Goal: Task Accomplishment & Management: Manage account settings

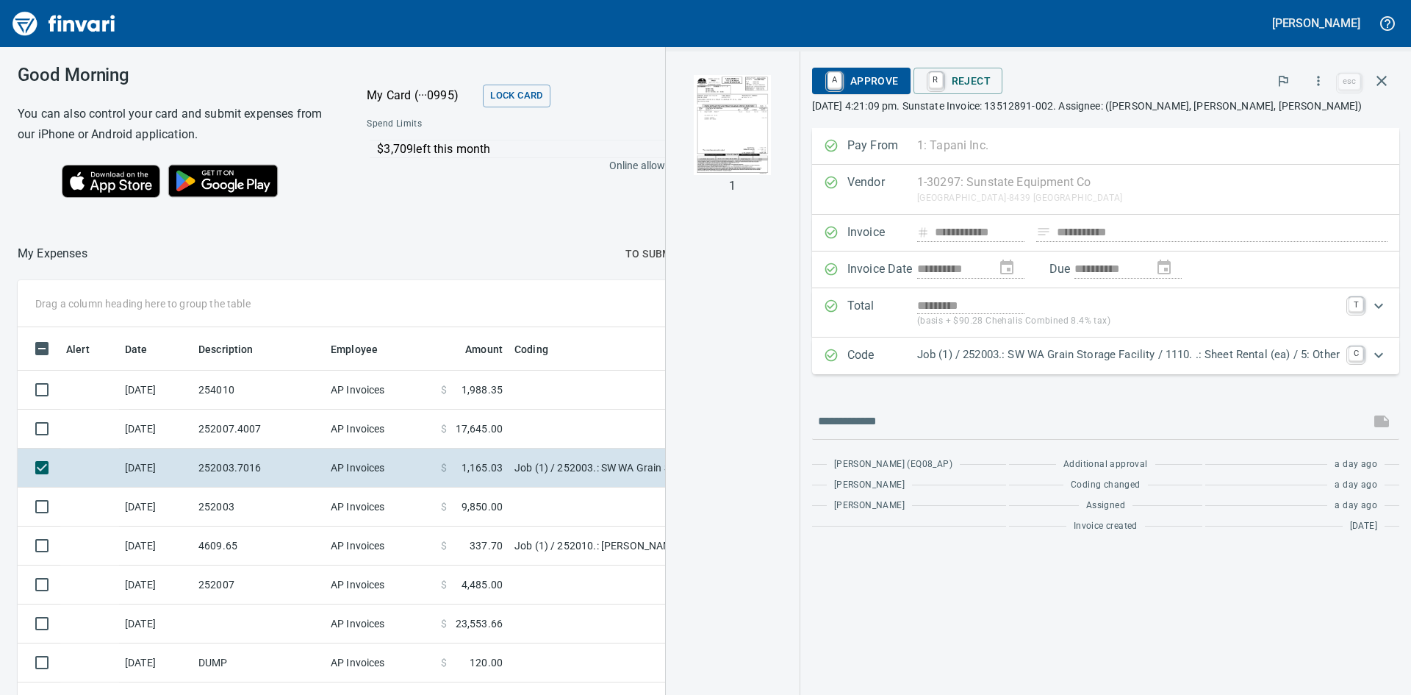
scroll to position [522, 975]
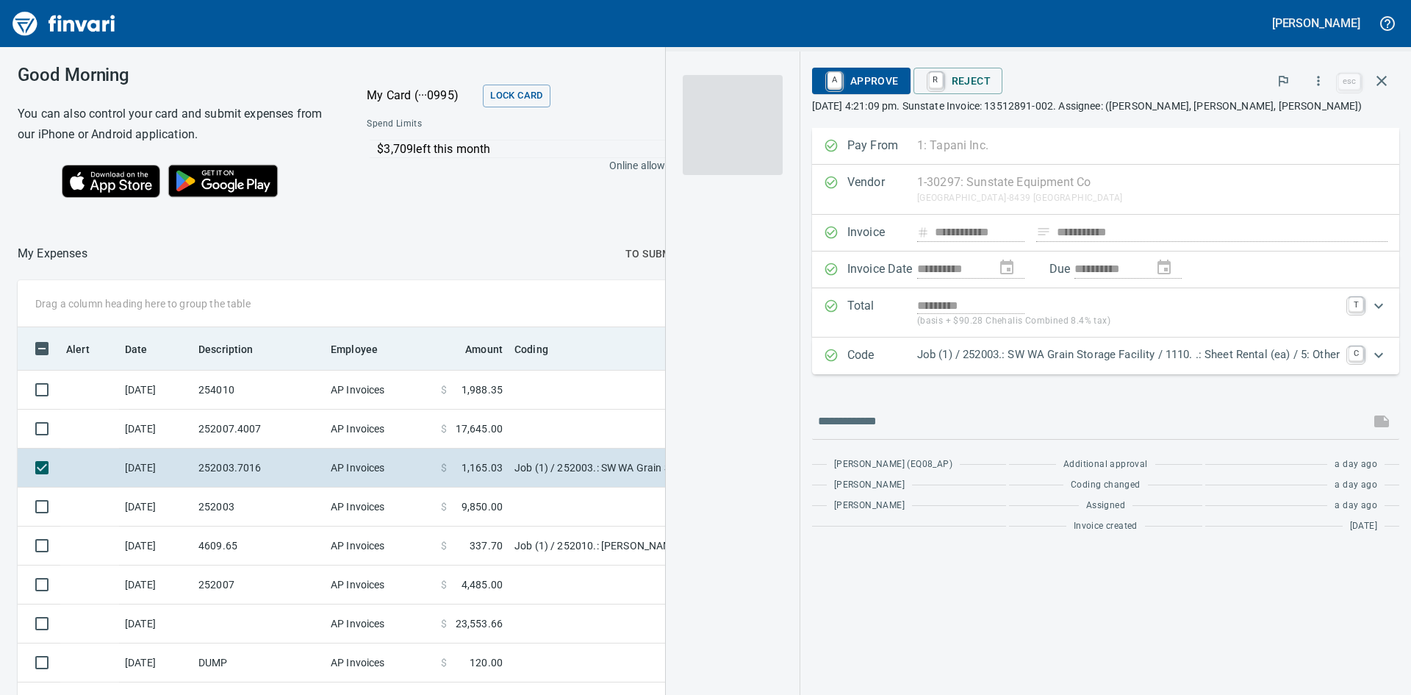
scroll to position [1, 1]
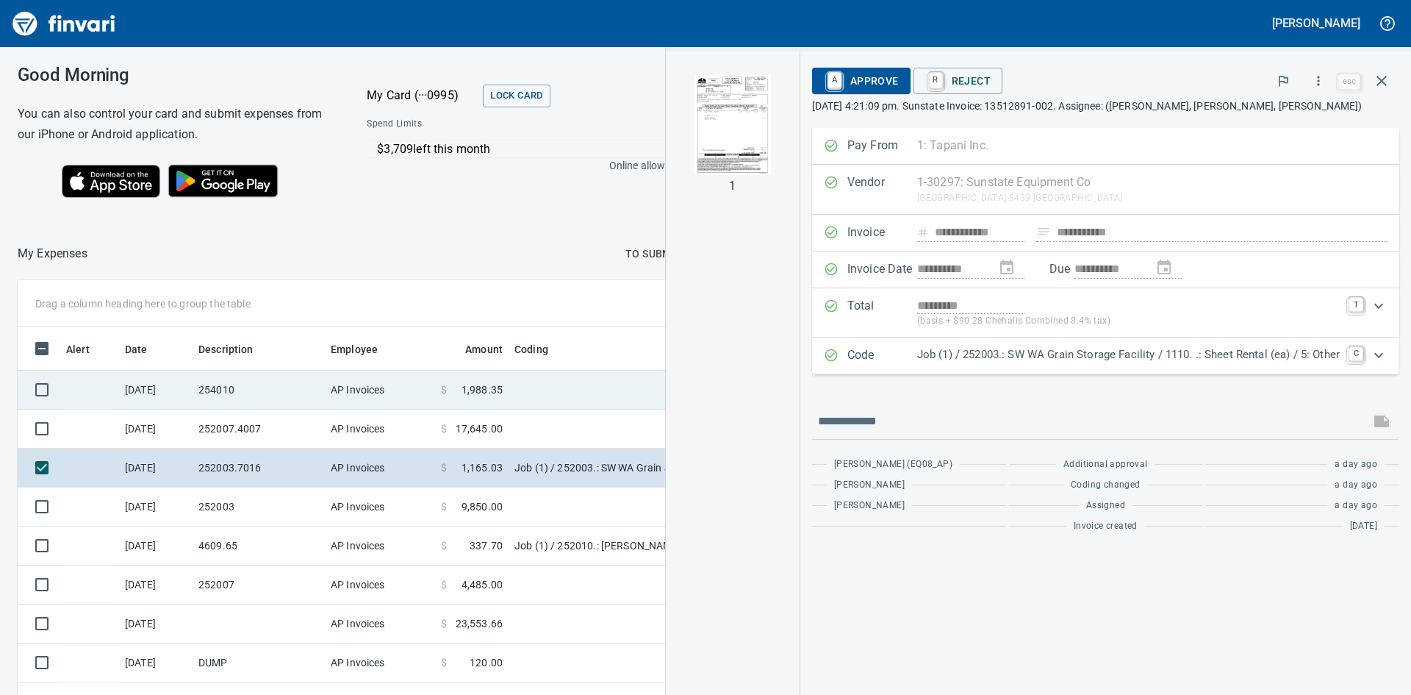
click at [224, 387] on td "254010" at bounding box center [259, 389] width 132 height 39
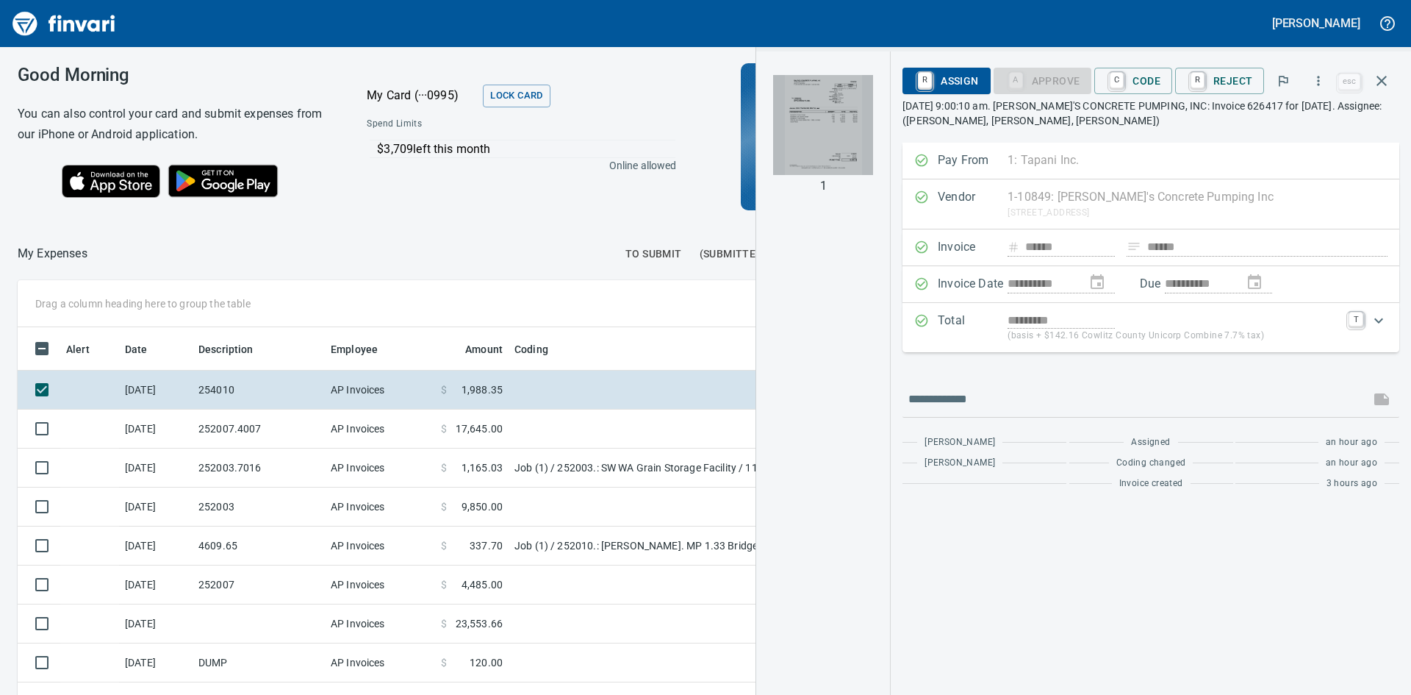
click at [810, 127] on img "button" at bounding box center [823, 125] width 100 height 100
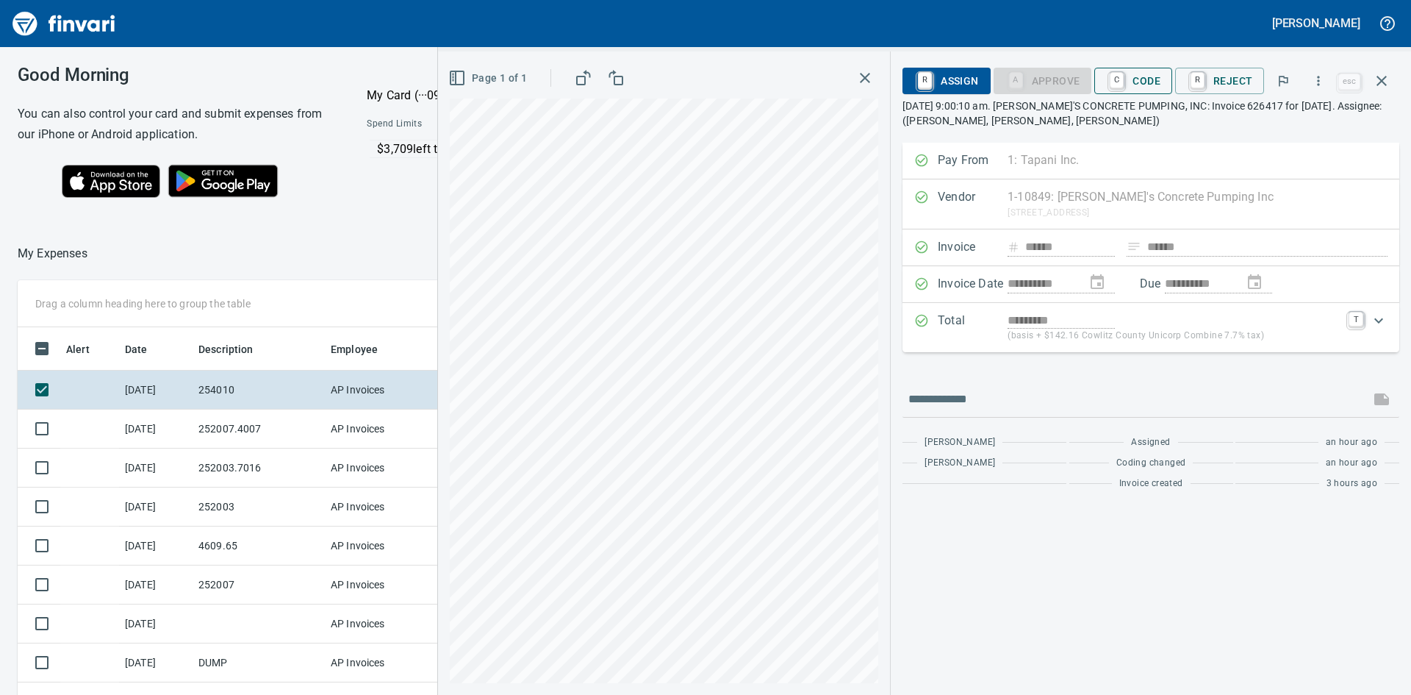
click at [1132, 76] on span "C Code" at bounding box center [1133, 80] width 54 height 25
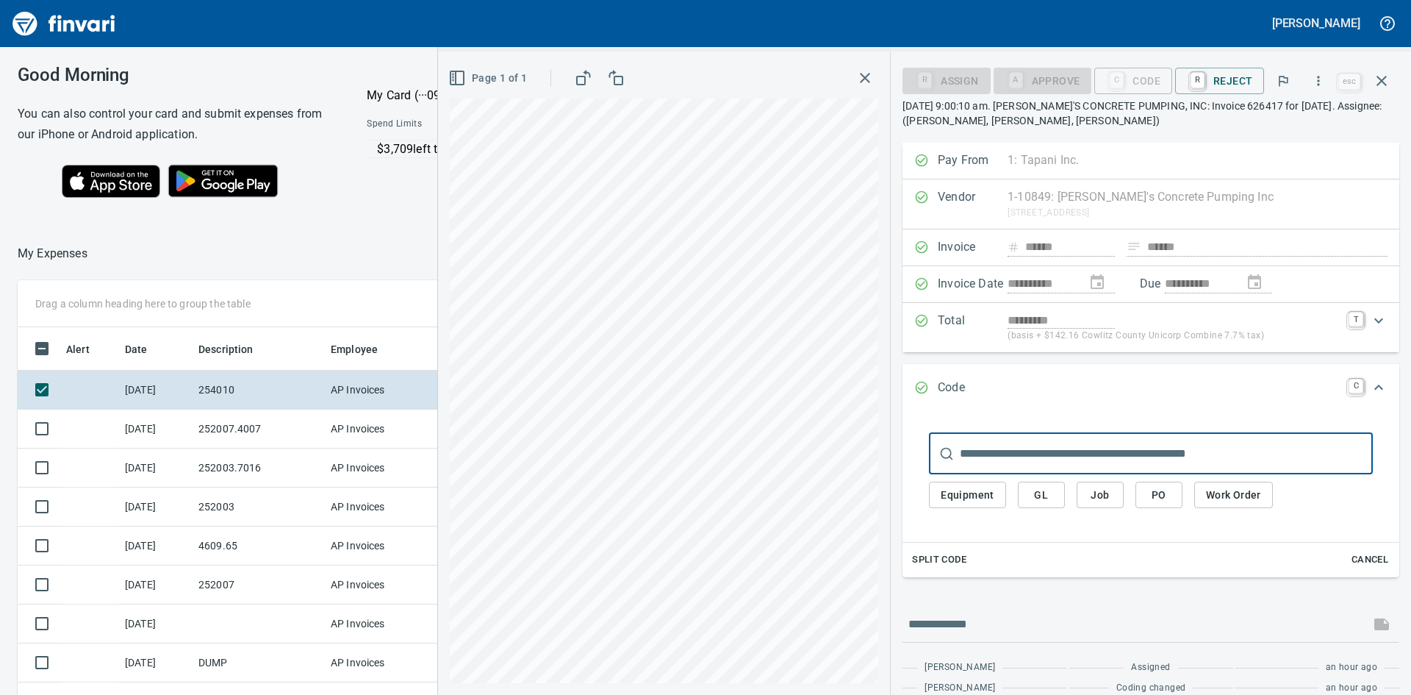
scroll to position [522, 975]
click at [1099, 493] on span "Job" at bounding box center [1101, 495] width 24 height 18
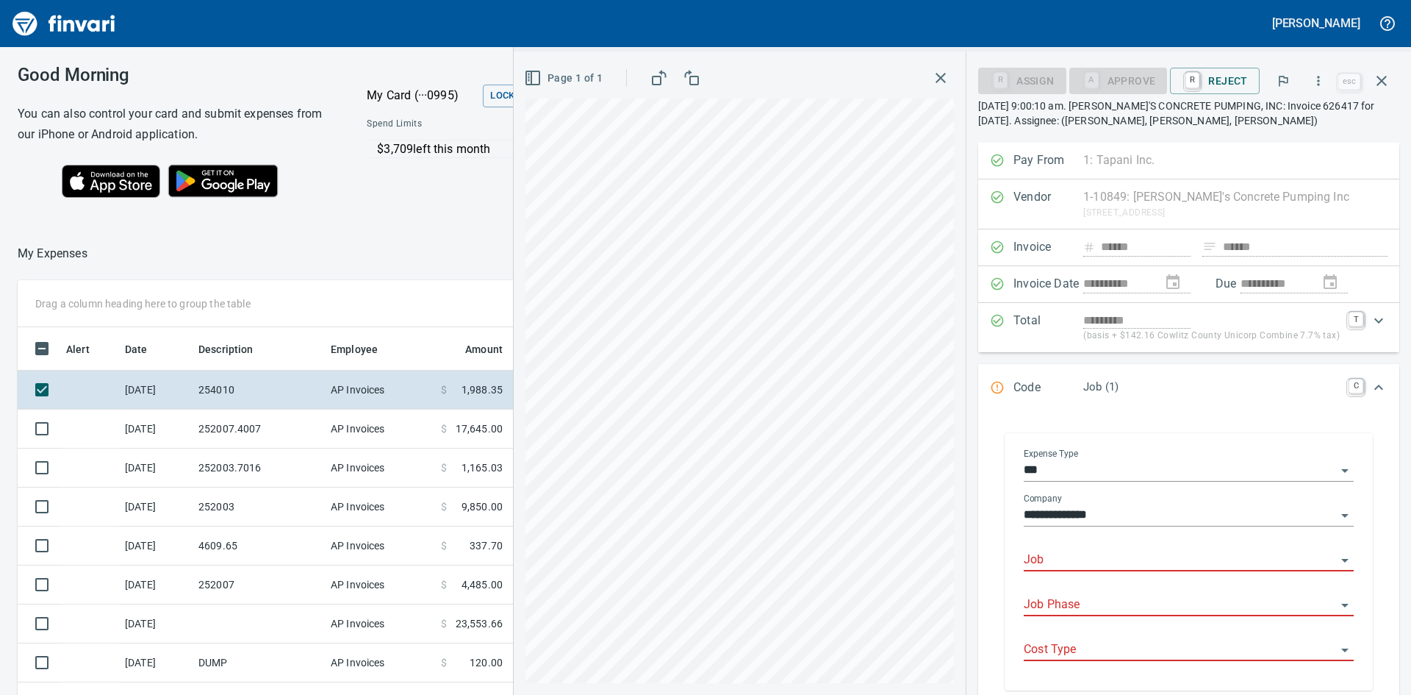
click at [1117, 557] on input "Job" at bounding box center [1180, 560] width 312 height 21
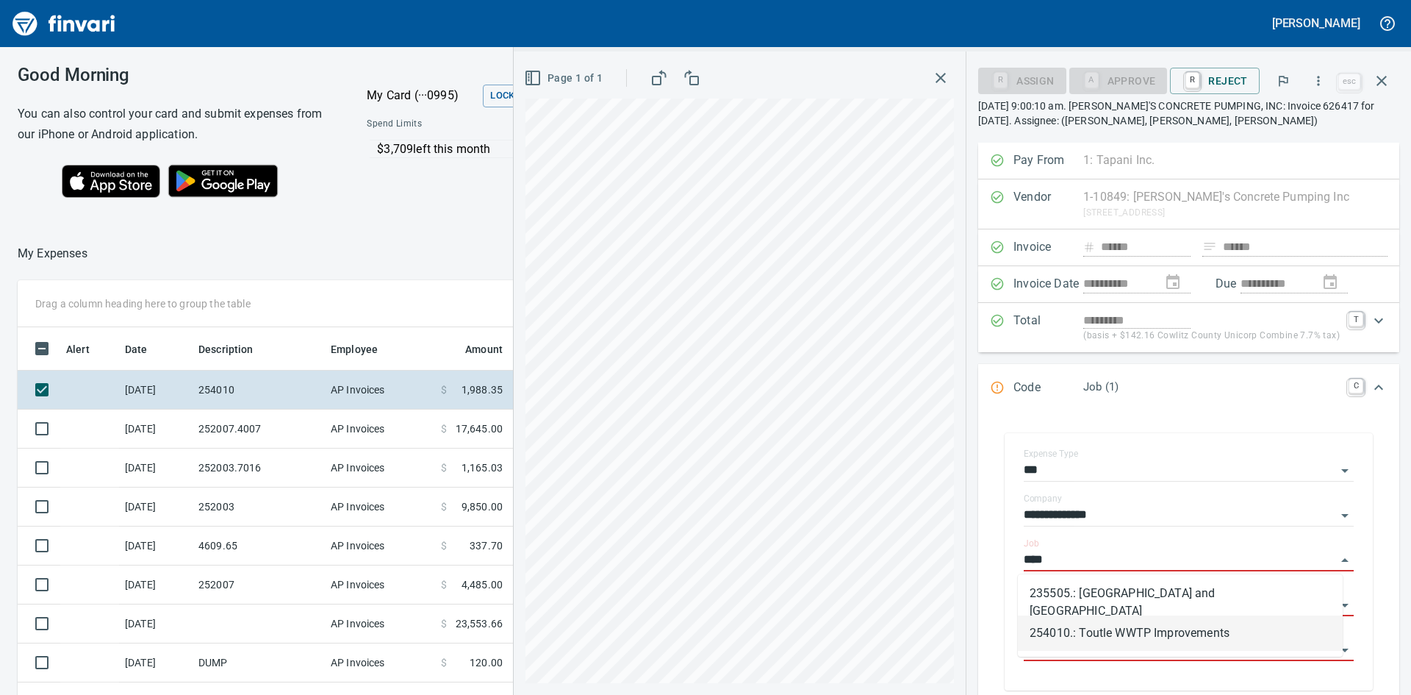
click at [1149, 628] on li "254010.: Toutle WWTP Improvements" at bounding box center [1180, 632] width 325 height 35
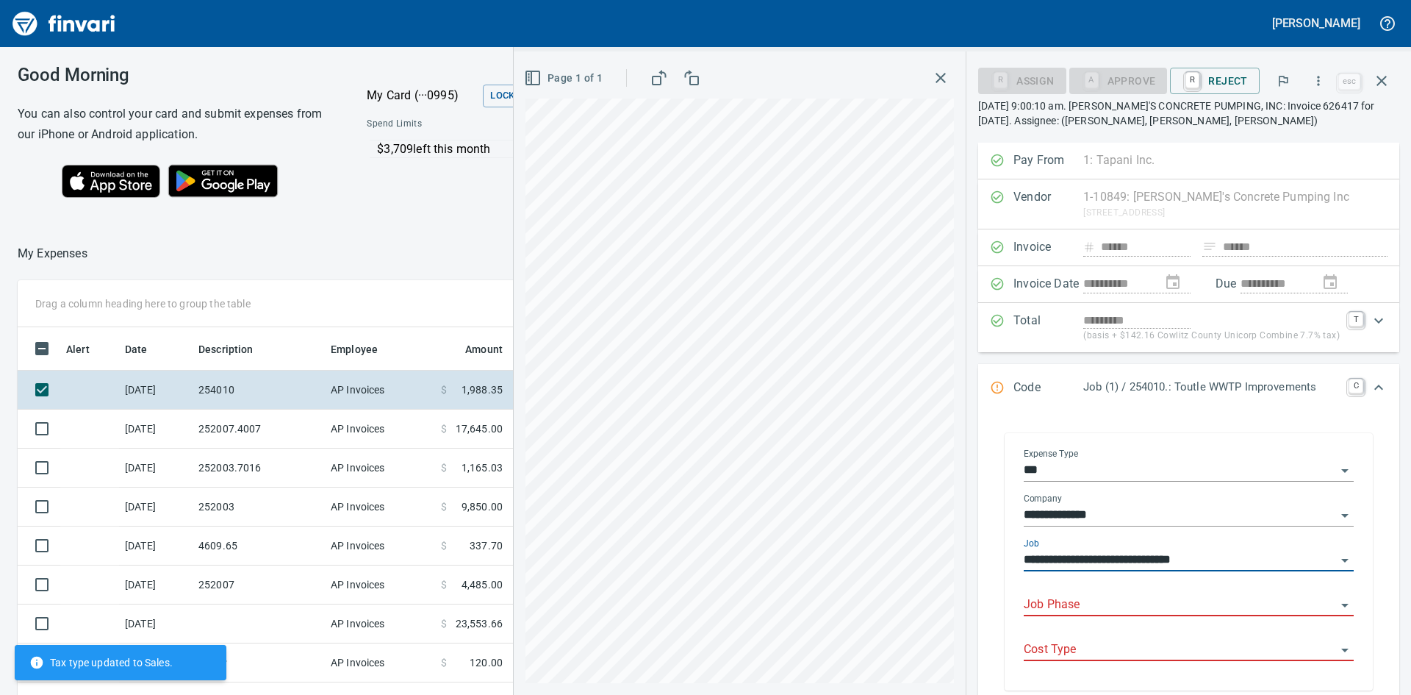
type input "**********"
click at [1122, 605] on input "Job Phase" at bounding box center [1180, 605] width 312 height 21
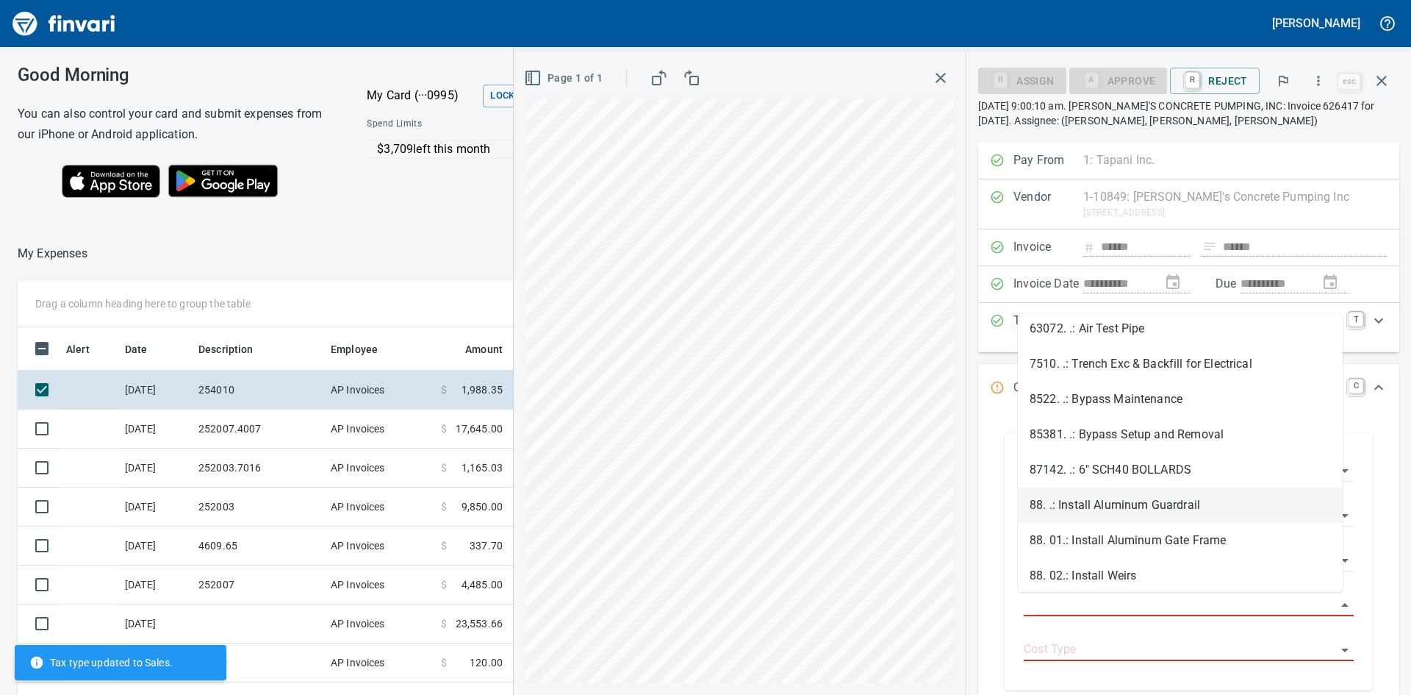
scroll to position [2169, 0]
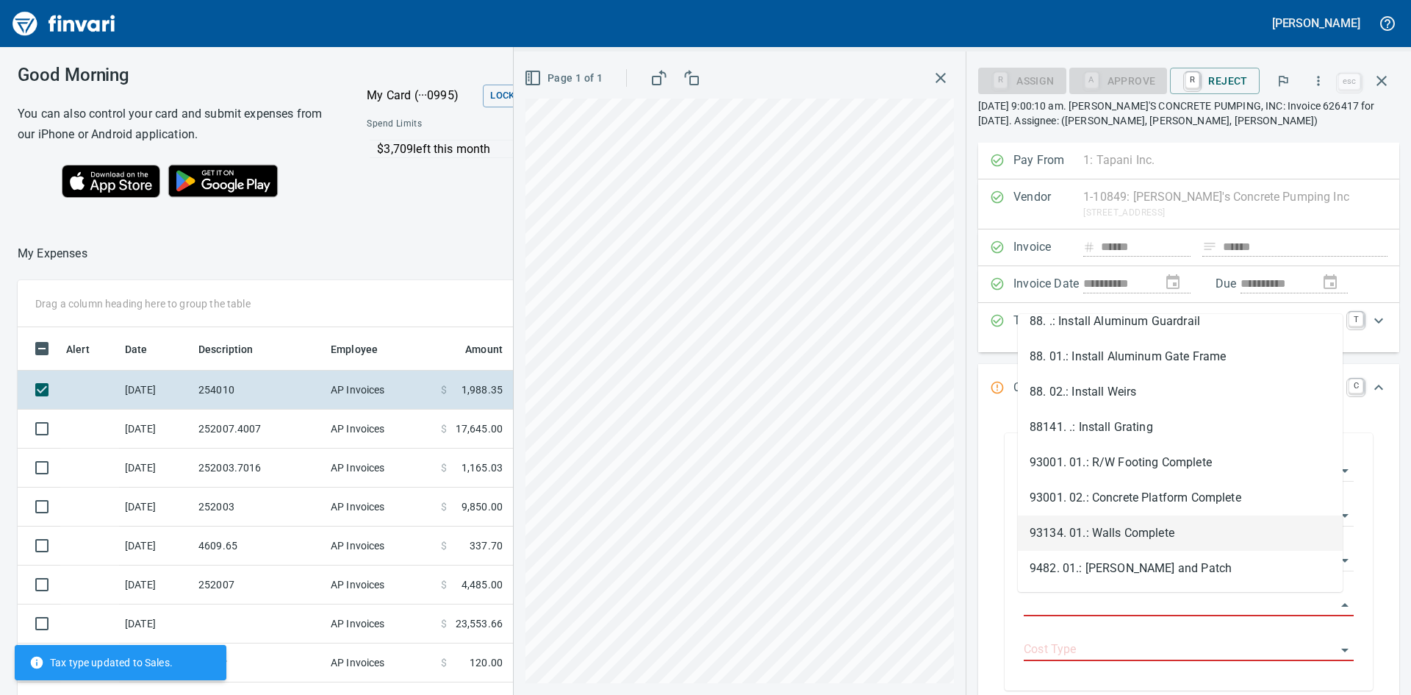
click at [1145, 531] on li "93134. 01.: Walls Complete" at bounding box center [1180, 532] width 325 height 35
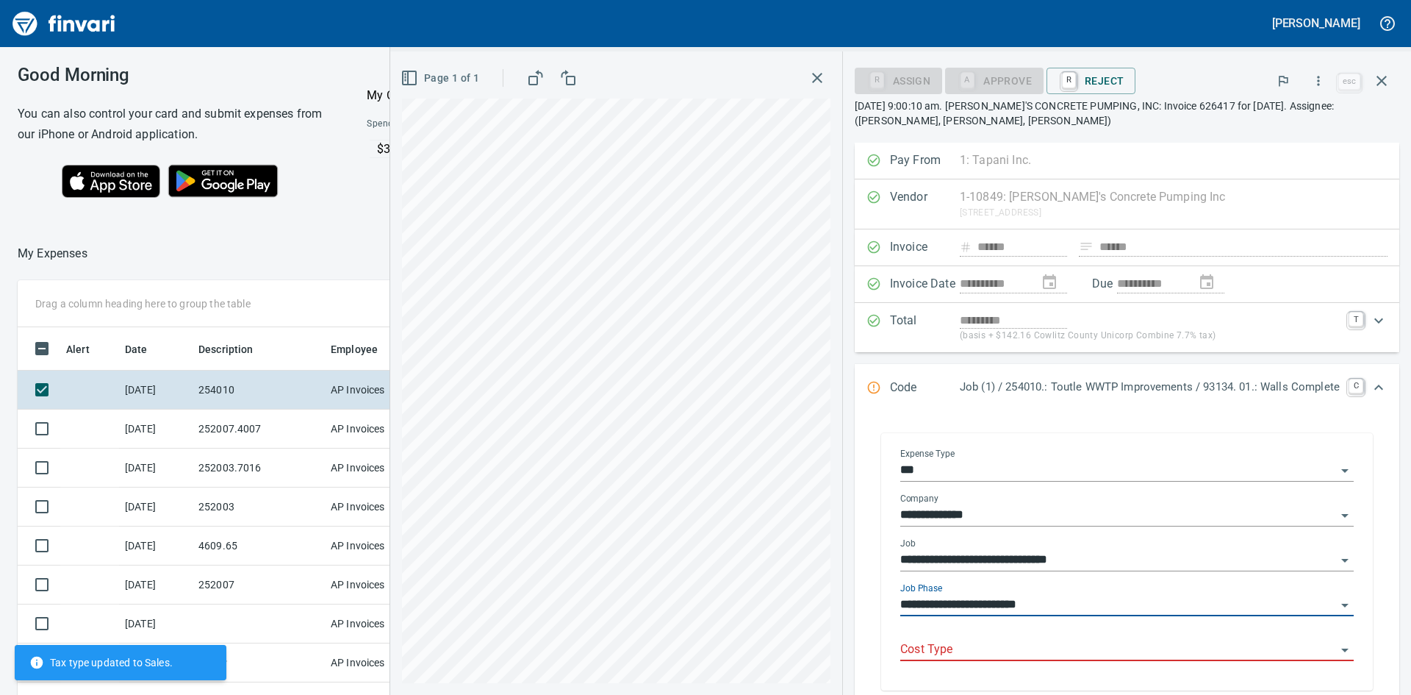
type input "**********"
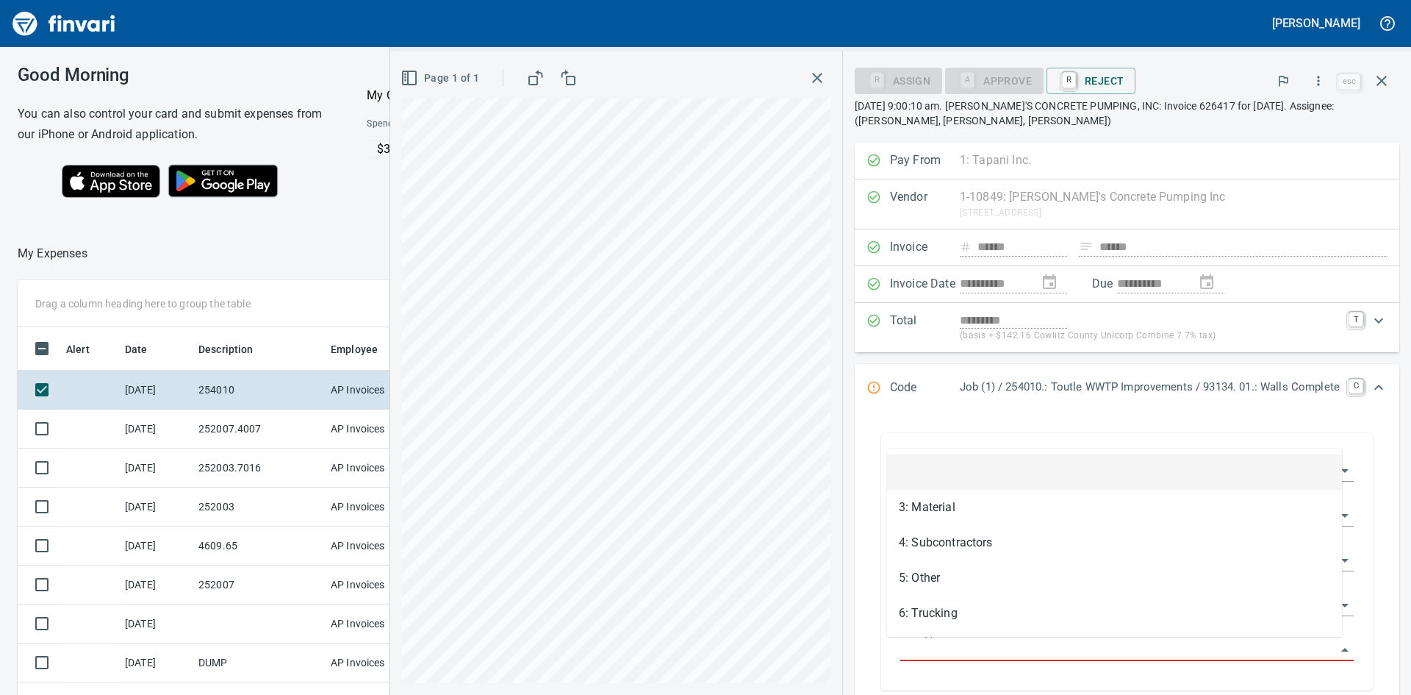
scroll to position [522, 975]
click at [965, 648] on input "Cost Type" at bounding box center [1118, 650] width 436 height 21
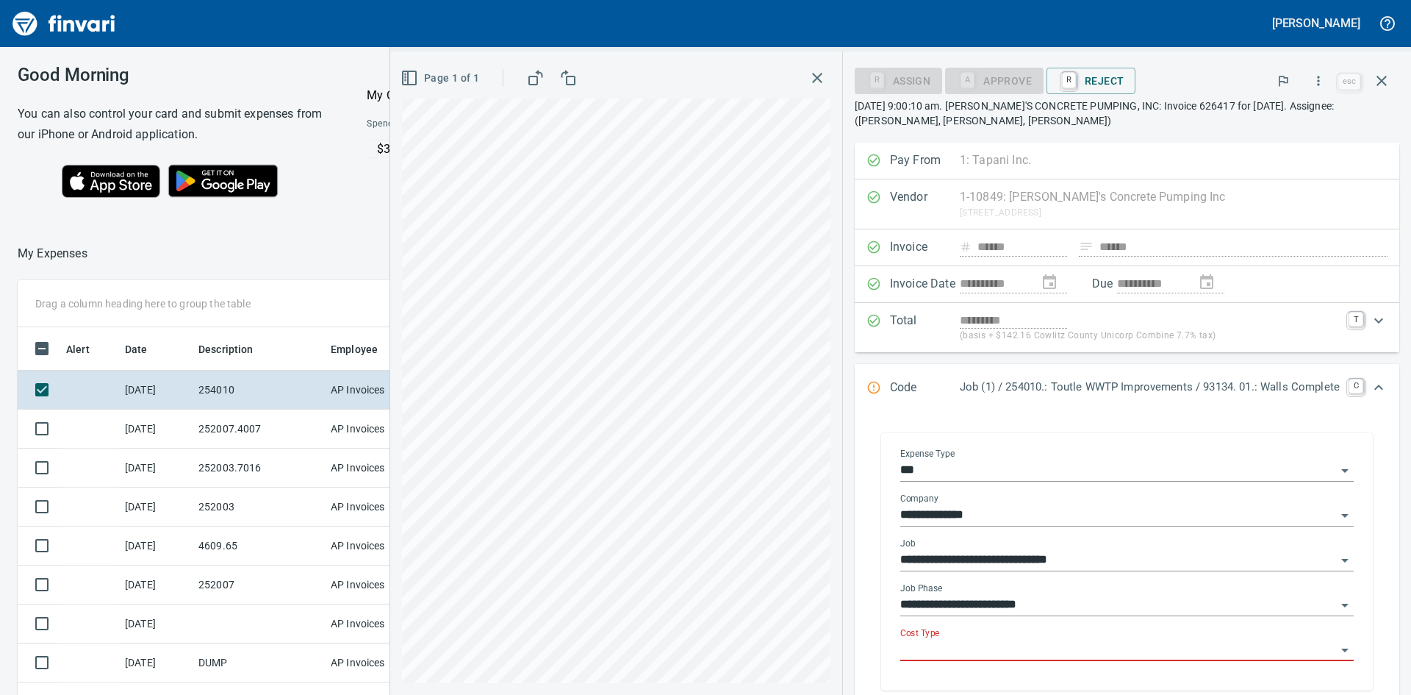
click at [1056, 641] on input "Cost Type" at bounding box center [1118, 650] width 436 height 21
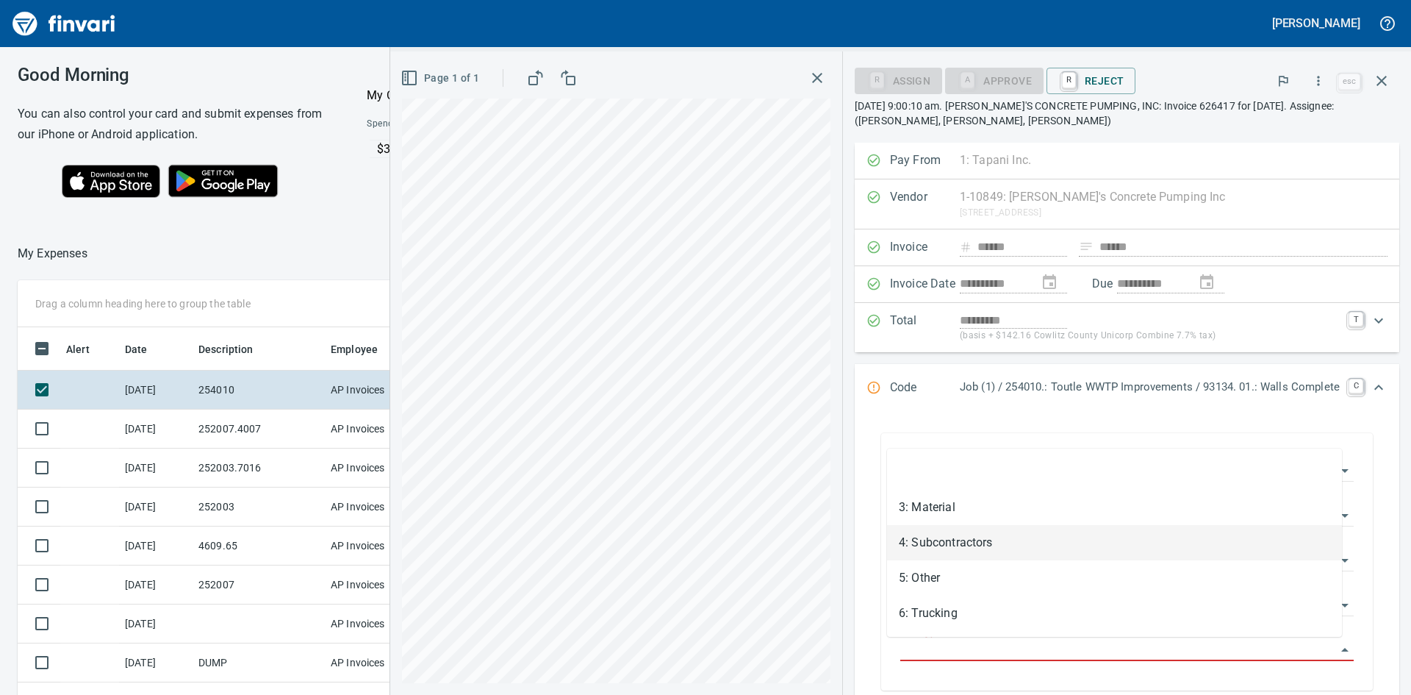
click at [980, 540] on li "4: Subcontractors" at bounding box center [1114, 542] width 455 height 35
type input "**********"
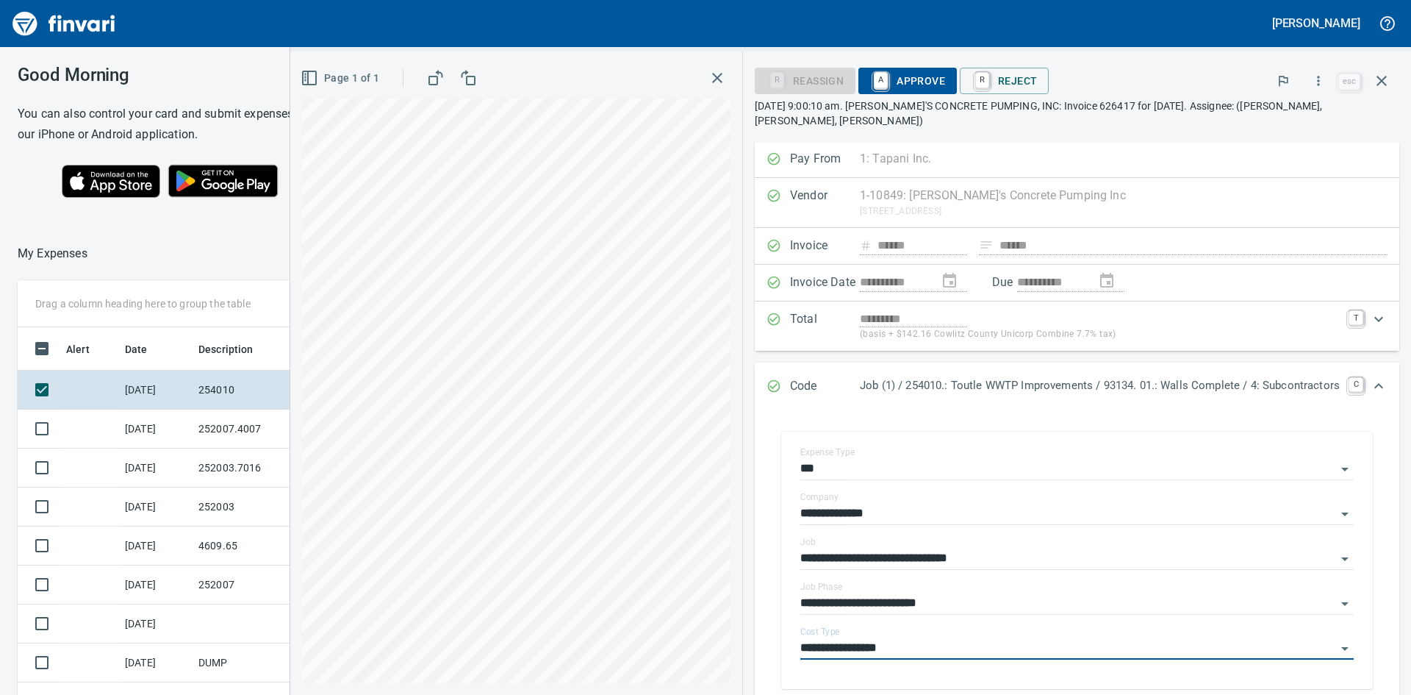
scroll to position [0, 0]
click at [897, 77] on span "A Approve" at bounding box center [907, 80] width 75 height 25
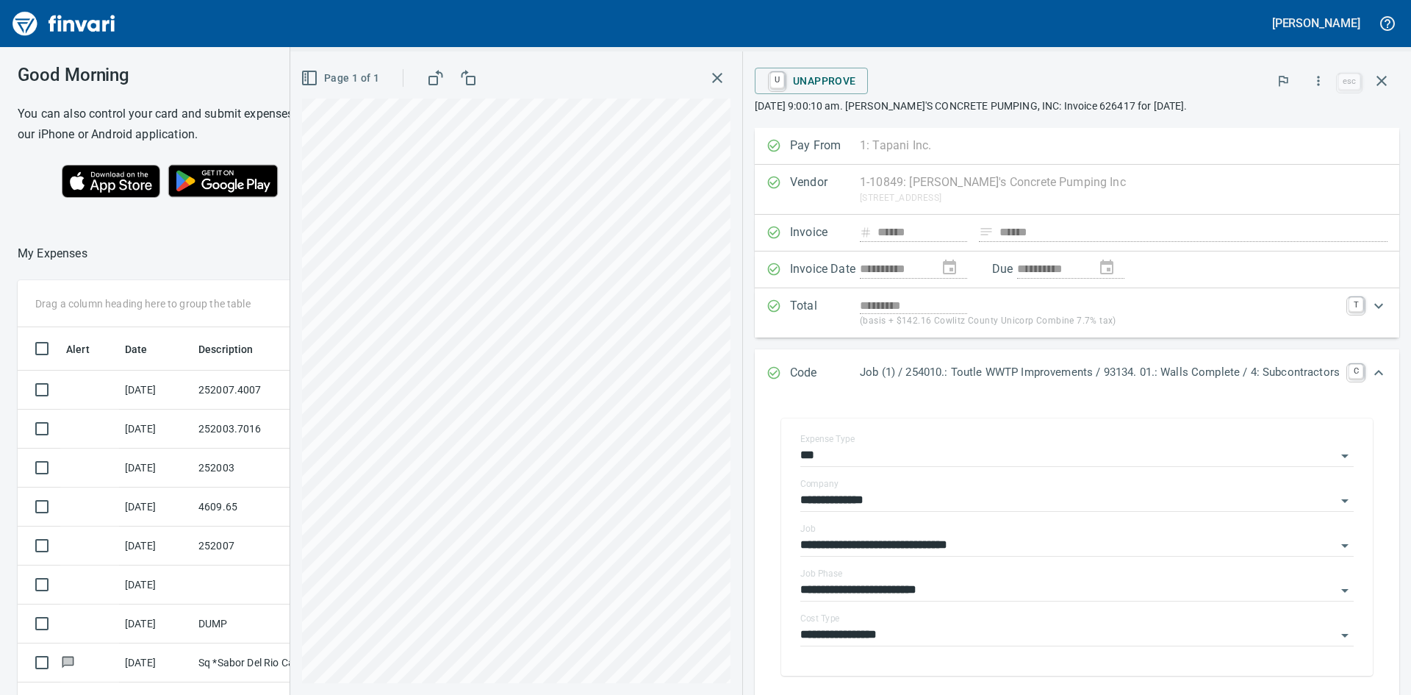
click at [709, 73] on icon "button" at bounding box center [718, 78] width 18 height 18
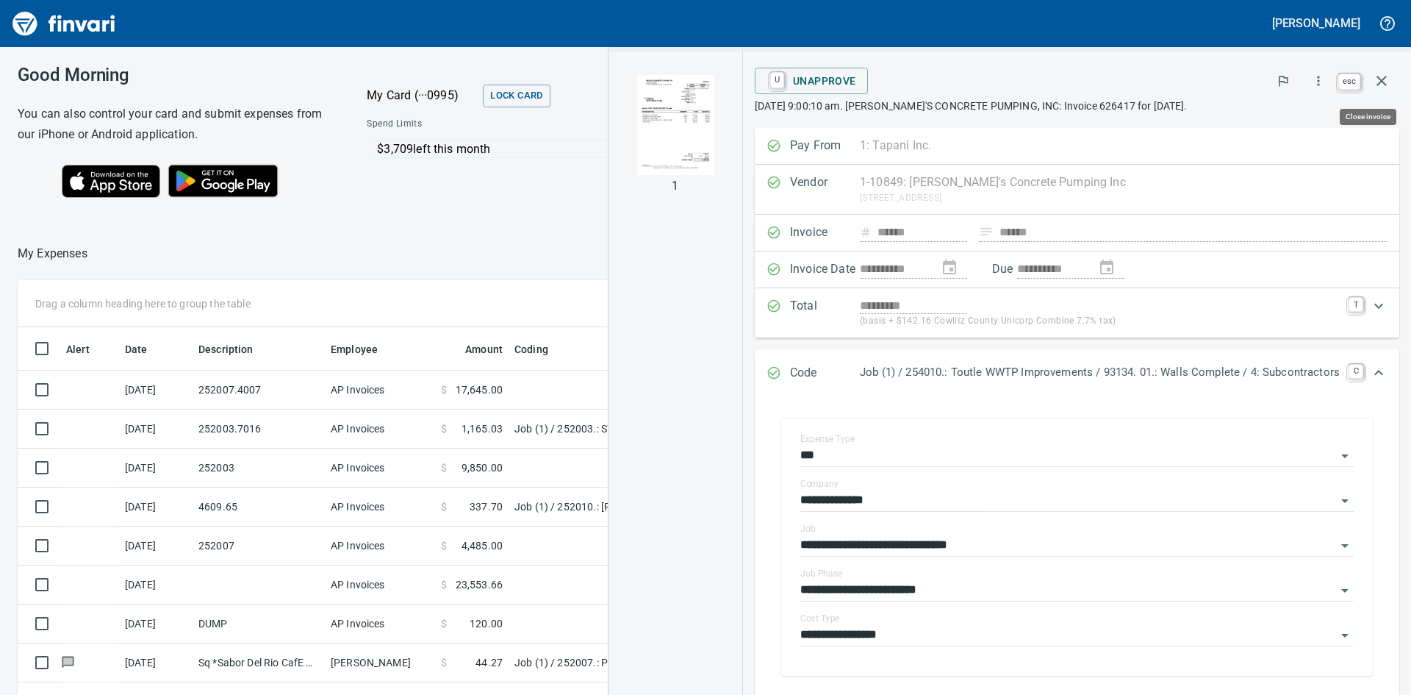
scroll to position [522, 975]
click at [1380, 78] on icon "button" at bounding box center [1382, 81] width 18 height 18
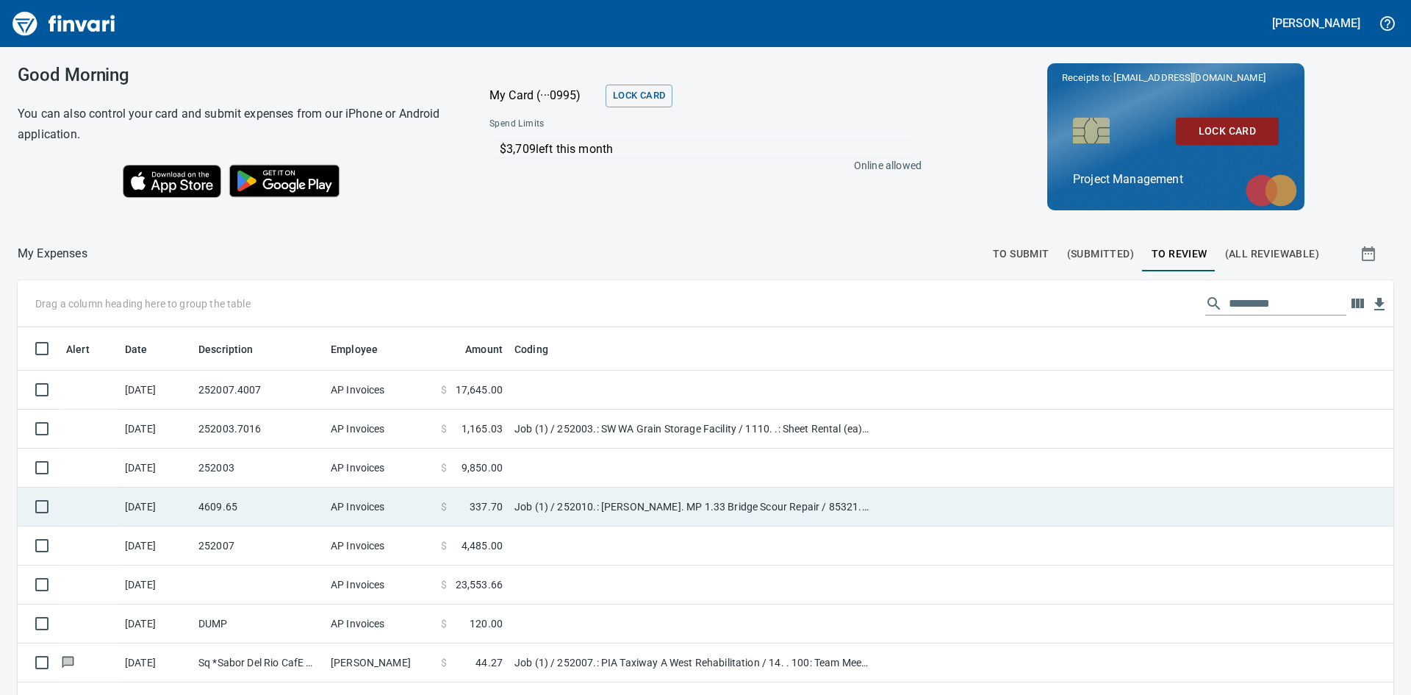
click at [302, 501] on td "4609.65" at bounding box center [259, 506] width 132 height 39
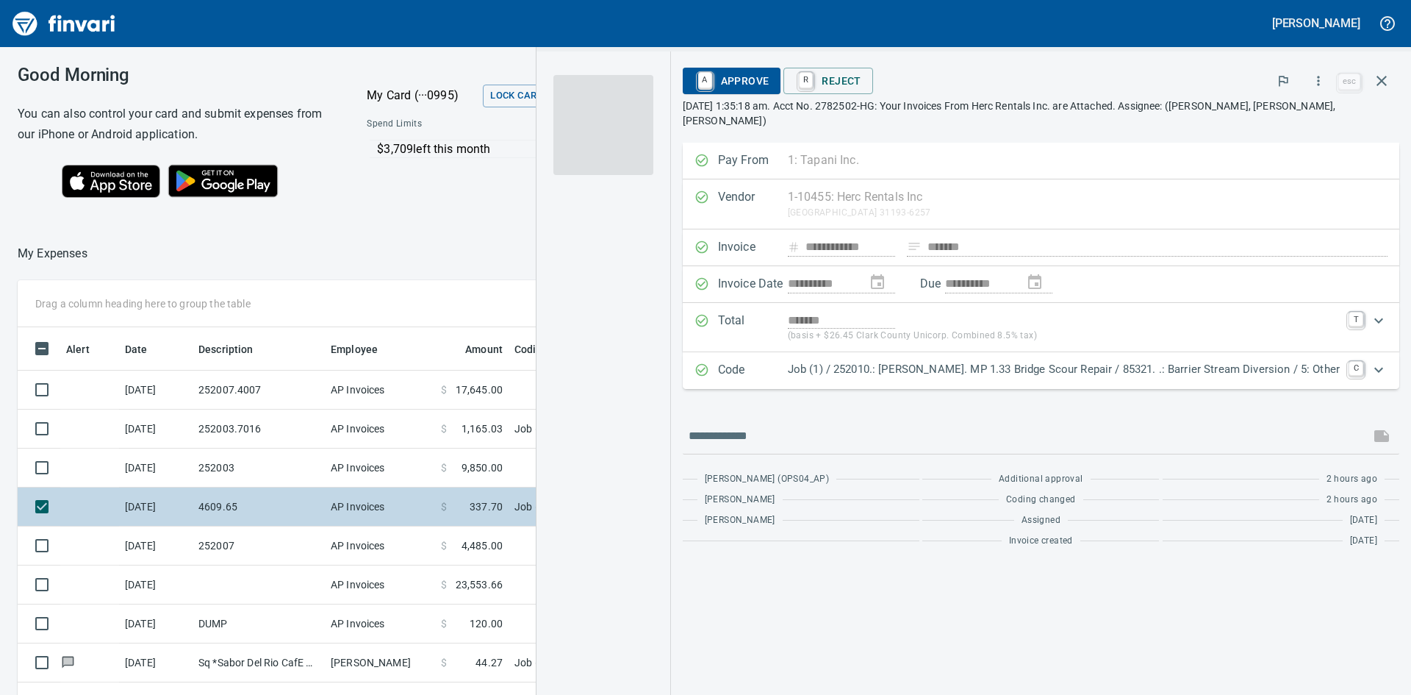
scroll to position [522, 975]
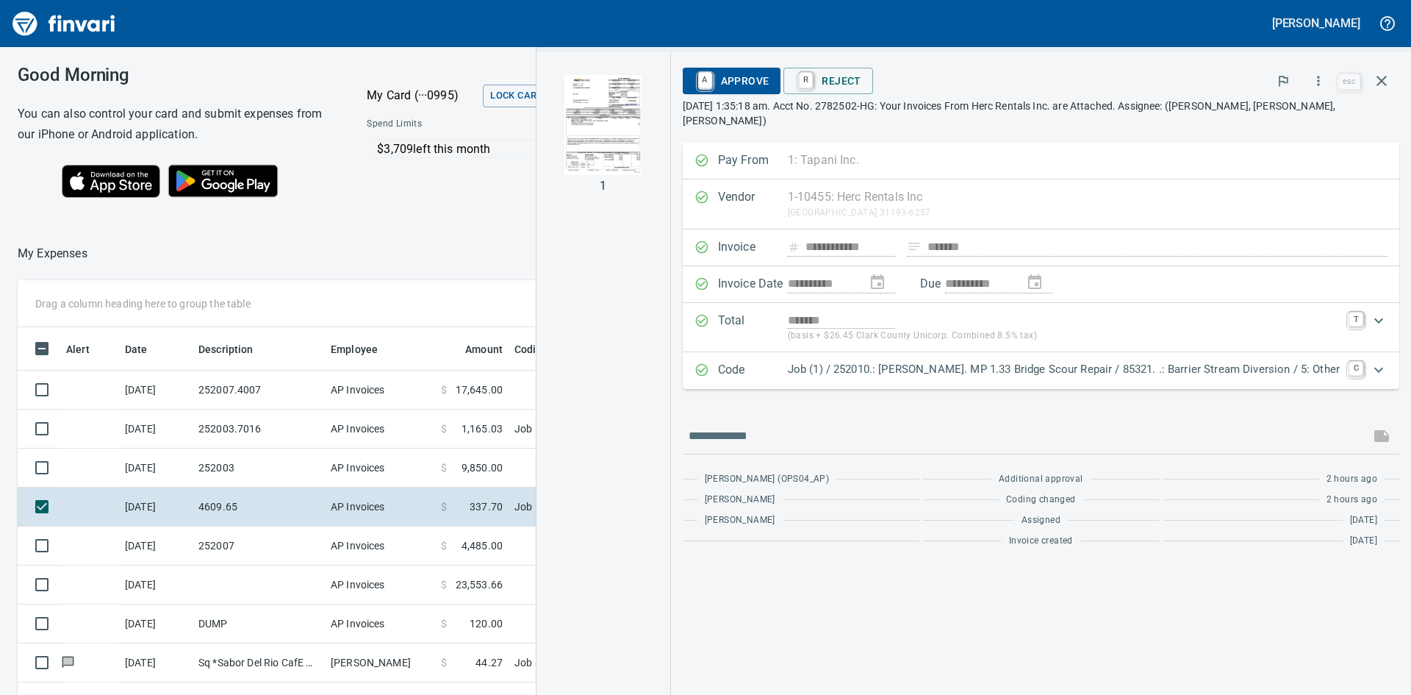
click at [653, 123] on img "button" at bounding box center [604, 125] width 100 height 100
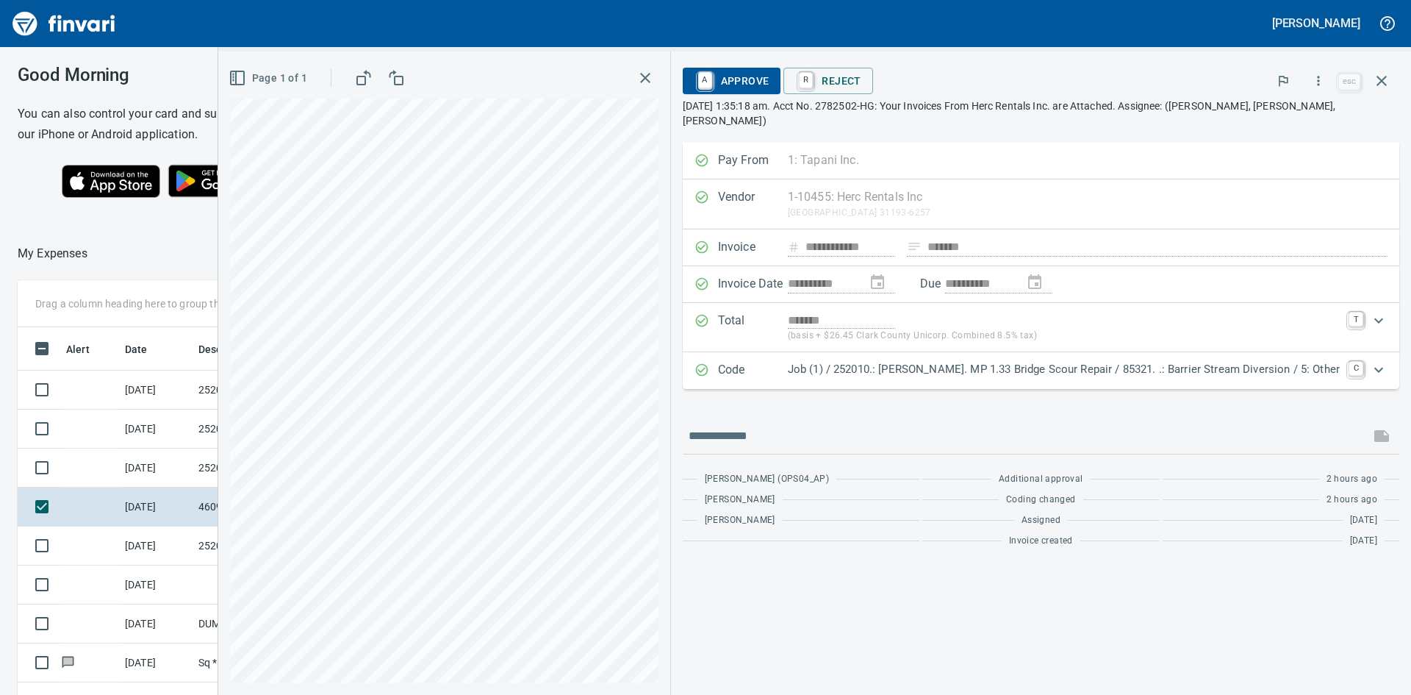
click at [654, 73] on icon "button" at bounding box center [646, 78] width 18 height 18
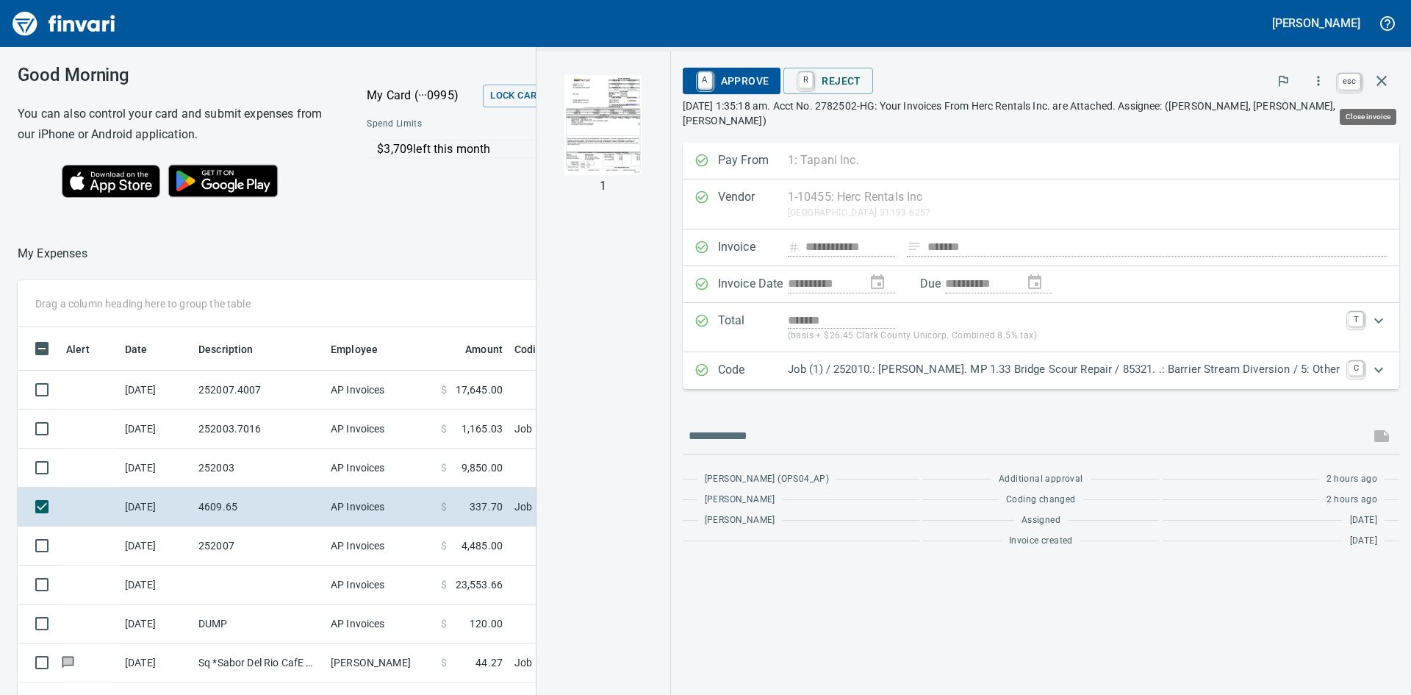
click at [1380, 81] on icon "button" at bounding box center [1382, 81] width 18 height 18
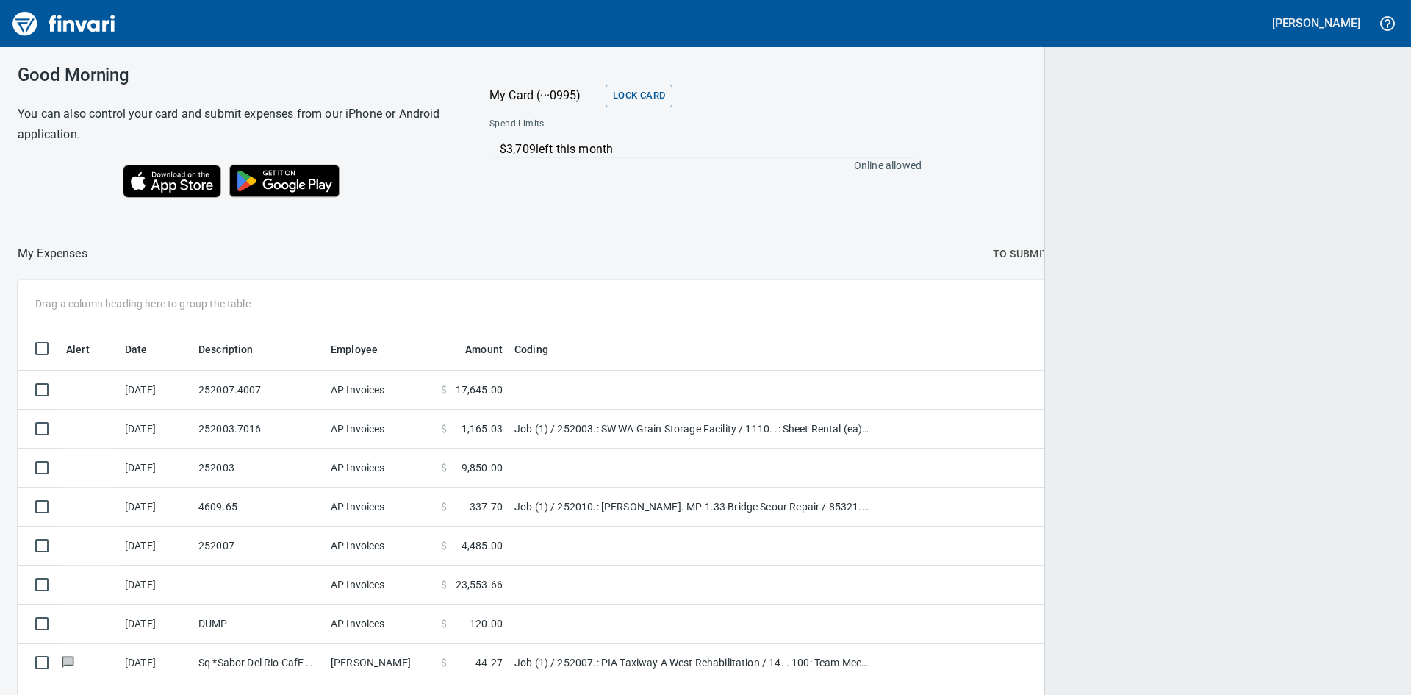
scroll to position [522, 1341]
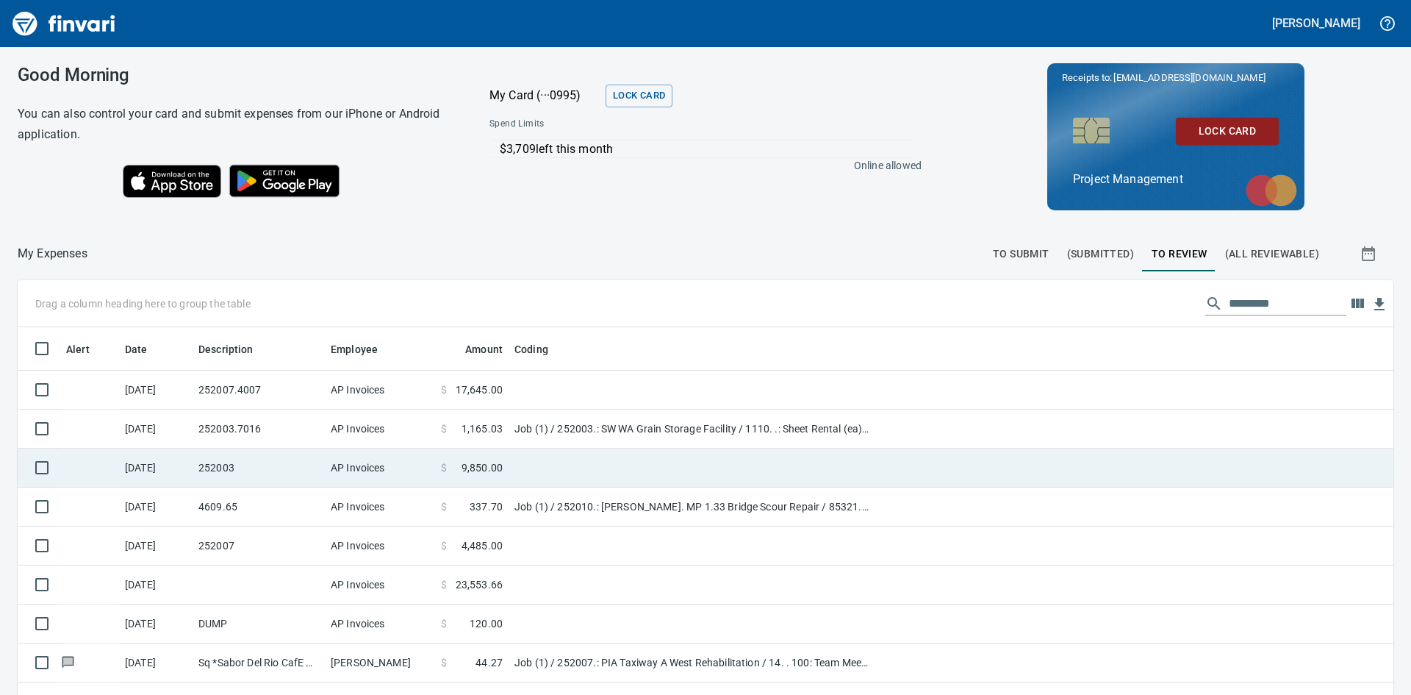
click at [532, 469] on td at bounding box center [693, 467] width 368 height 39
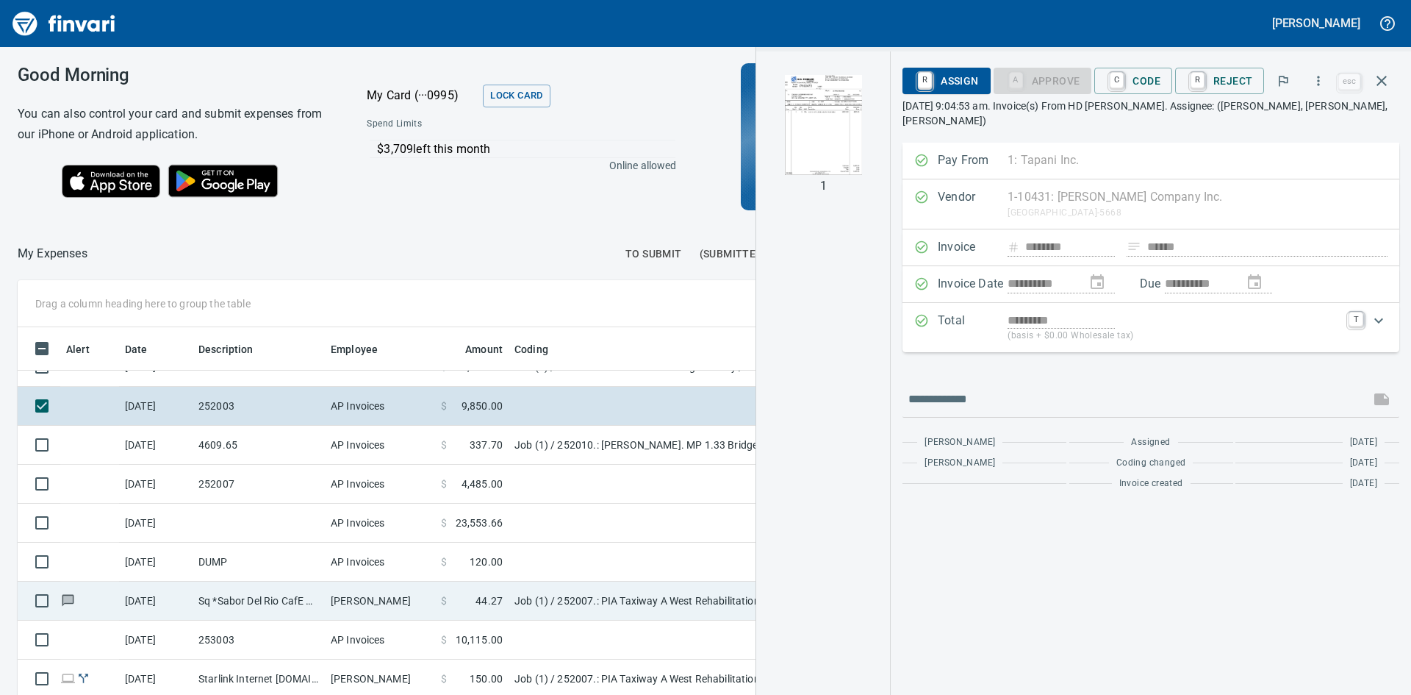
scroll to position [147, 0]
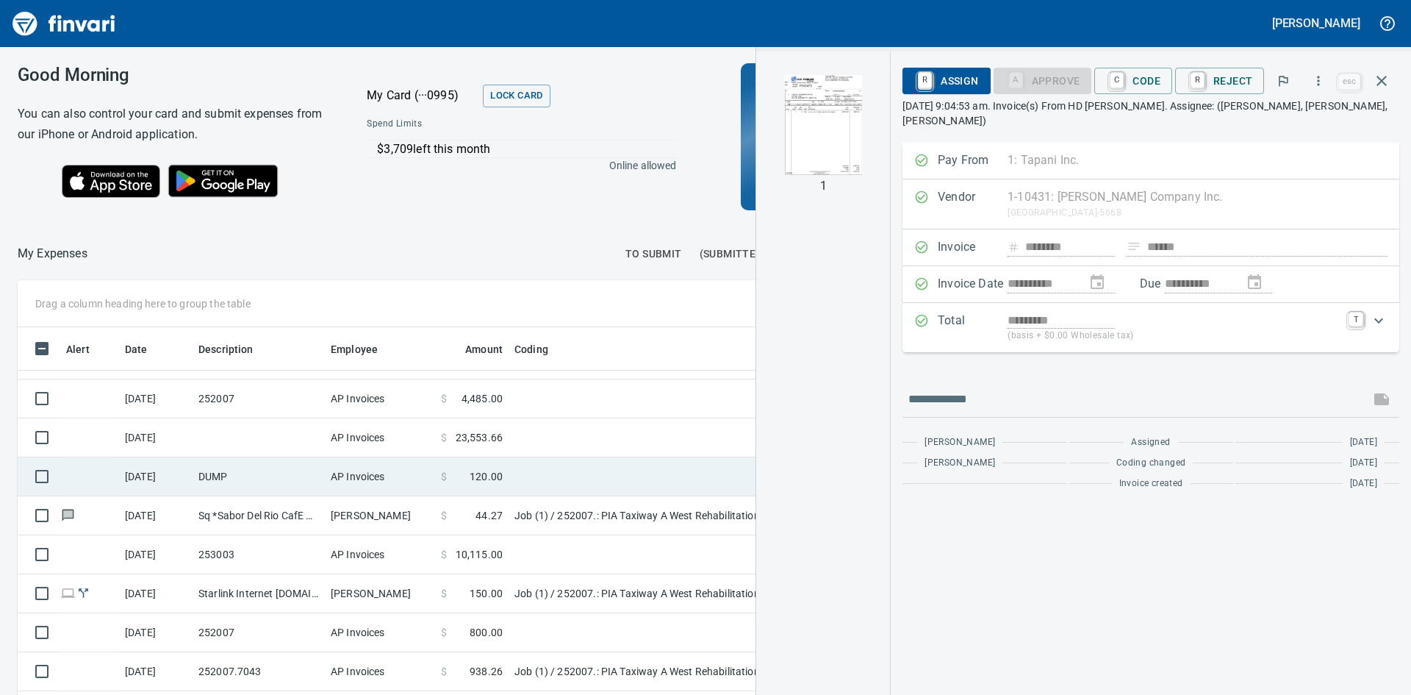
click at [556, 457] on td at bounding box center [693, 476] width 368 height 39
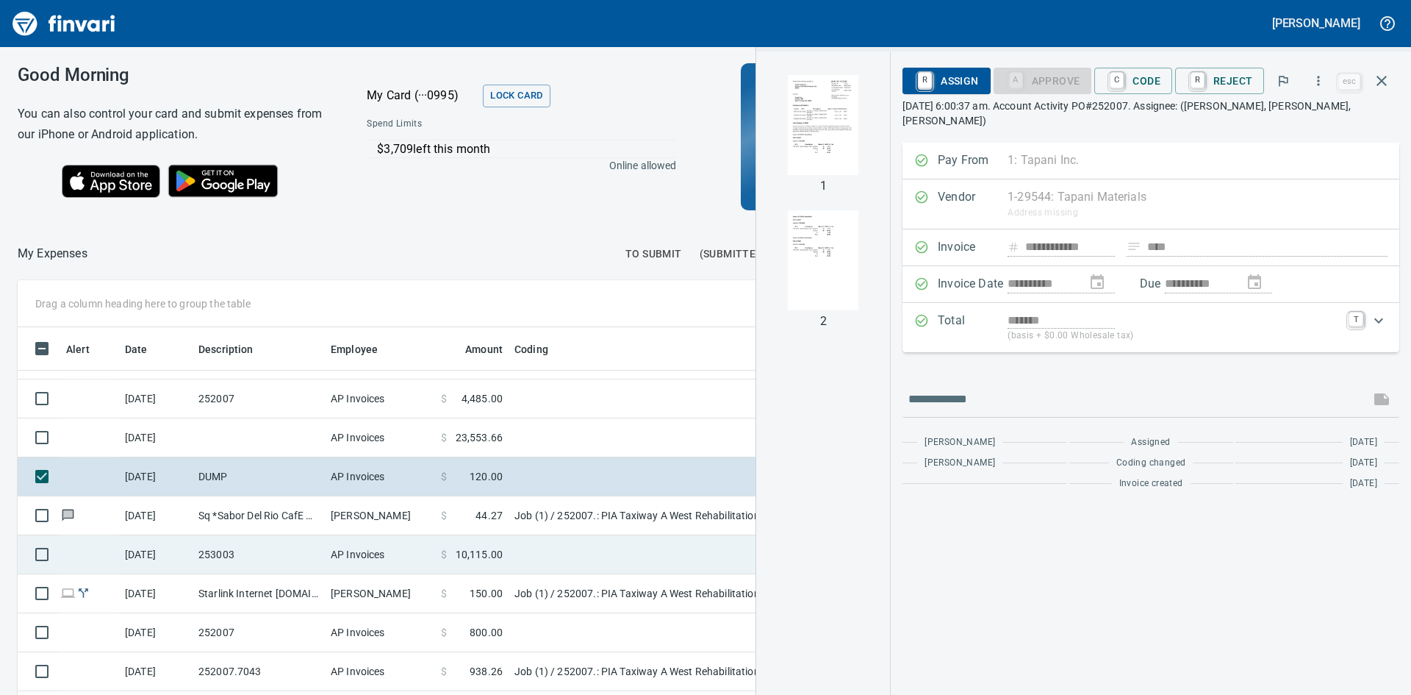
click at [556, 547] on td at bounding box center [693, 554] width 368 height 39
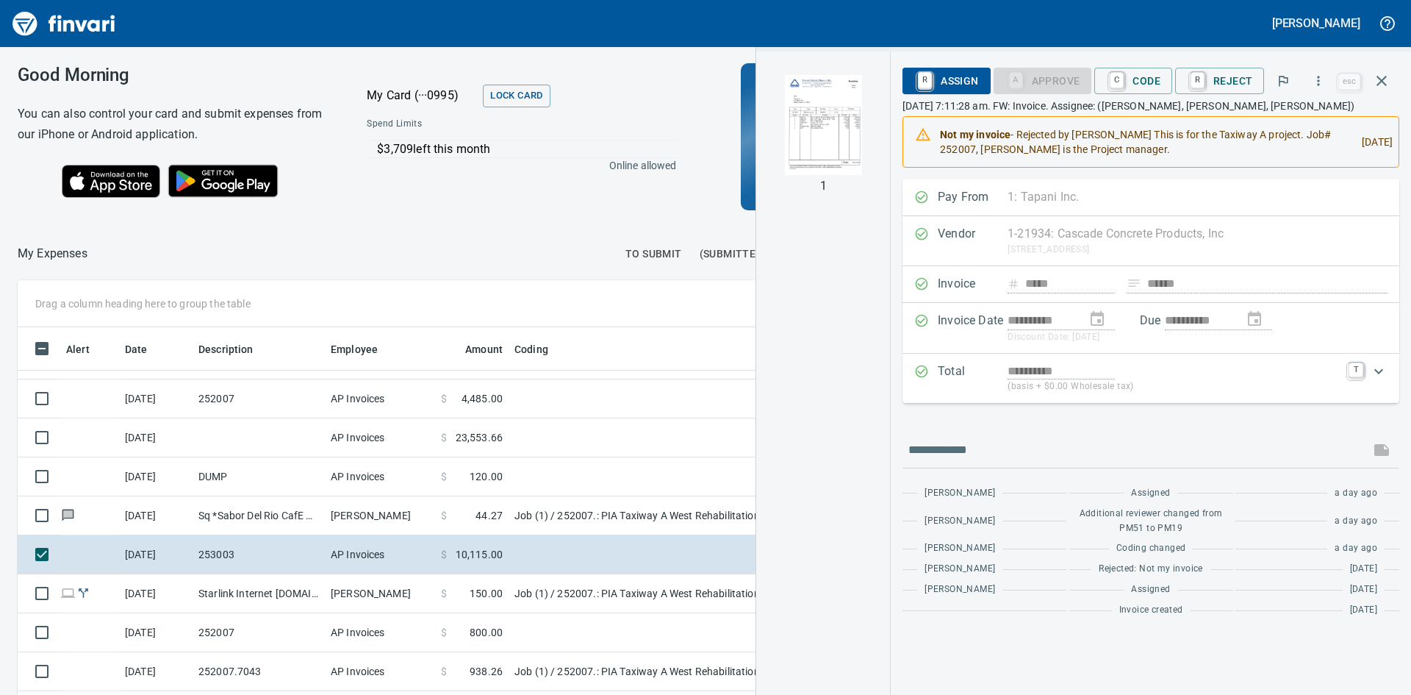
click at [832, 144] on img "button" at bounding box center [823, 125] width 100 height 100
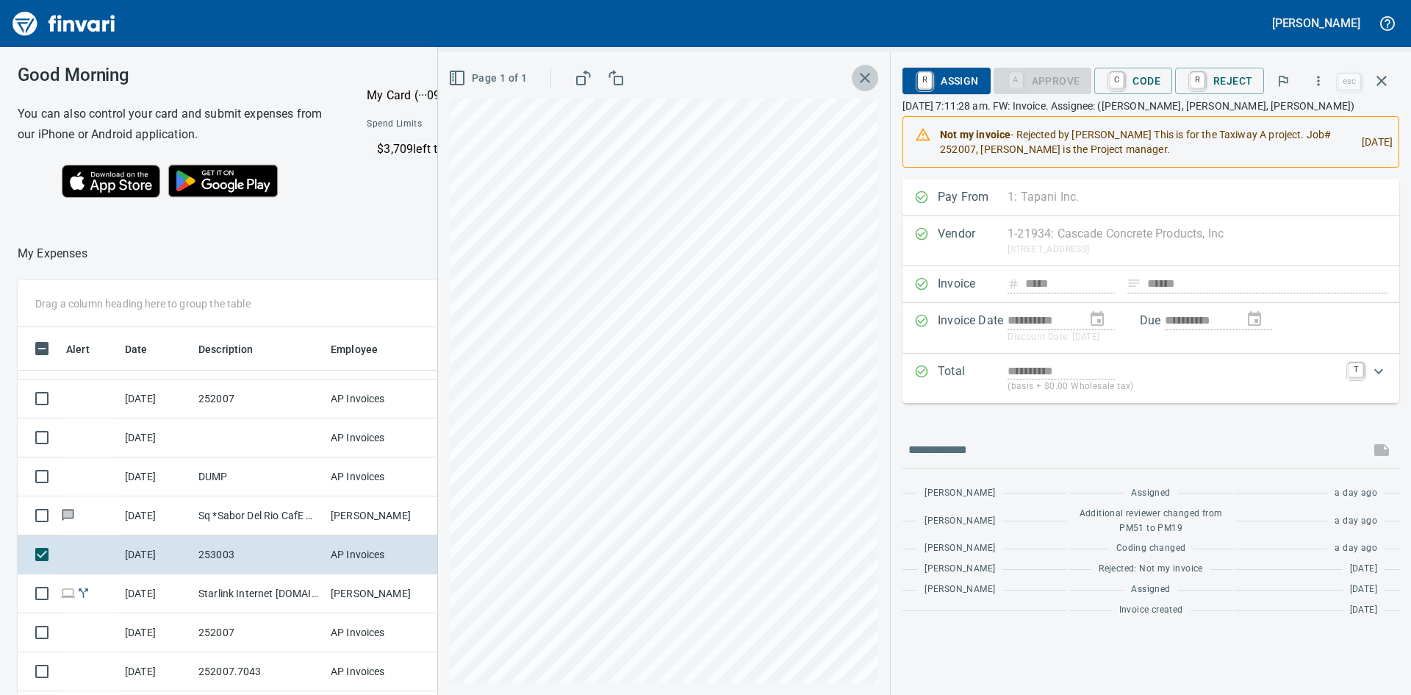
click at [868, 73] on icon "button" at bounding box center [865, 78] width 18 height 18
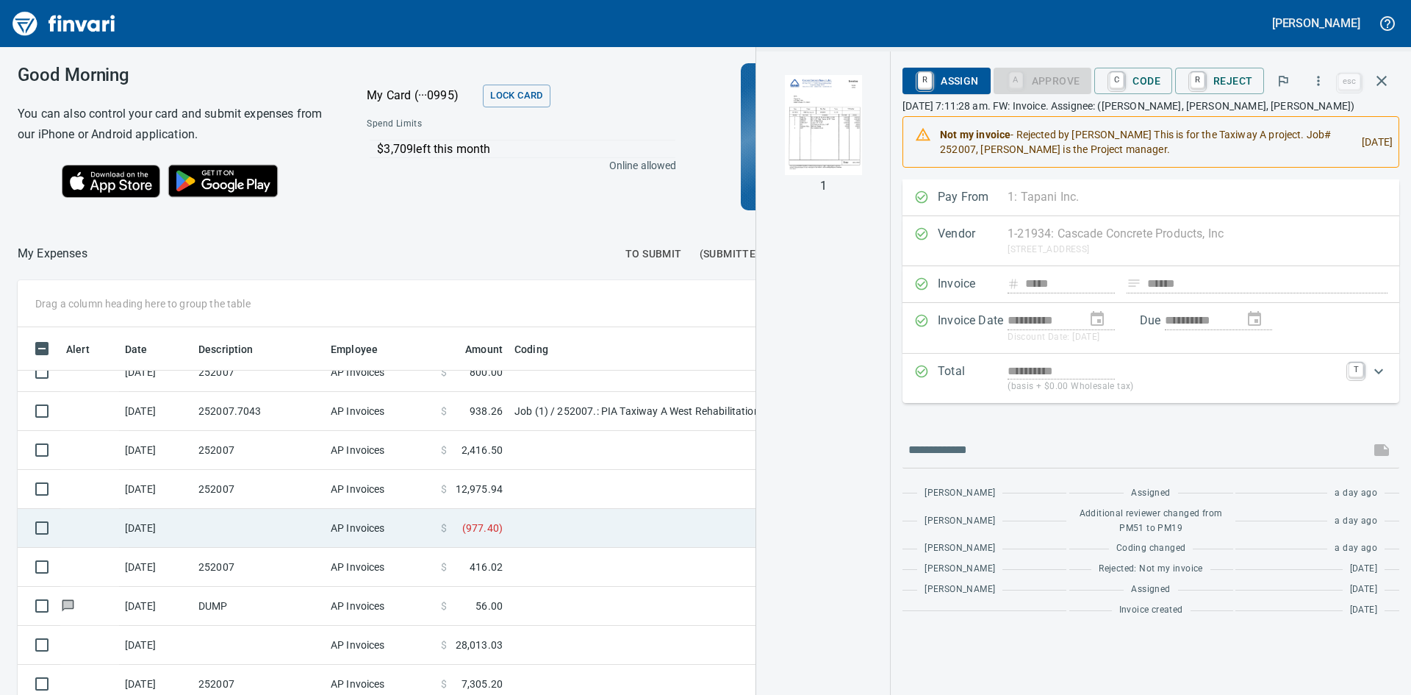
scroll to position [74, 0]
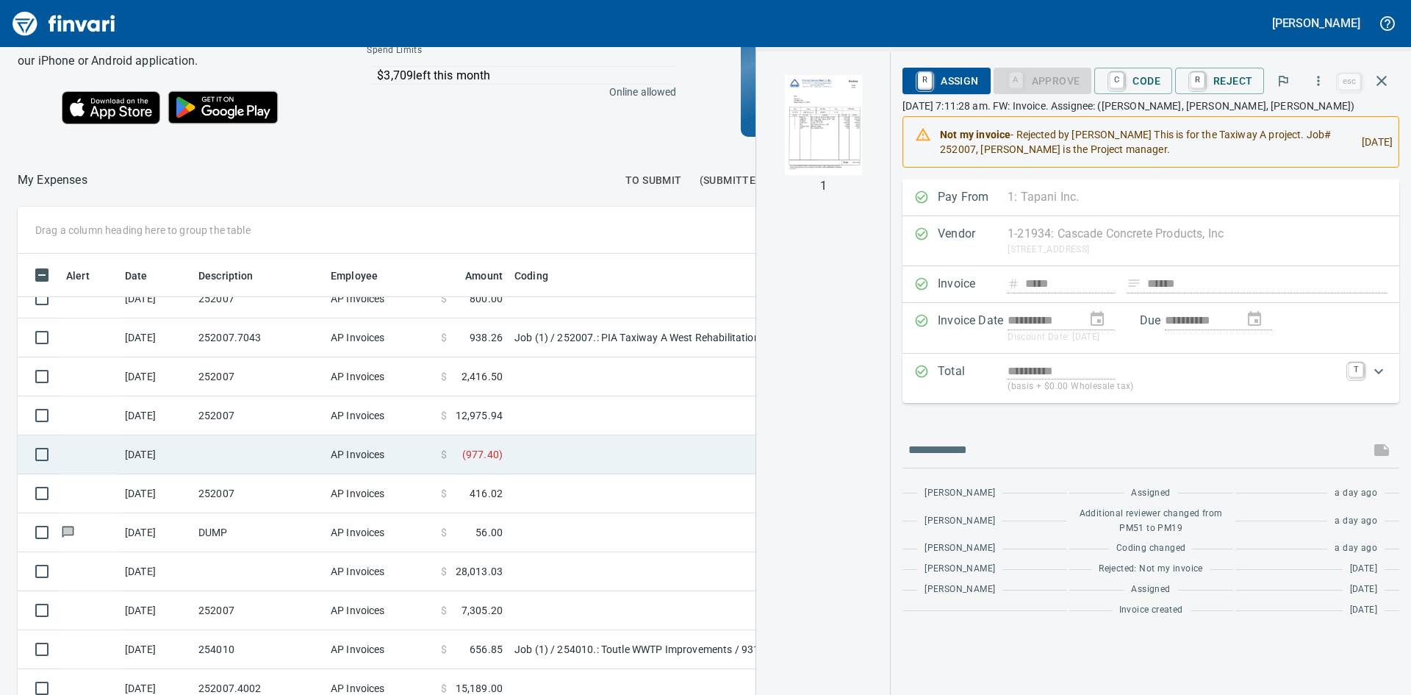
click at [276, 454] on td at bounding box center [259, 454] width 132 height 39
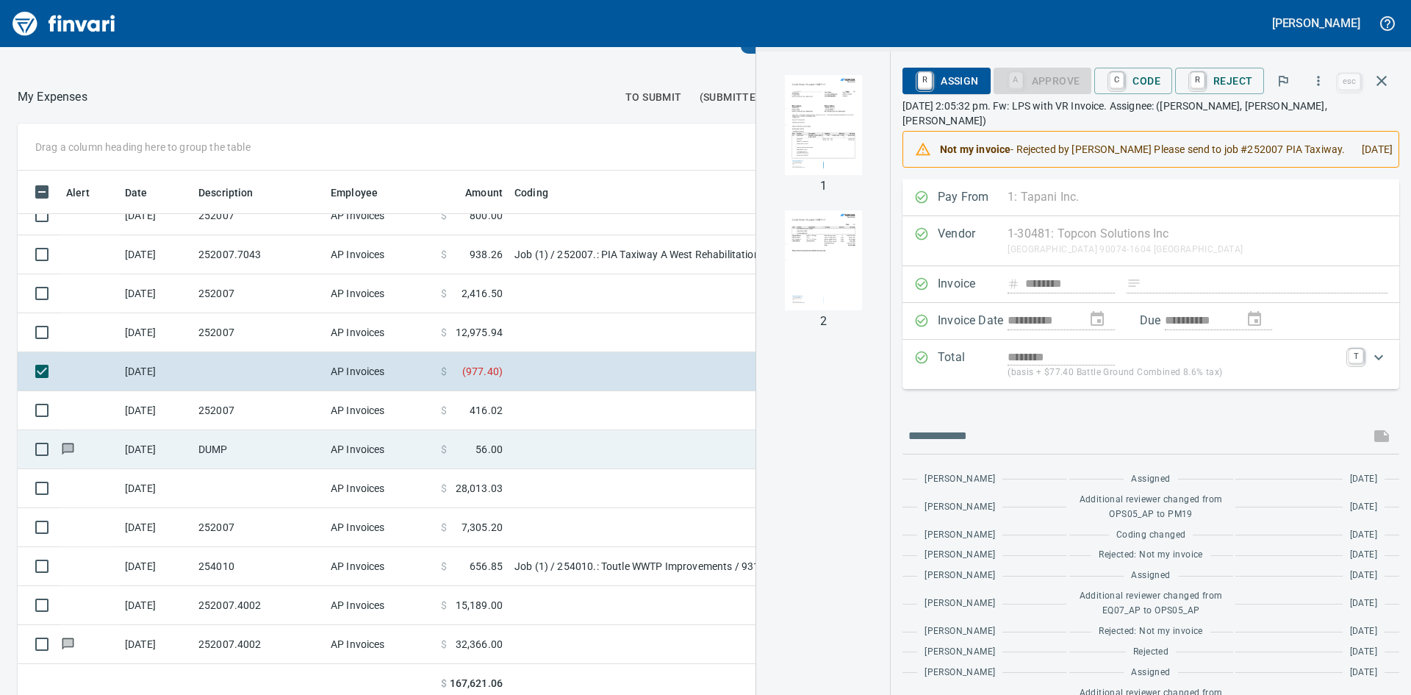
scroll to position [165, 0]
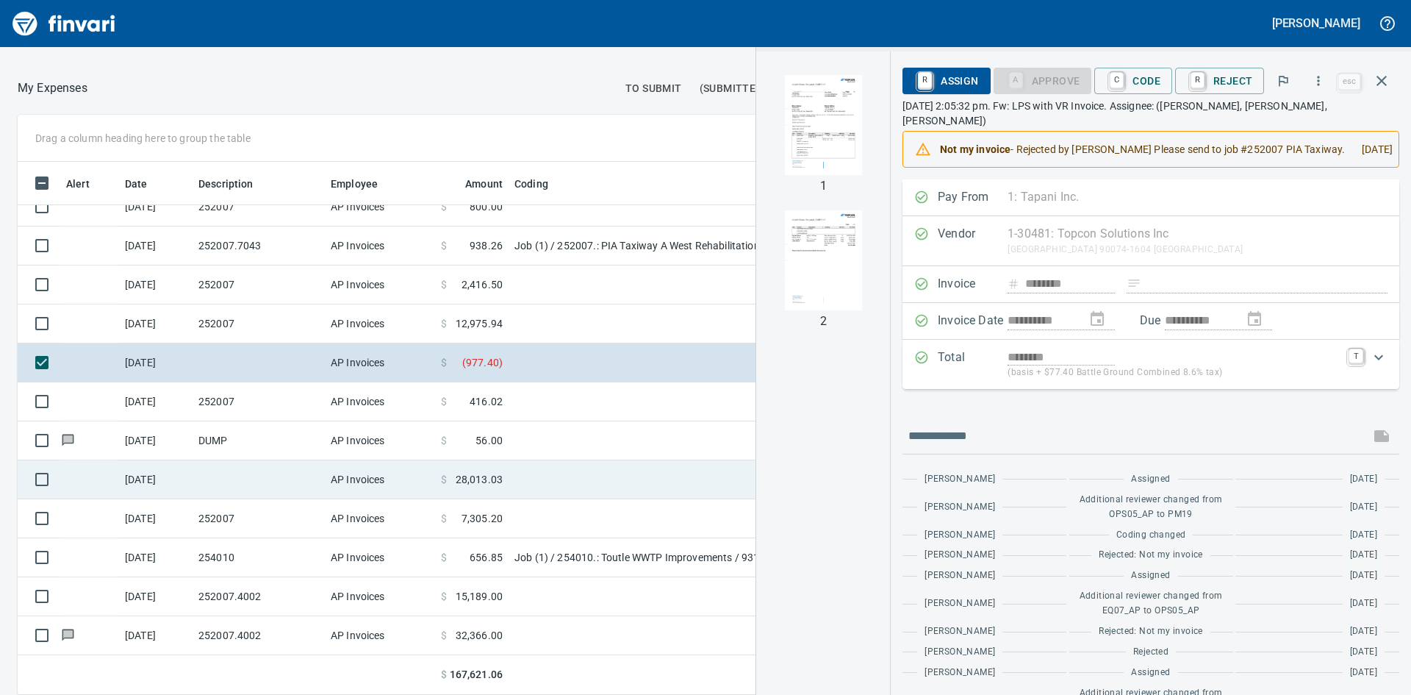
click at [277, 483] on td at bounding box center [259, 479] width 132 height 39
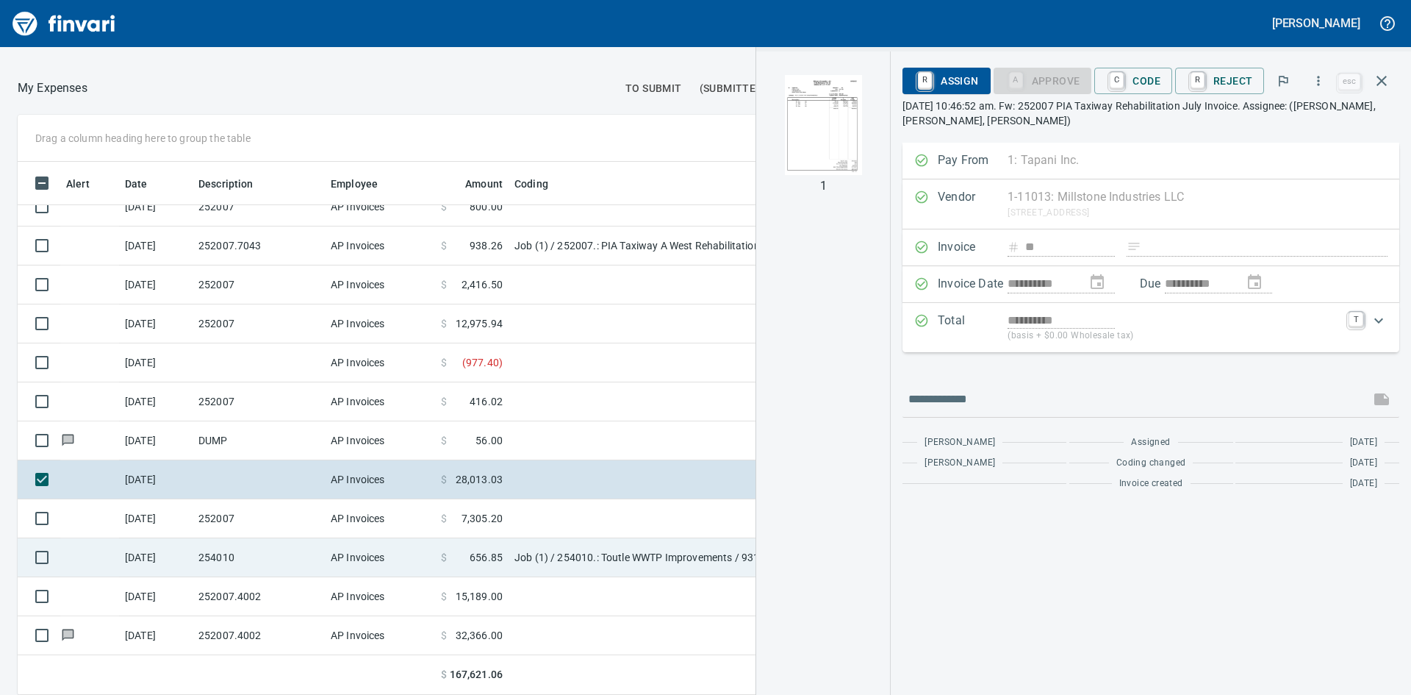
click at [266, 556] on td "254010" at bounding box center [259, 557] width 132 height 39
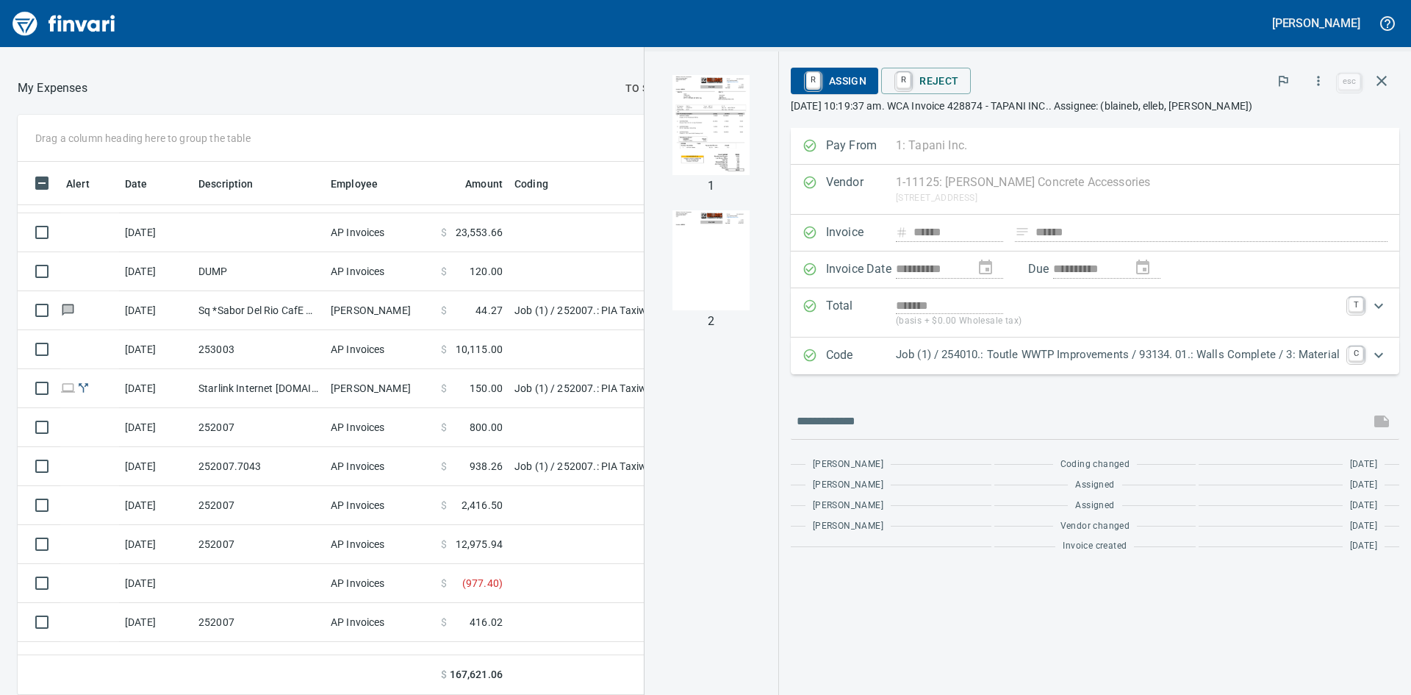
scroll to position [113, 0]
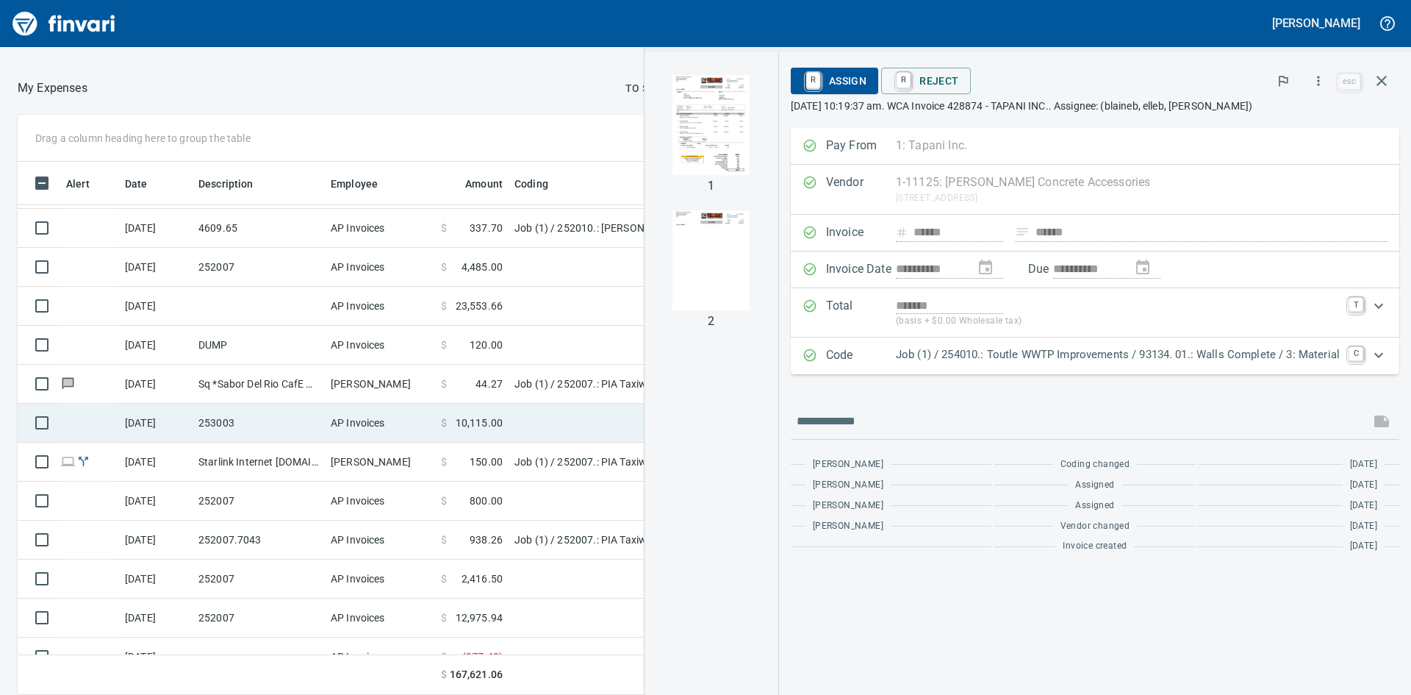
click at [244, 428] on td "253003" at bounding box center [259, 423] width 132 height 39
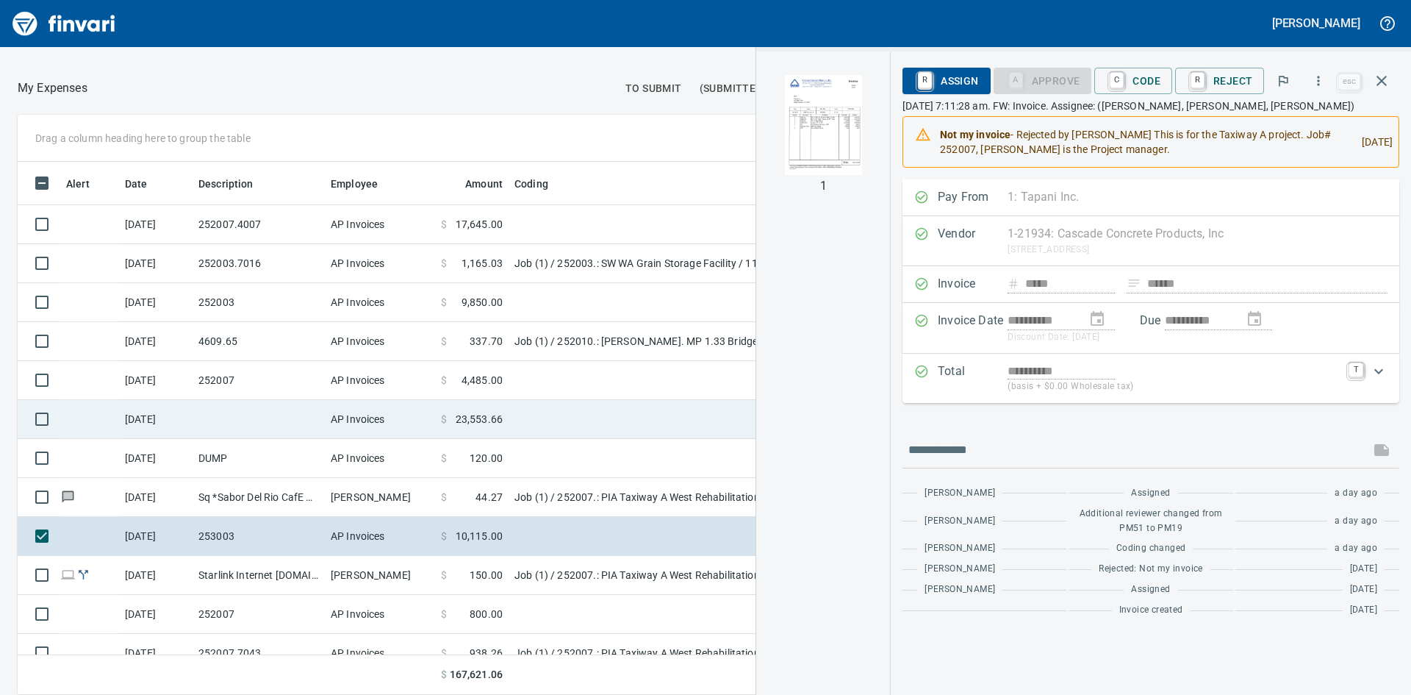
click at [263, 413] on td at bounding box center [259, 419] width 132 height 39
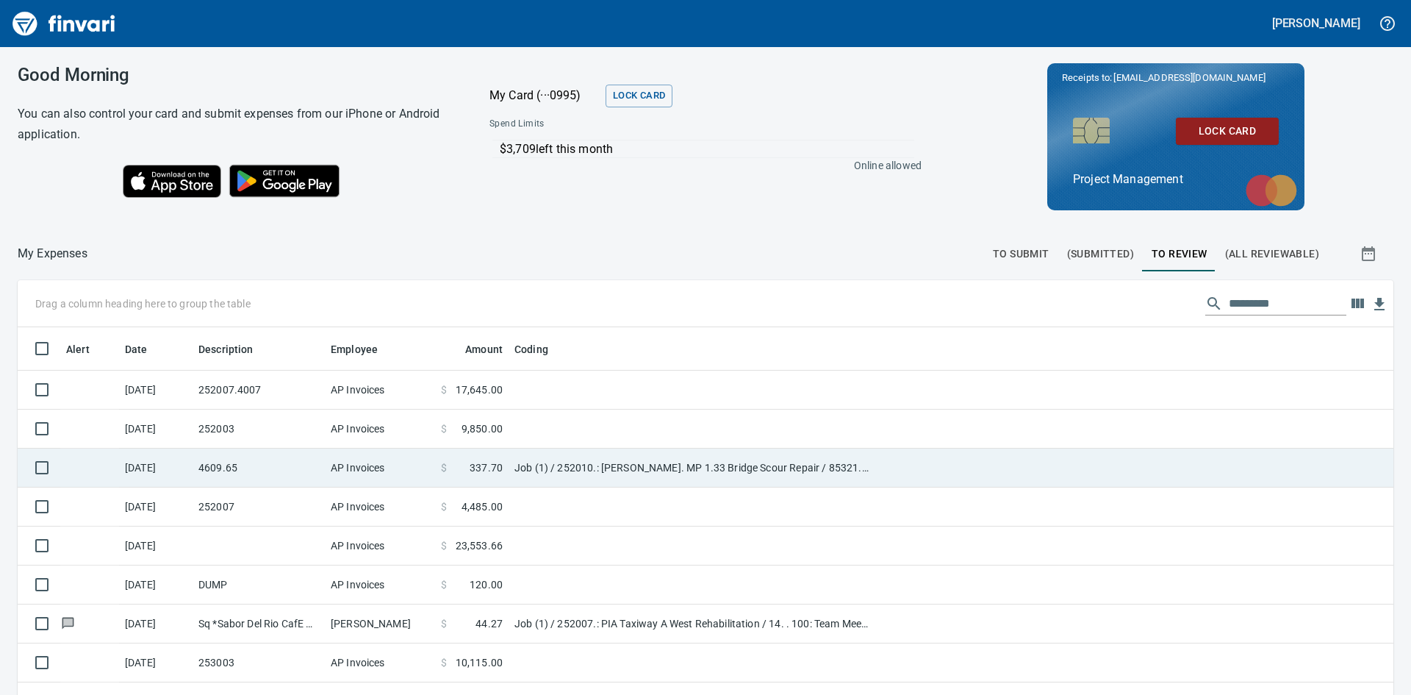
scroll to position [1, 1]
click at [428, 465] on td "AP Invoices" at bounding box center [380, 467] width 110 height 39
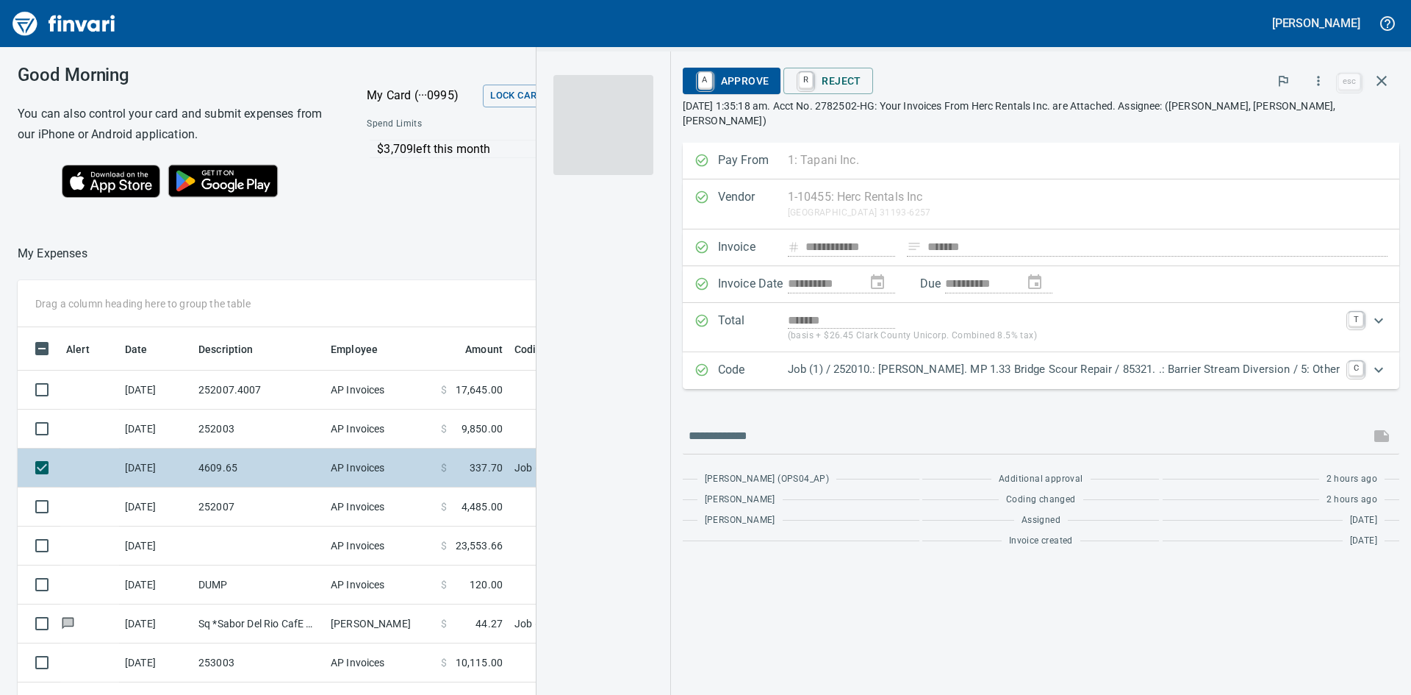
scroll to position [522, 975]
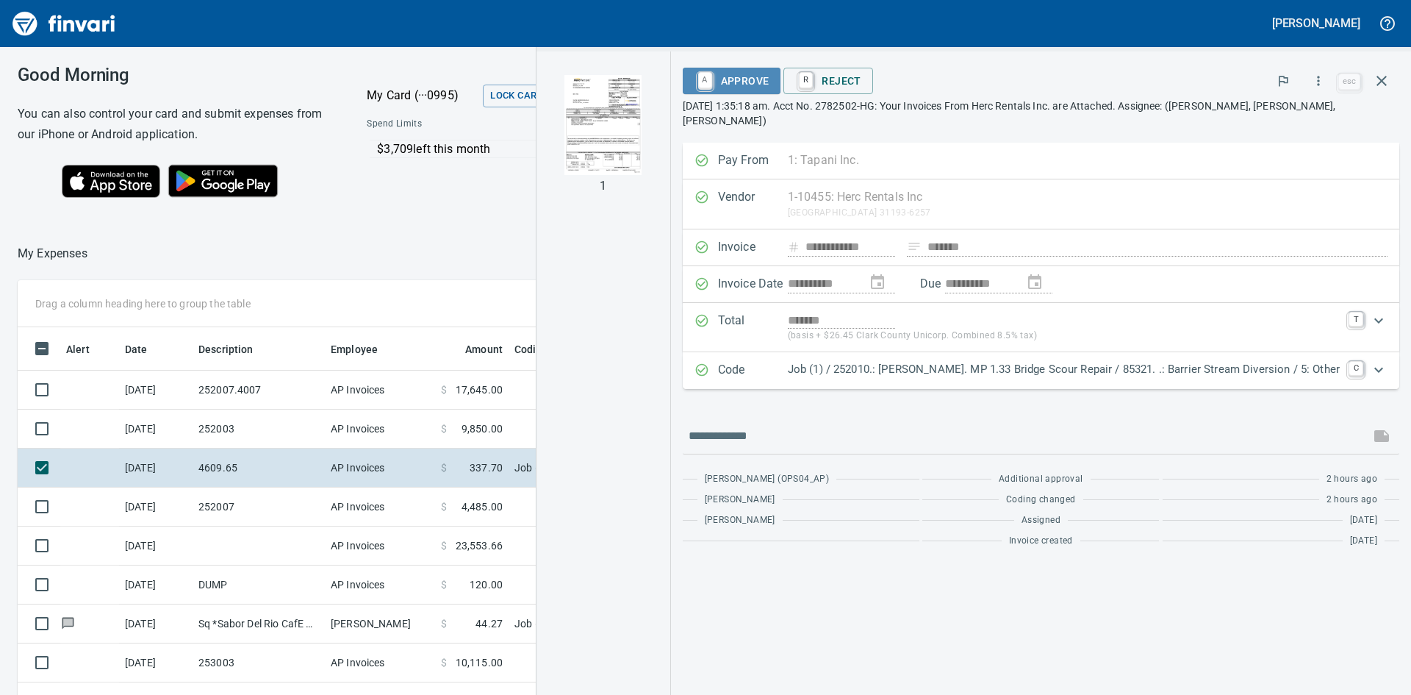
click at [743, 81] on span "A Approve" at bounding box center [732, 80] width 75 height 25
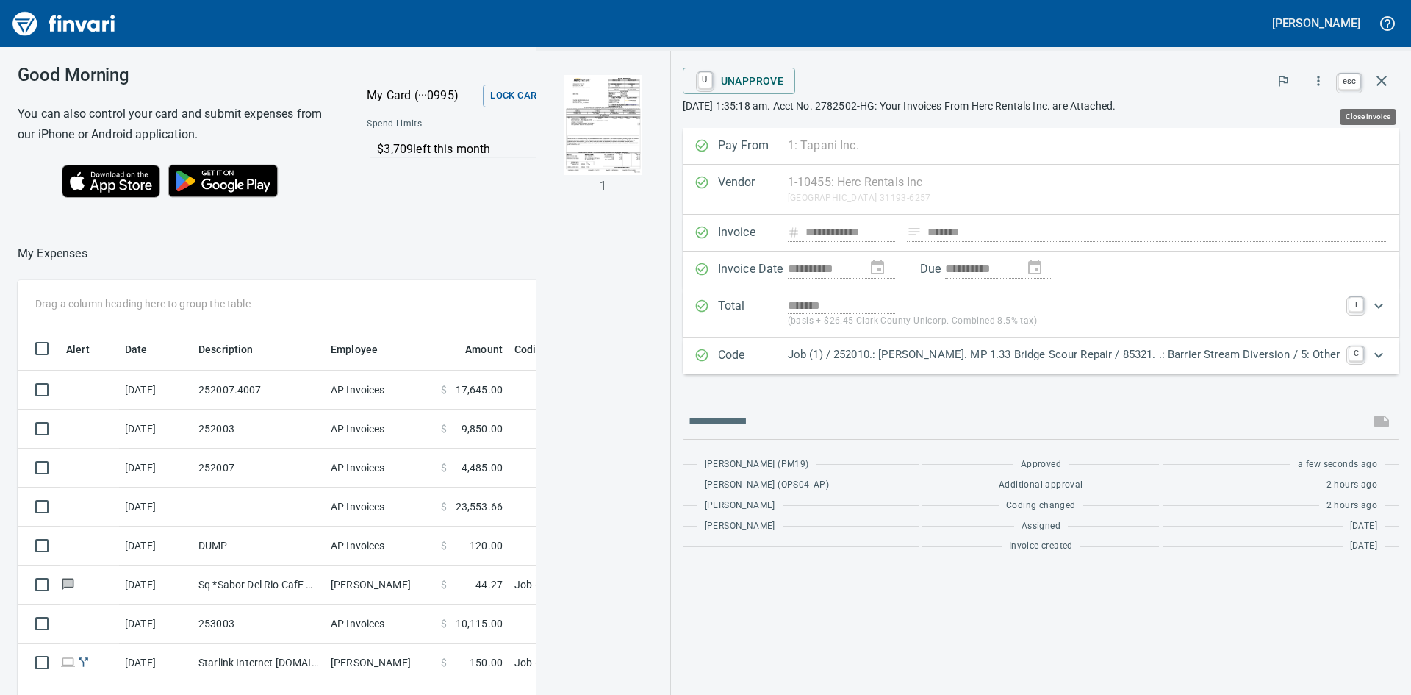
click at [1385, 78] on icon "button" at bounding box center [1382, 81] width 10 height 10
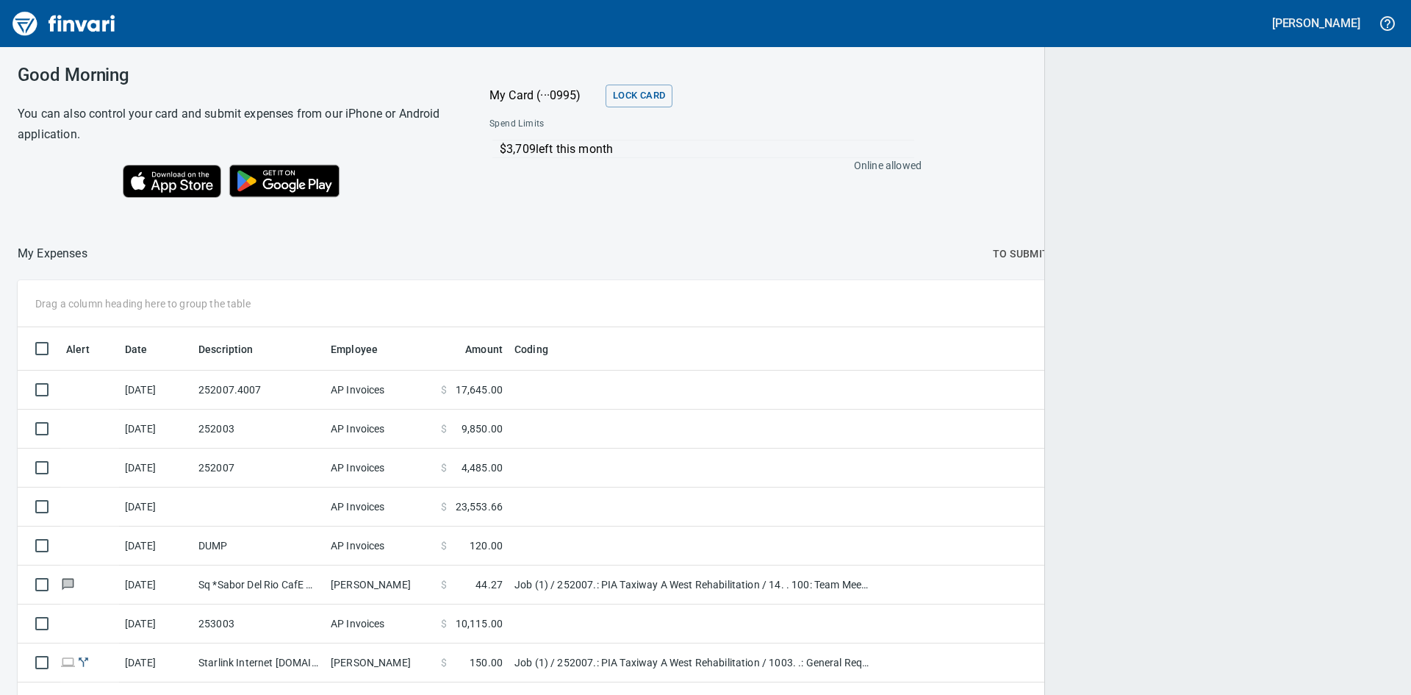
scroll to position [522, 1340]
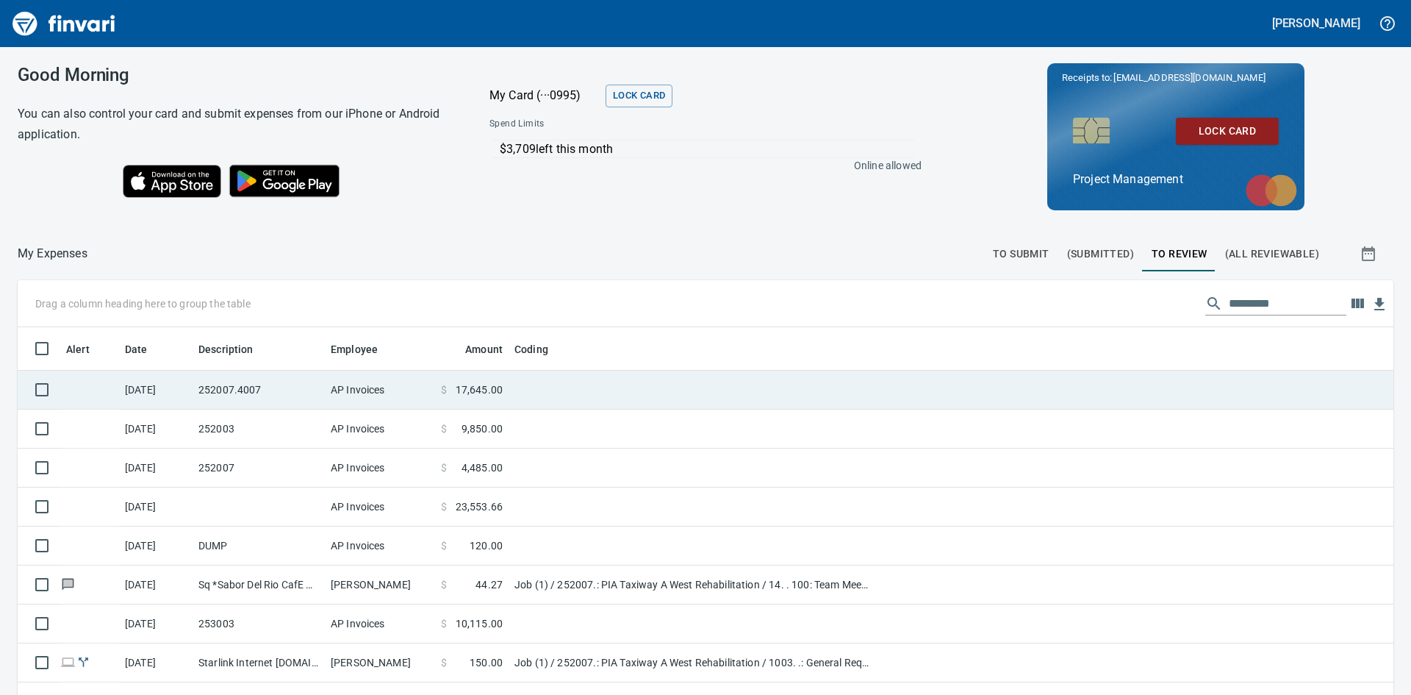
click at [269, 394] on td "252007.4007" at bounding box center [259, 389] width 132 height 39
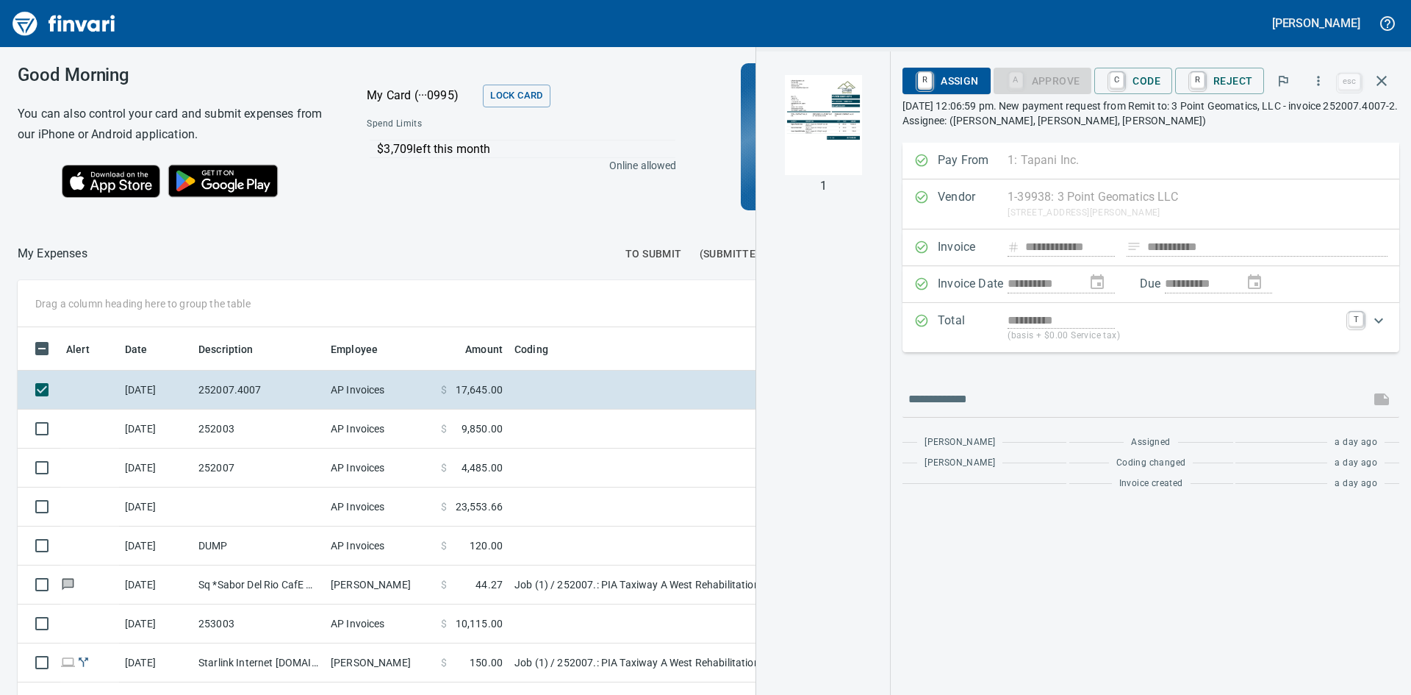
scroll to position [522, 975]
click at [809, 101] on img "button" at bounding box center [823, 125] width 100 height 100
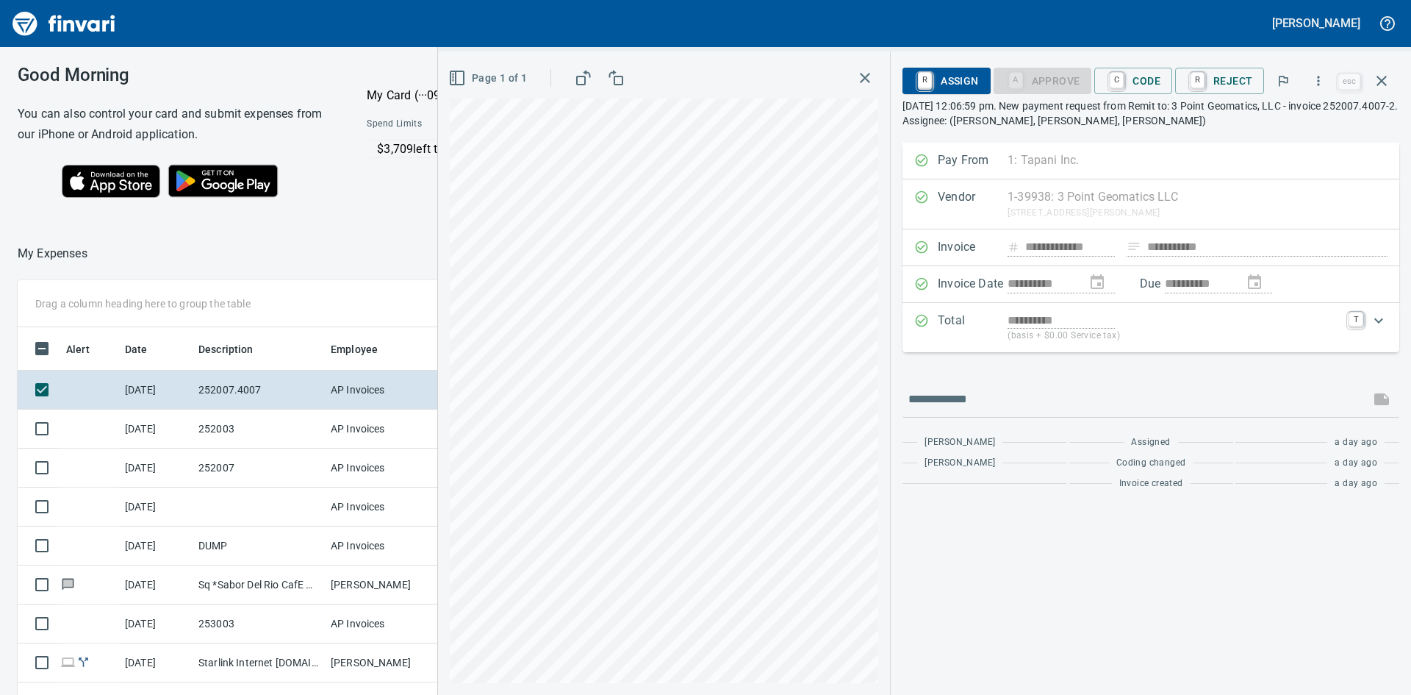
click at [870, 76] on icon "button" at bounding box center [865, 78] width 10 height 10
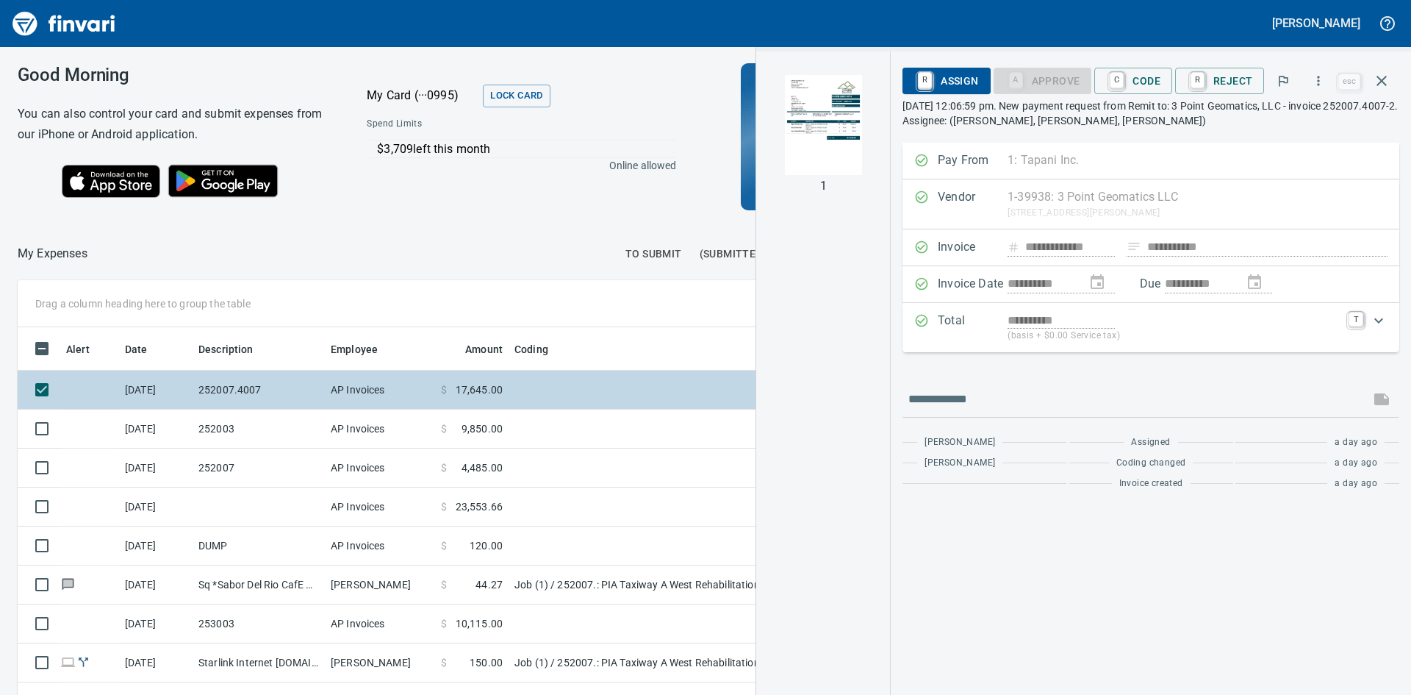
click at [509, 391] on td at bounding box center [693, 389] width 368 height 39
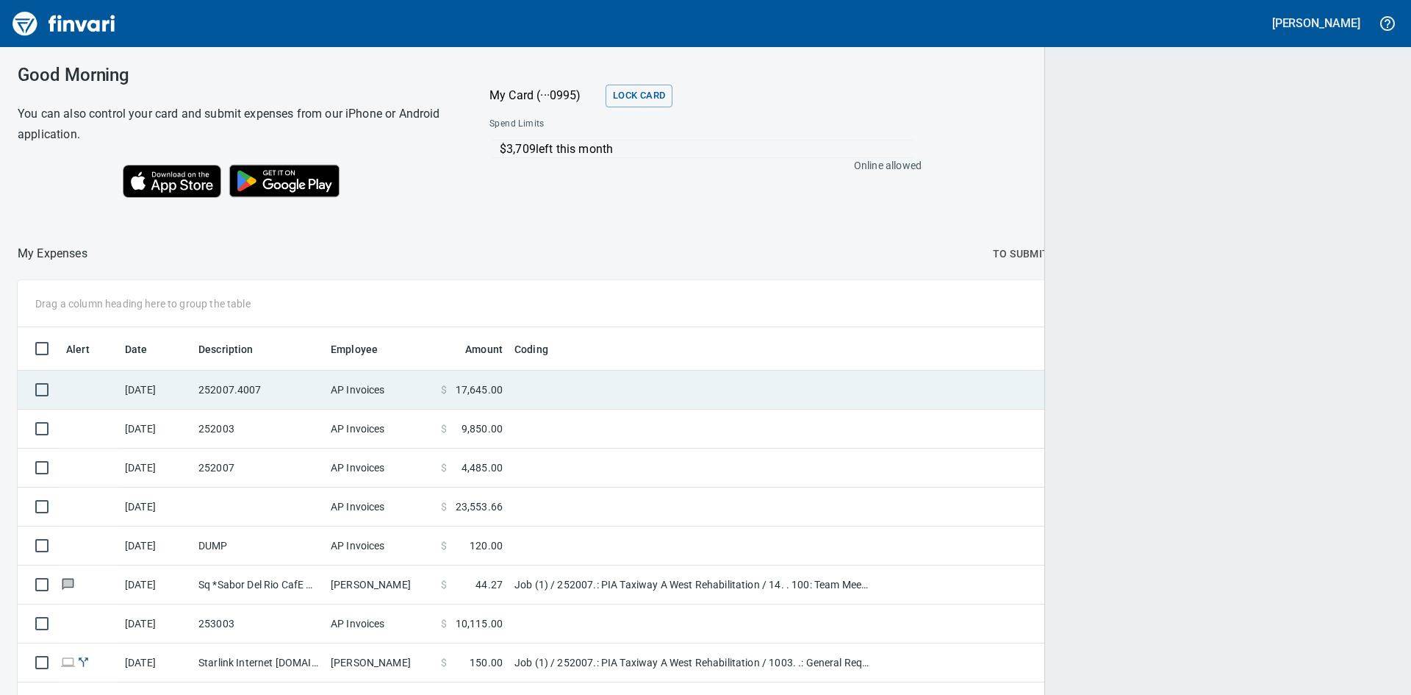
scroll to position [522, 1341]
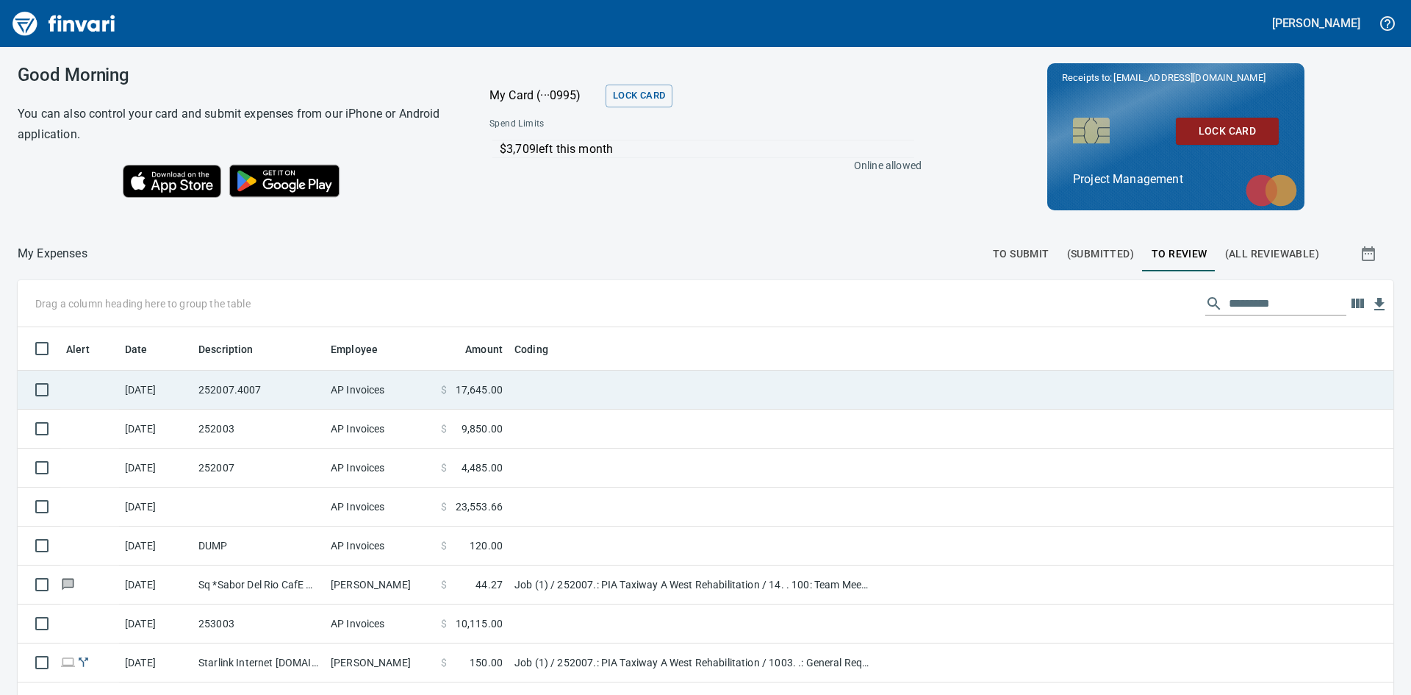
click at [537, 392] on td at bounding box center [693, 389] width 368 height 39
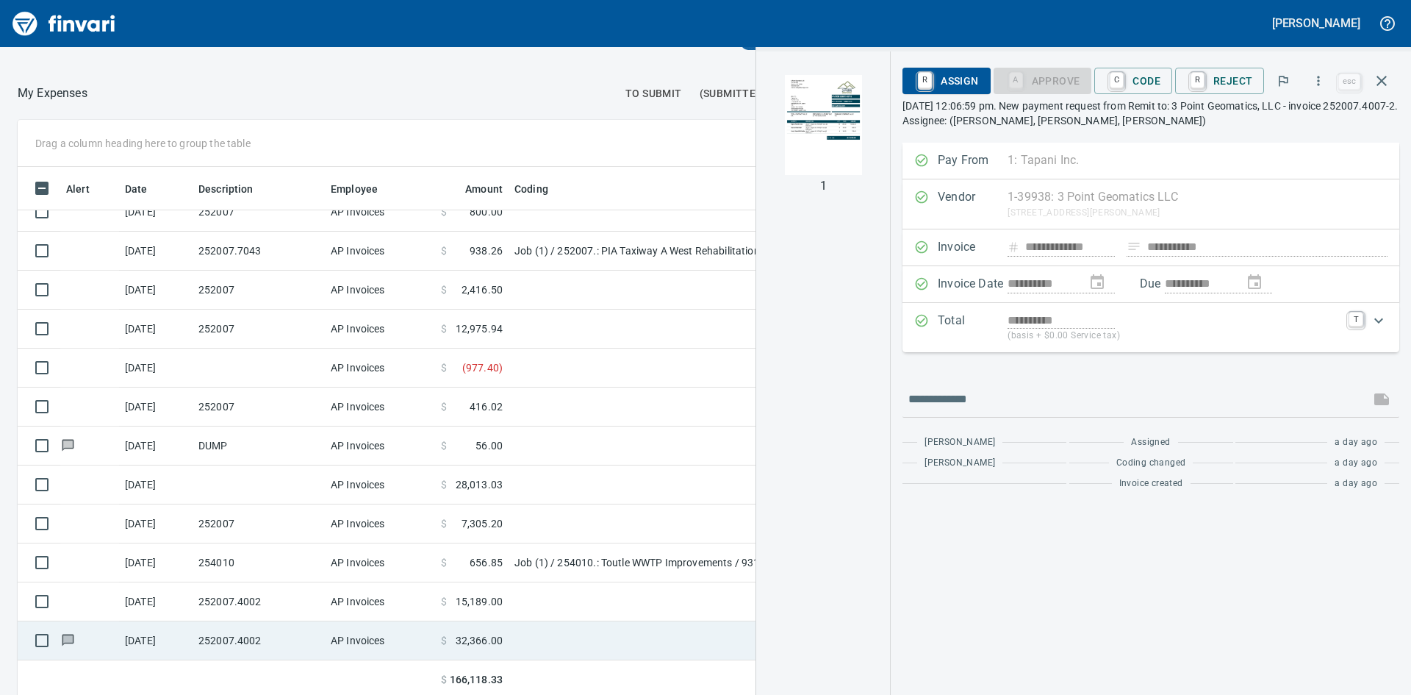
scroll to position [165, 0]
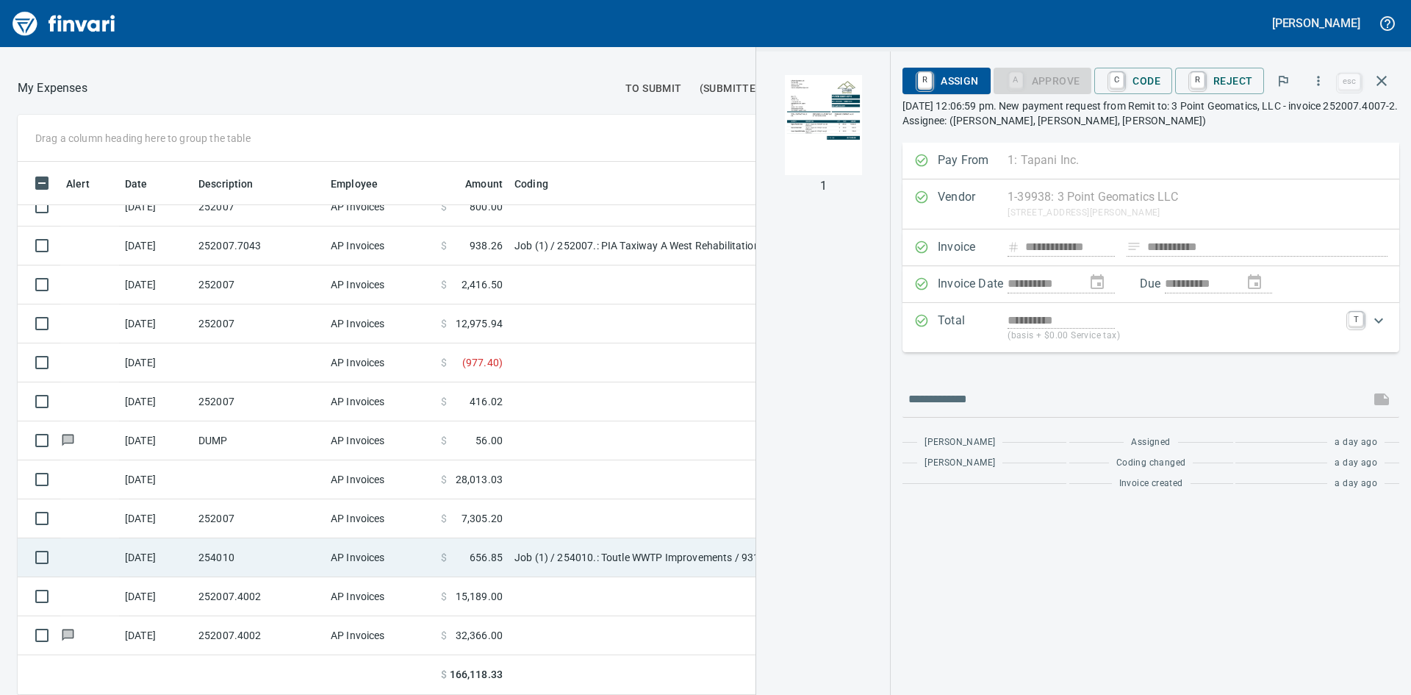
click at [258, 559] on td "254010" at bounding box center [259, 557] width 132 height 39
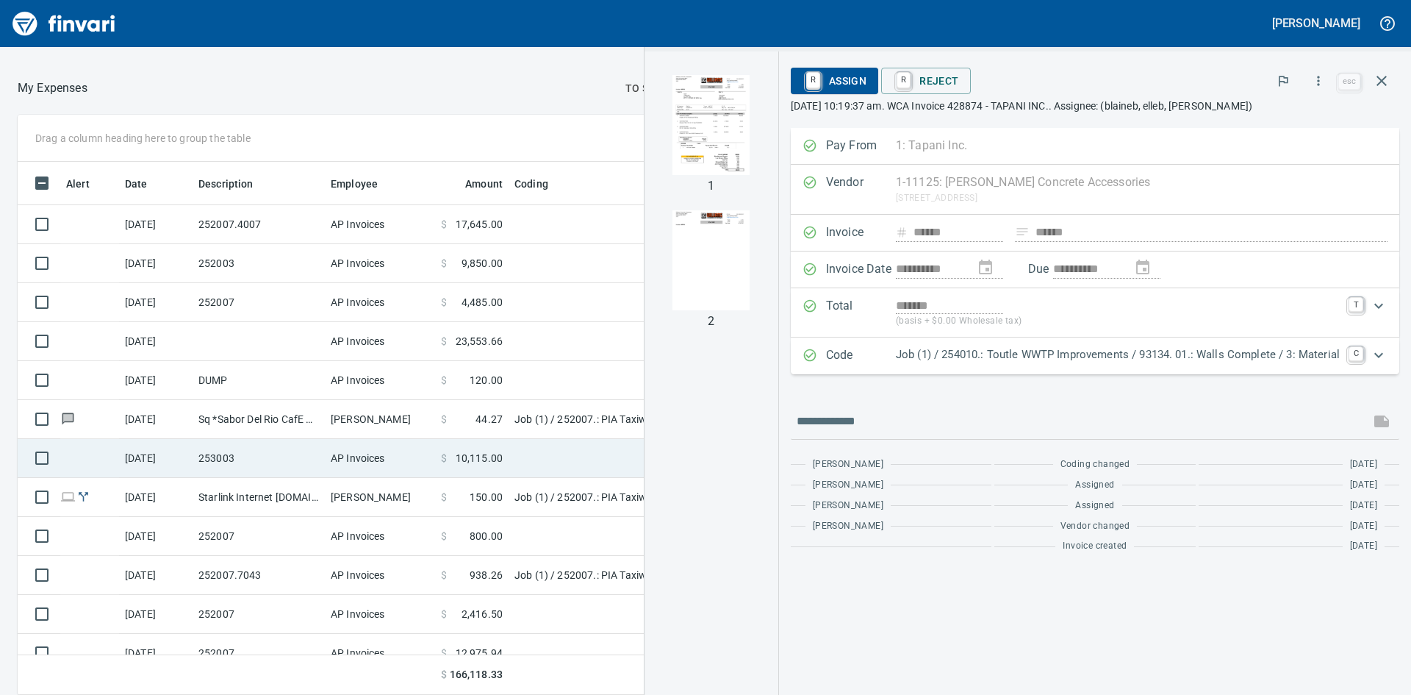
click at [233, 454] on td "253003" at bounding box center [259, 458] width 132 height 39
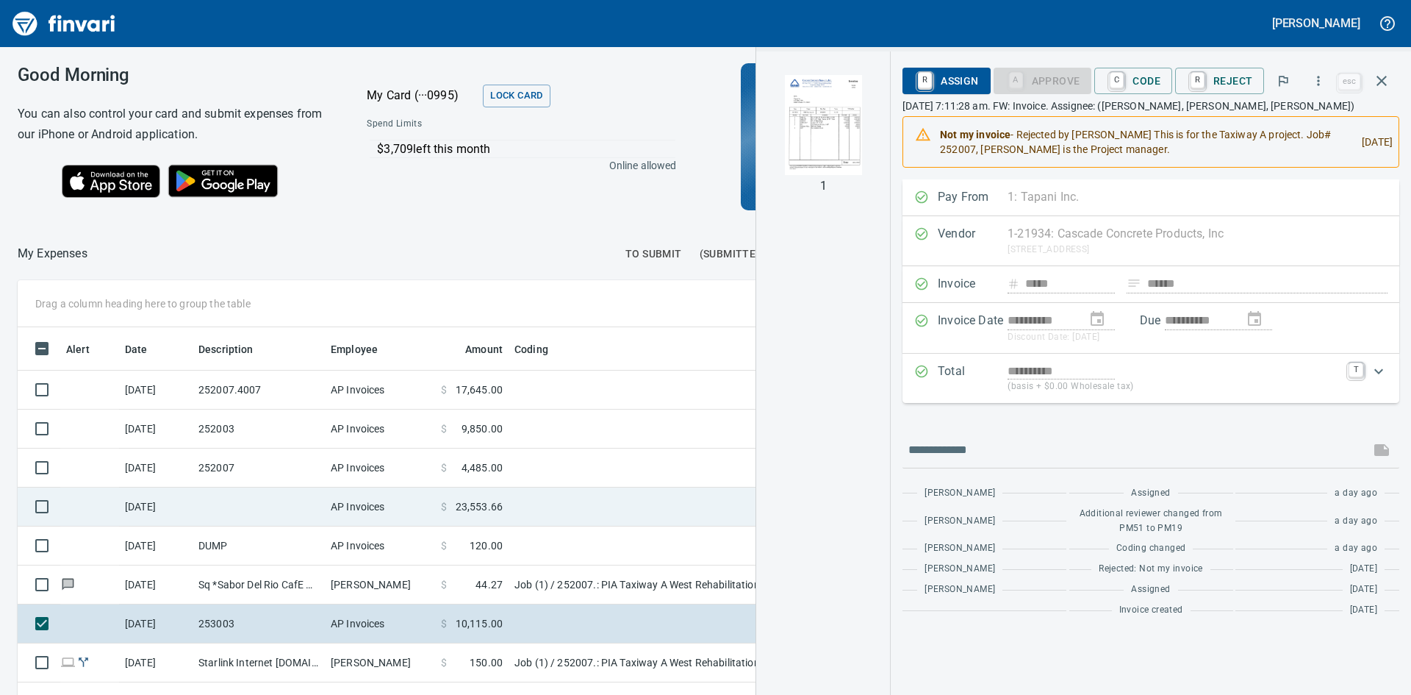
click at [276, 506] on td at bounding box center [259, 506] width 132 height 39
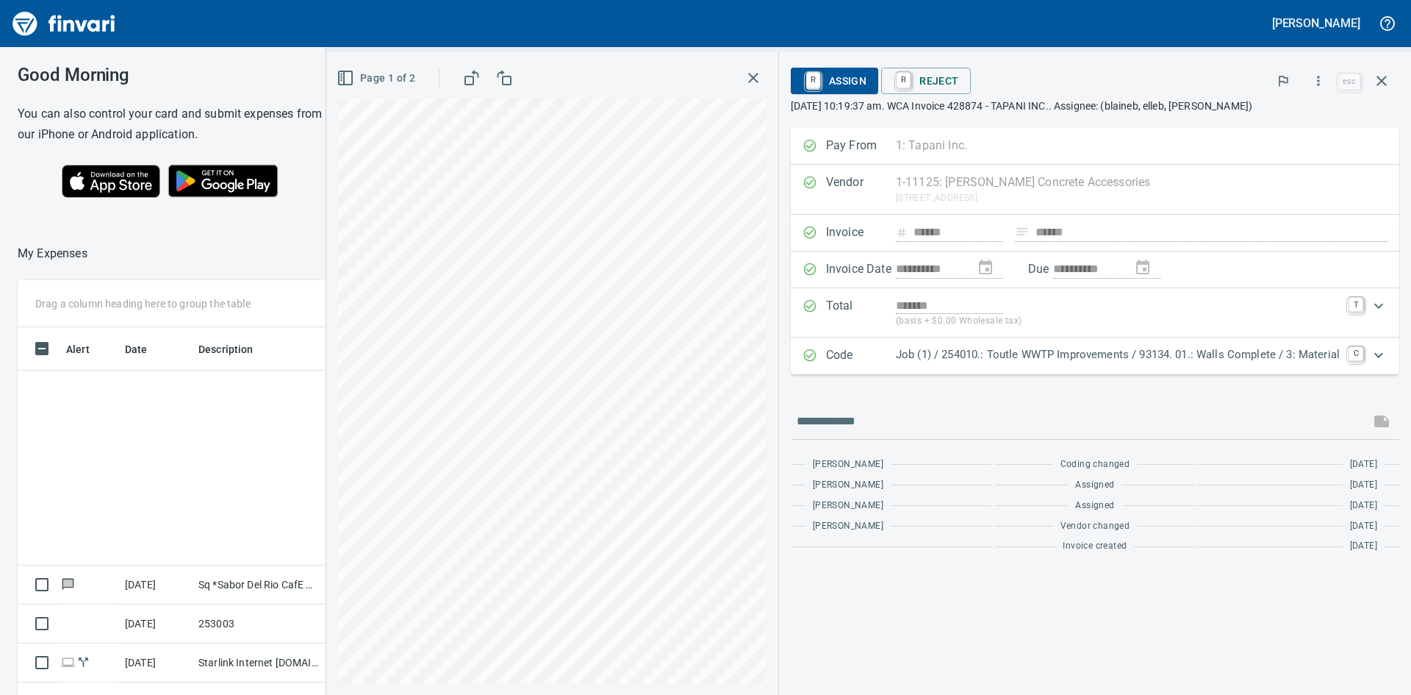
scroll to position [522, 975]
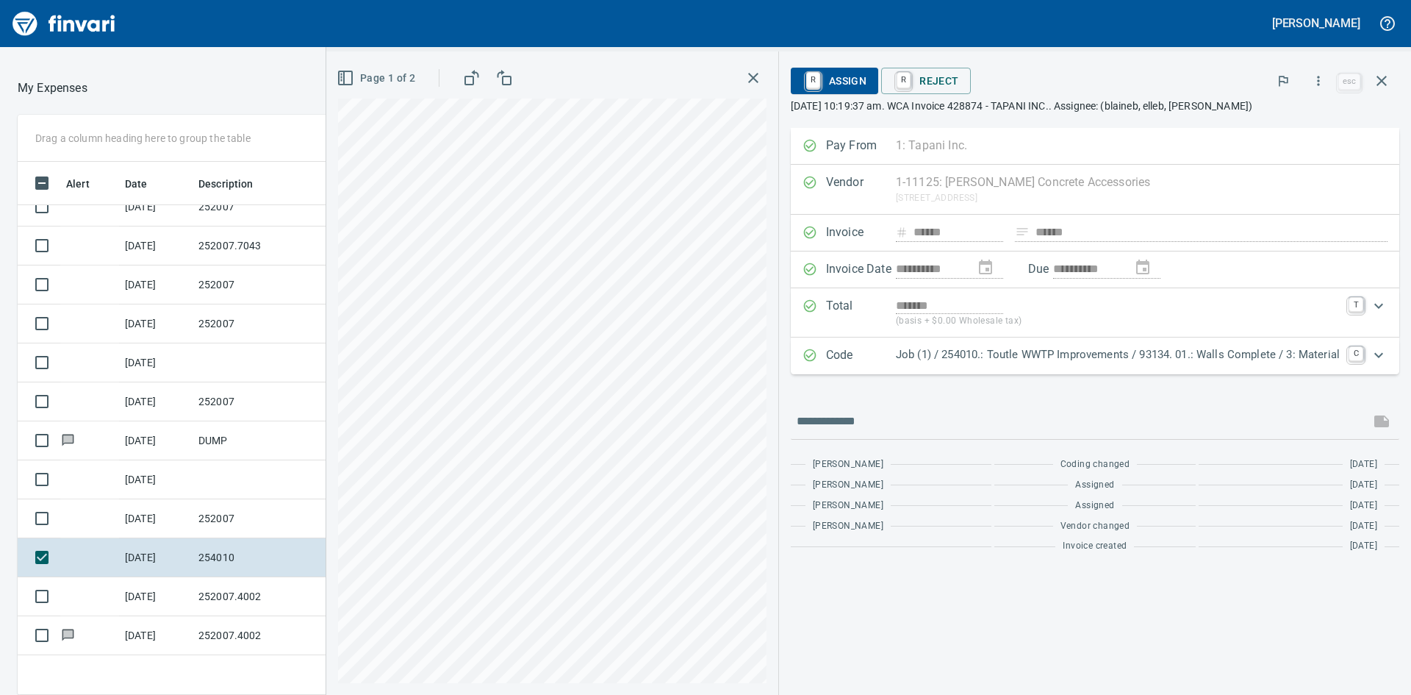
click at [1190, 51] on div "**********" at bounding box center [1095, 372] width 632 height 643
click at [1324, 86] on icon "button" at bounding box center [1318, 81] width 15 height 15
click at [1324, 86] on div at bounding box center [705, 347] width 1411 height 695
click at [820, 80] on link "R" at bounding box center [813, 81] width 14 height 16
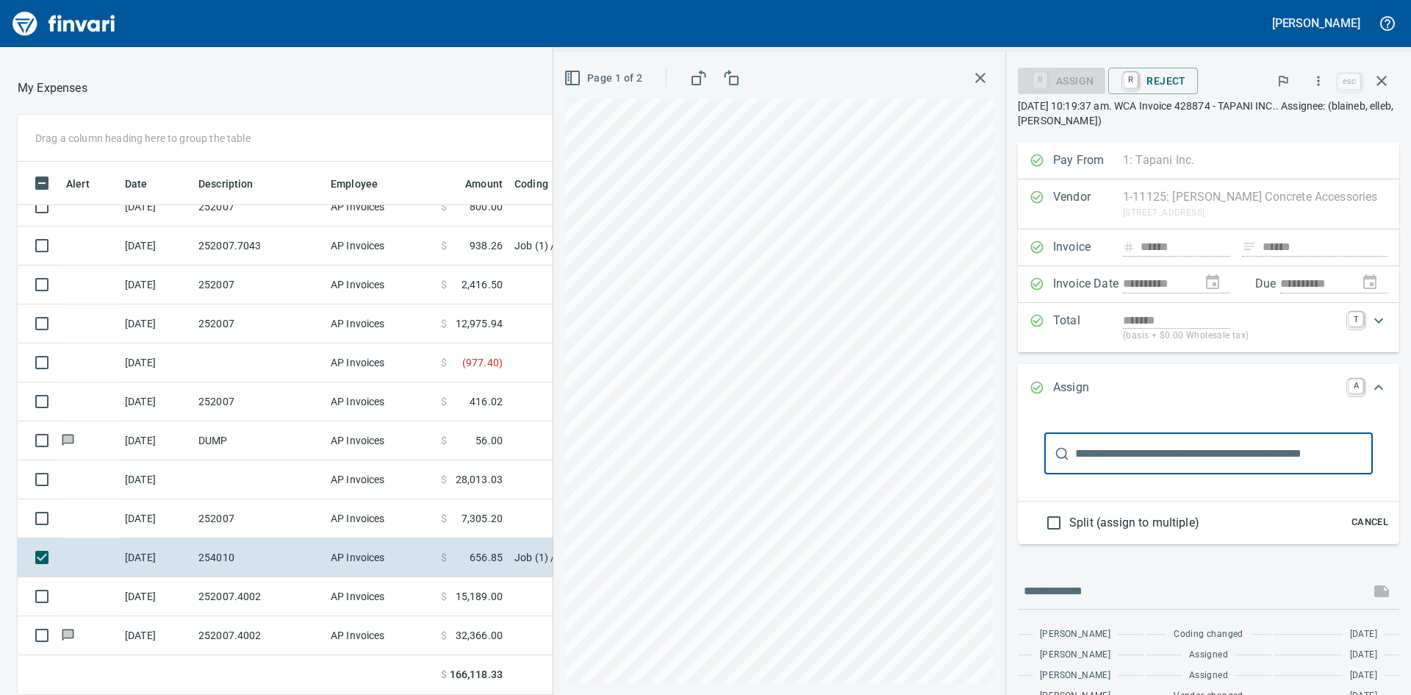
click at [1231, 458] on input "text" at bounding box center [1224, 453] width 298 height 41
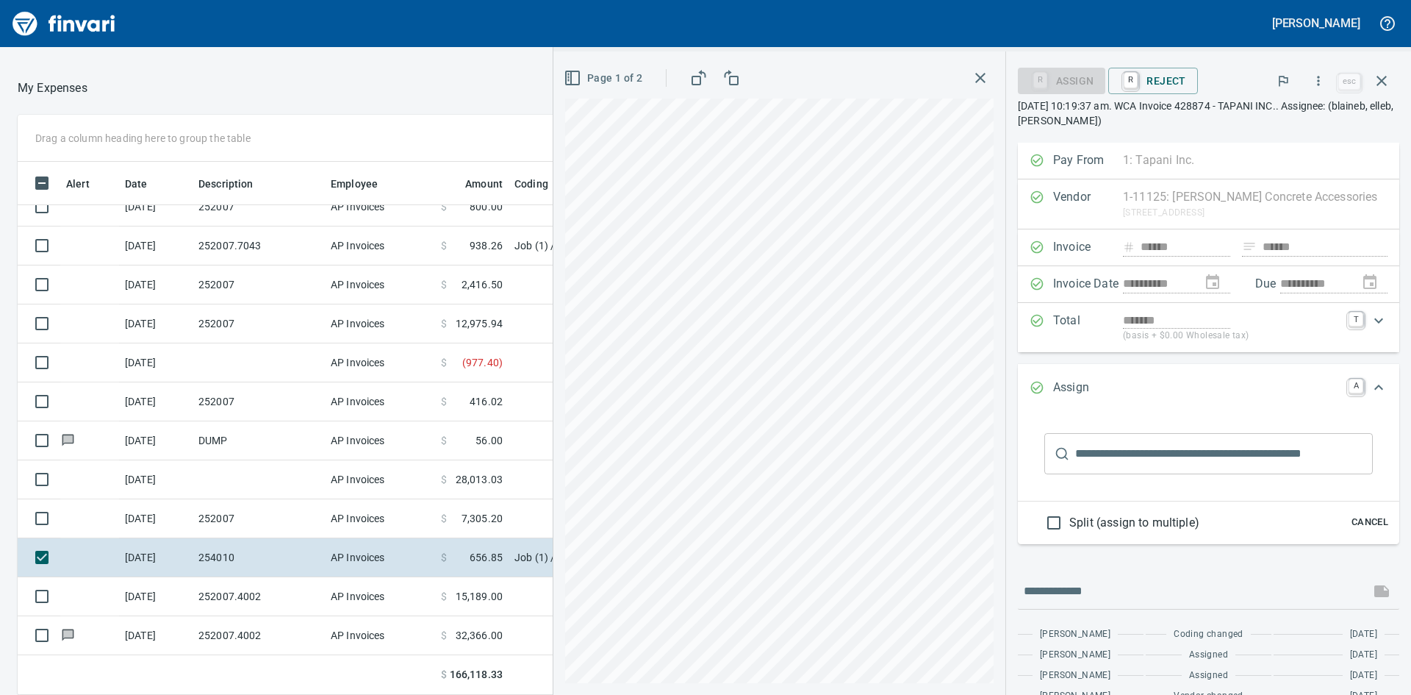
click at [1316, 303] on div "Total ******* (basis + $0.00 Wholesale tax) T" at bounding box center [1209, 327] width 382 height 49
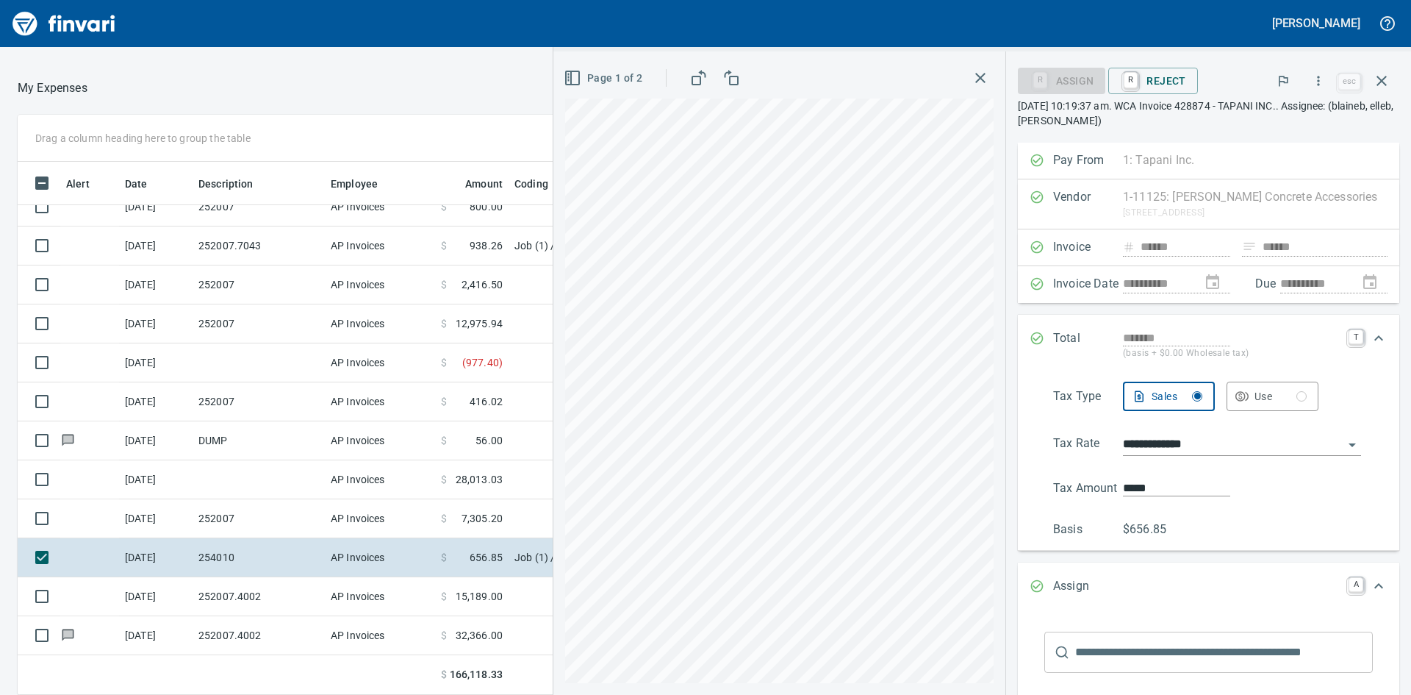
click at [1322, 332] on div "*******" at bounding box center [1231, 337] width 217 height 17
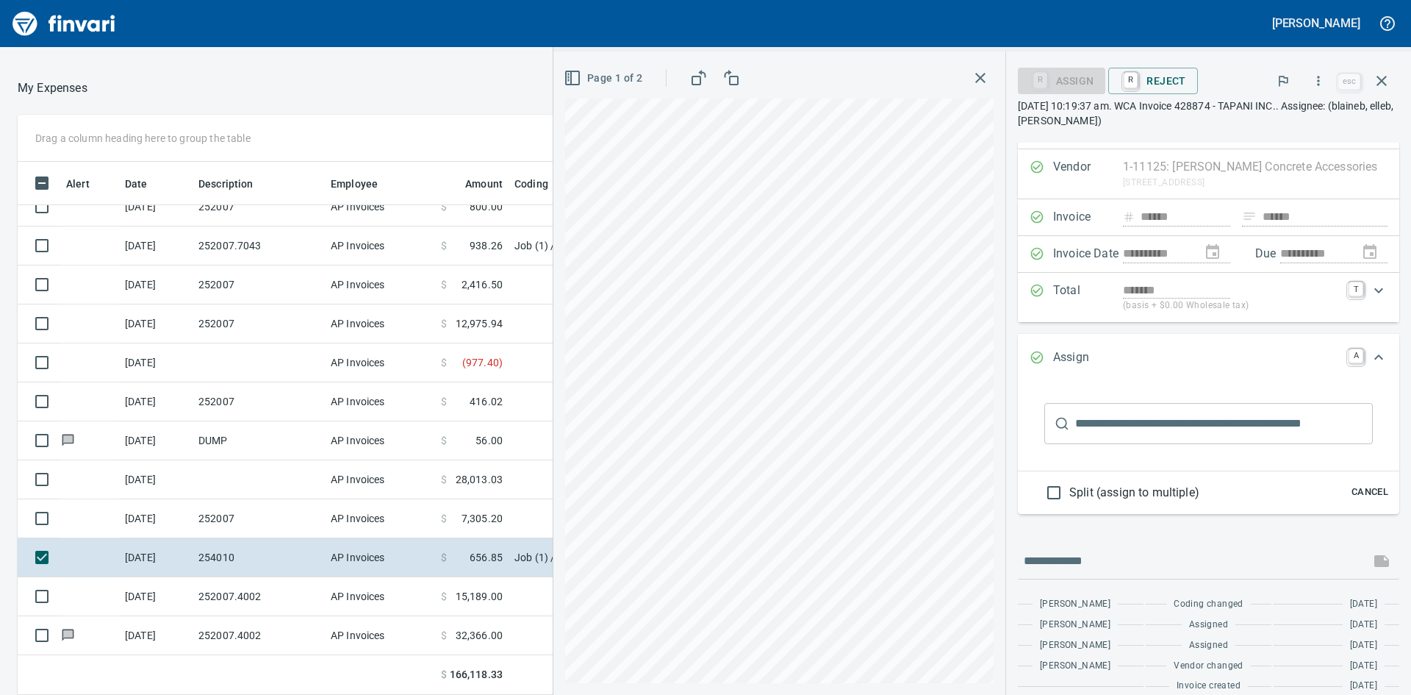
scroll to position [46, 0]
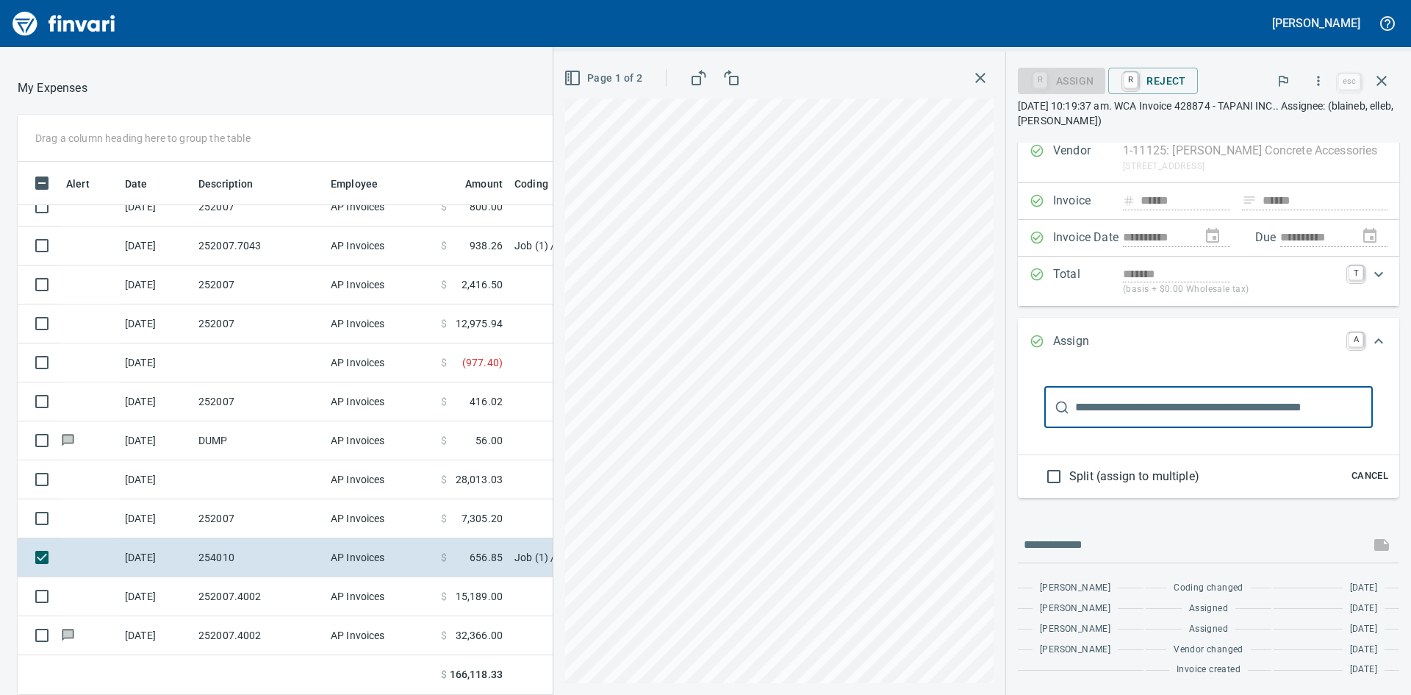
click at [1170, 397] on input "text" at bounding box center [1224, 407] width 298 height 41
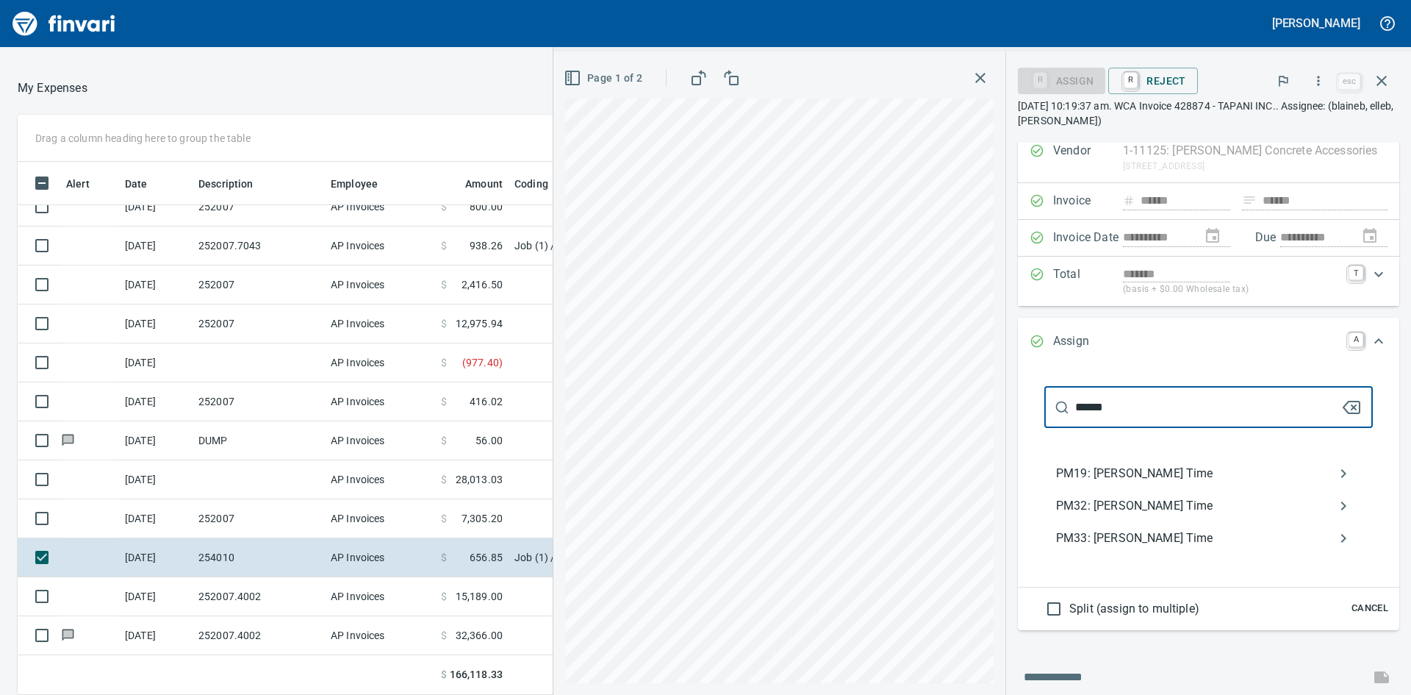
type input "******"
click at [1193, 475] on span "PM19: Clayton B. Time" at bounding box center [1197, 474] width 282 height 18
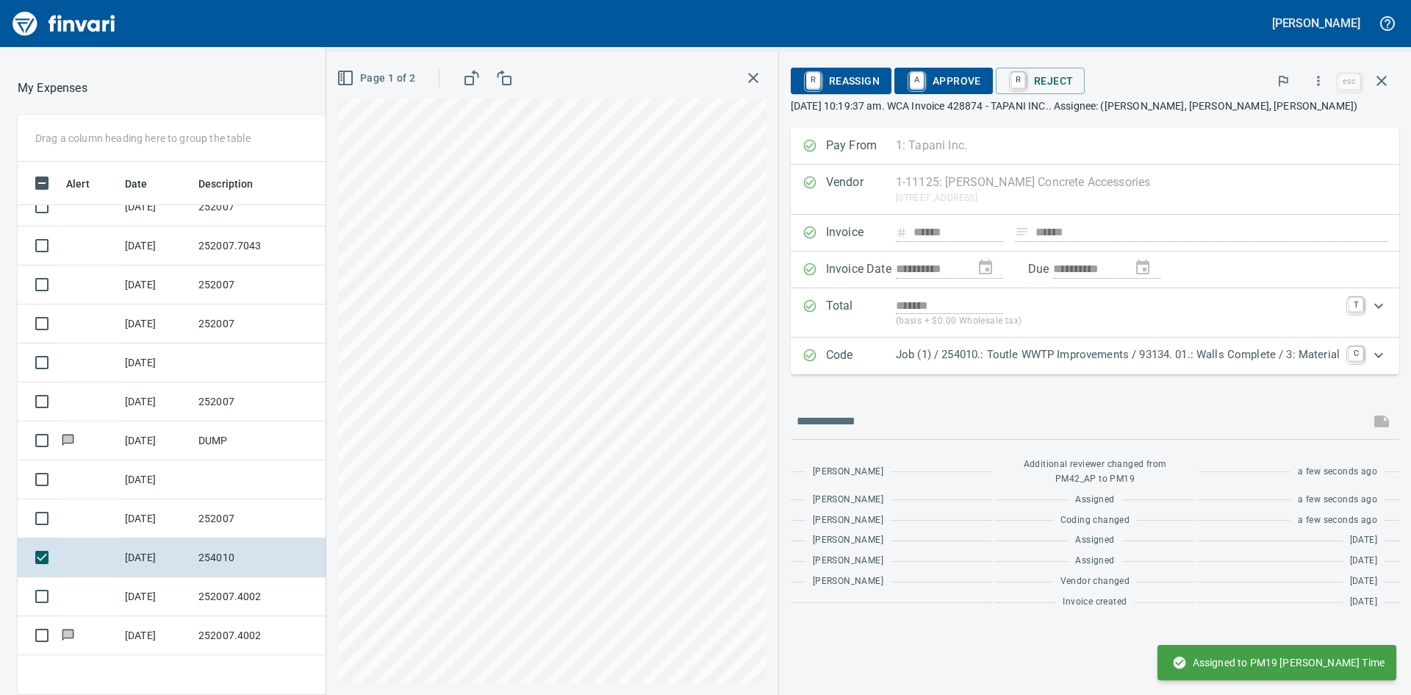
scroll to position [0, 0]
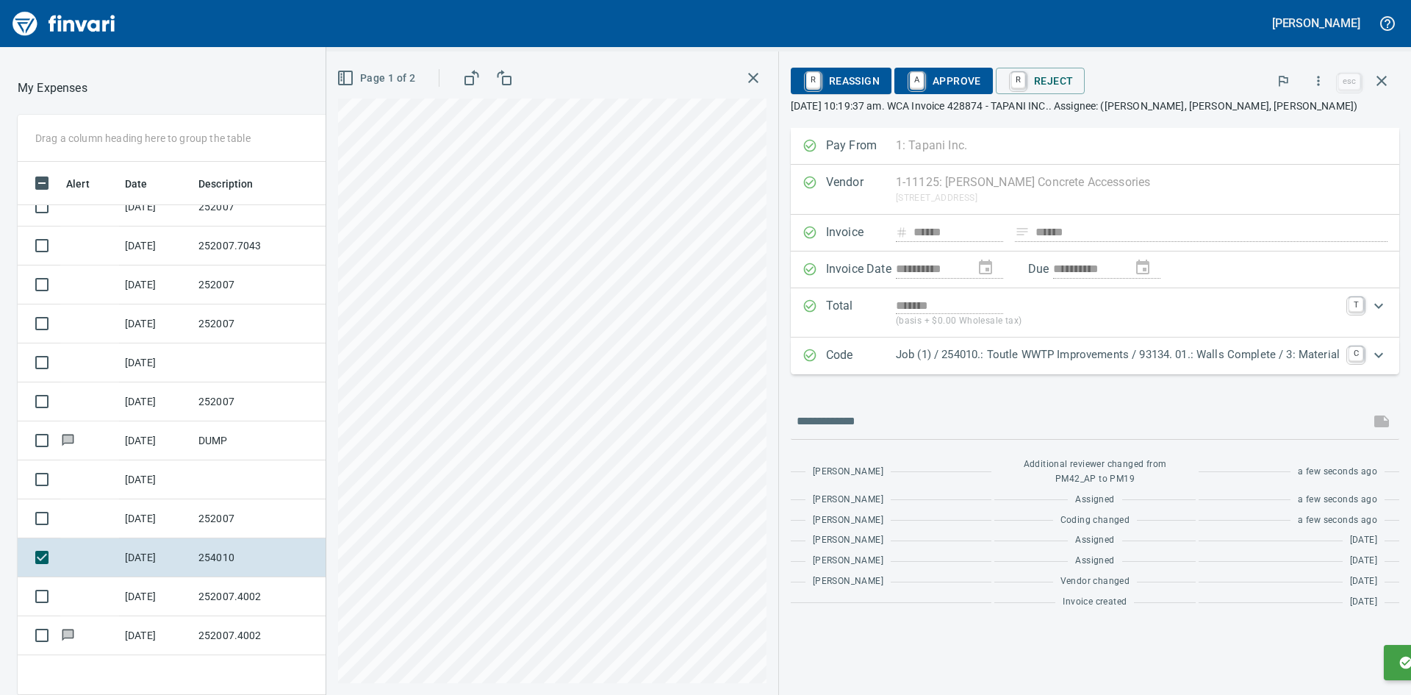
click at [1020, 360] on p "Job (1) / 254010.: Toutle WWTP Improvements / 93134. 01.: Walls Complete / 3: M…" at bounding box center [1118, 354] width 444 height 17
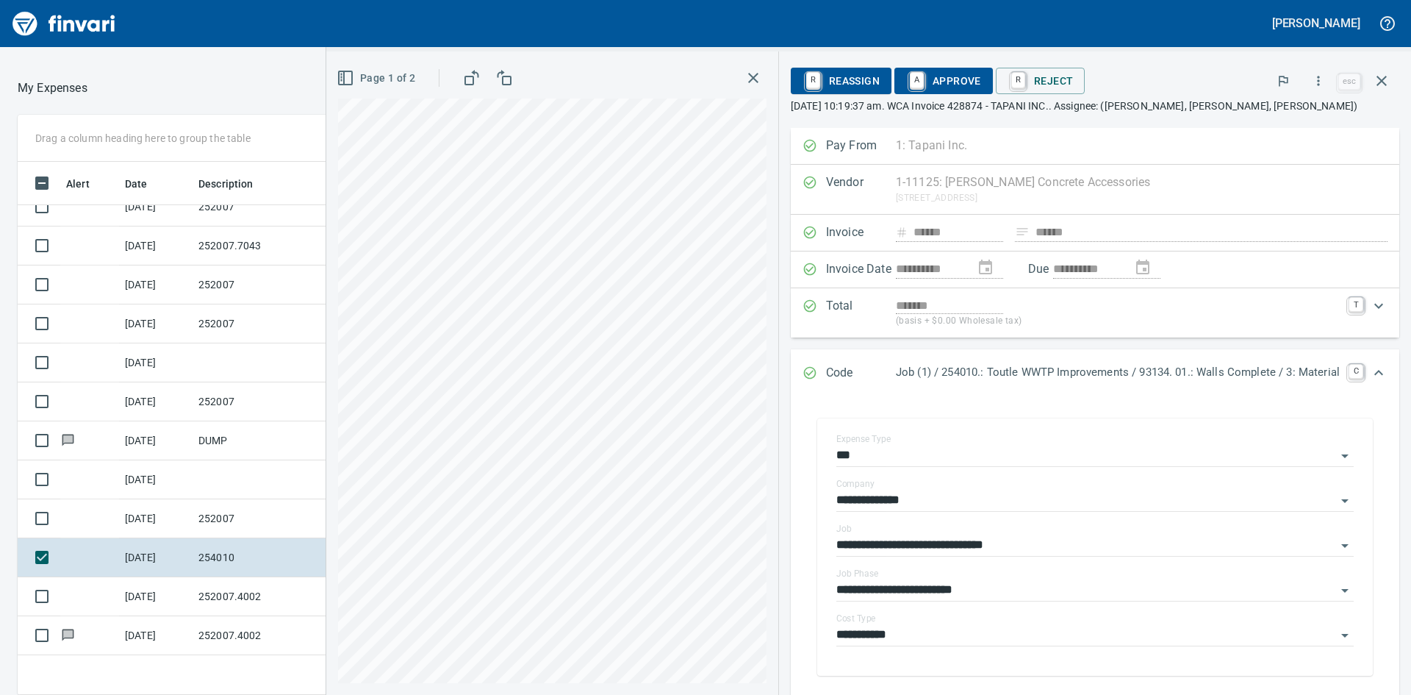
click at [923, 75] on span "A Approve" at bounding box center [943, 80] width 75 height 25
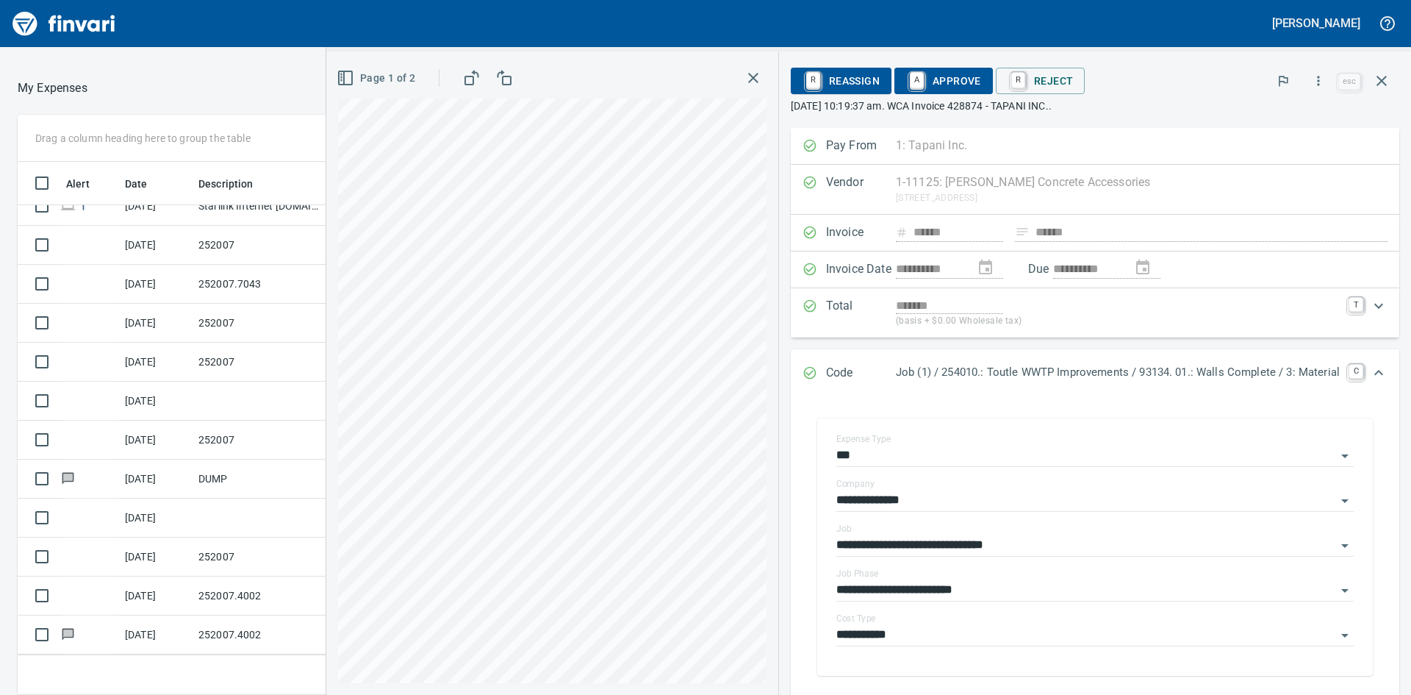
scroll to position [290, 0]
click at [745, 77] on icon "button" at bounding box center [754, 78] width 18 height 18
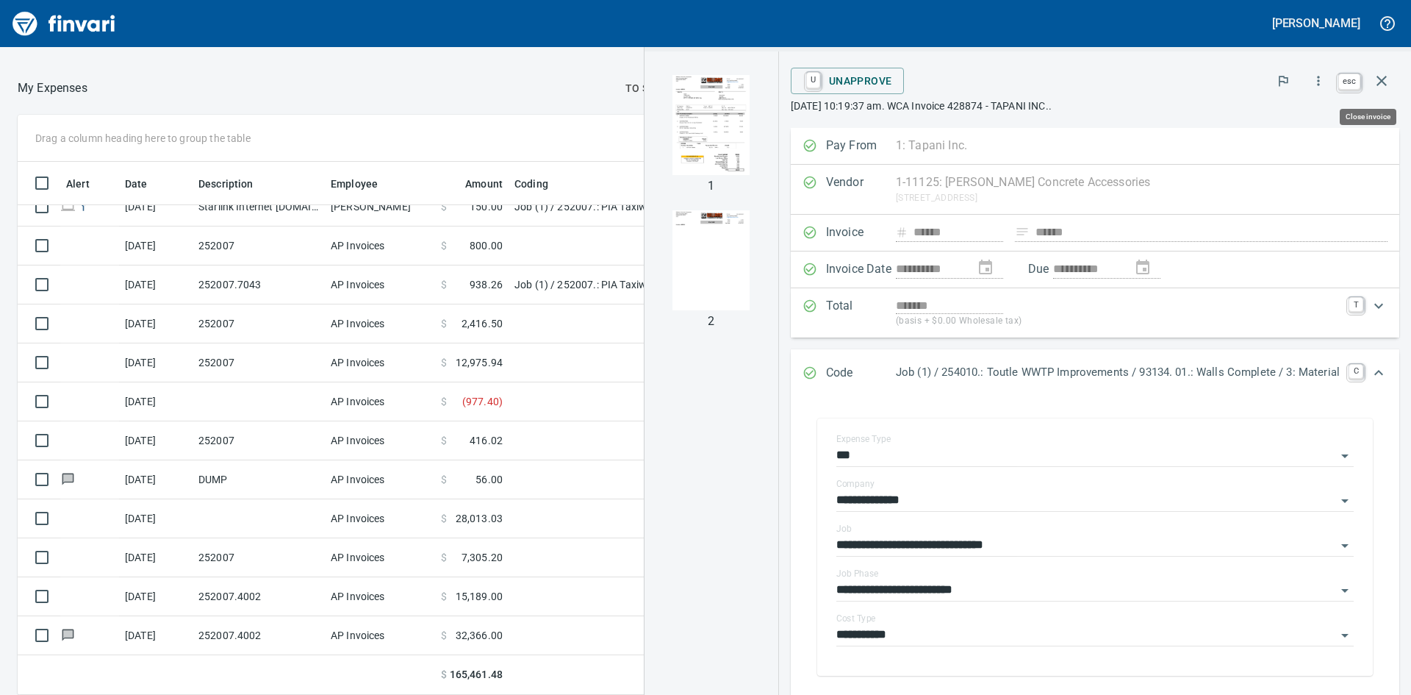
scroll to position [522, 975]
click at [1385, 79] on icon "button" at bounding box center [1382, 81] width 10 height 10
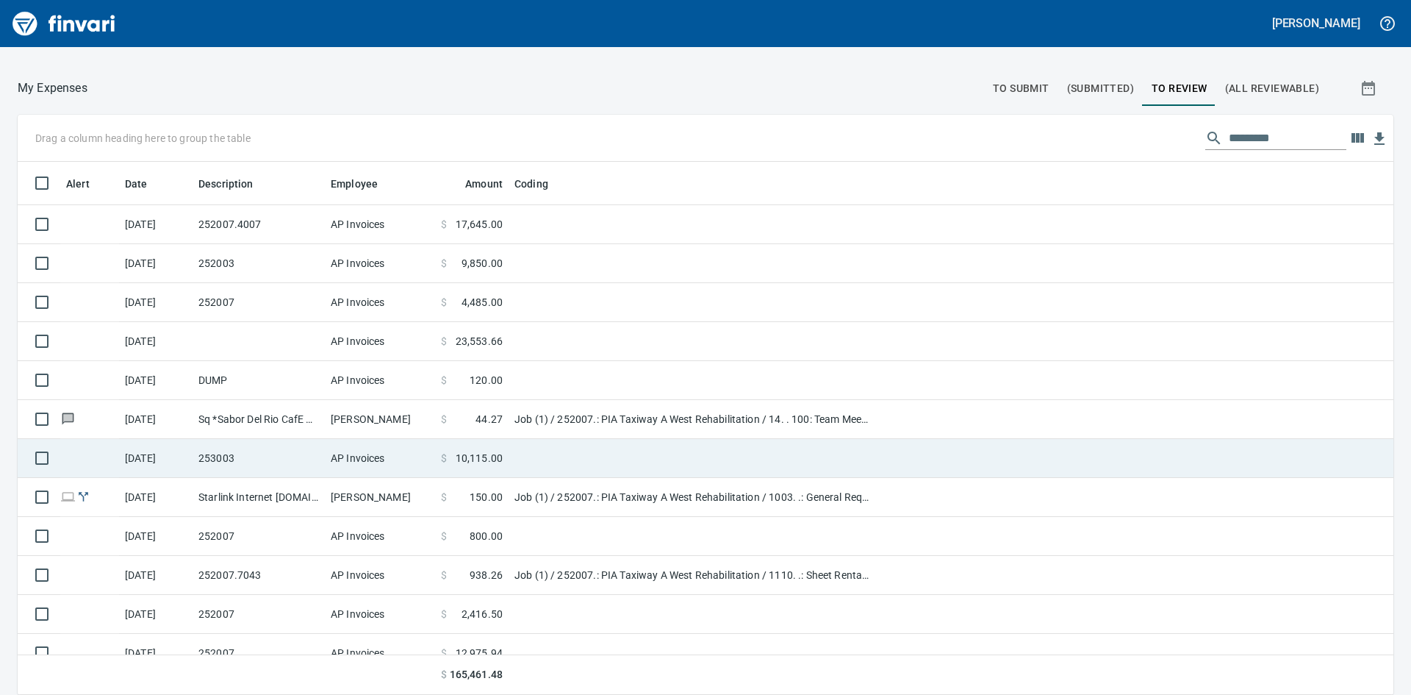
click at [271, 459] on td "253003" at bounding box center [259, 458] width 132 height 39
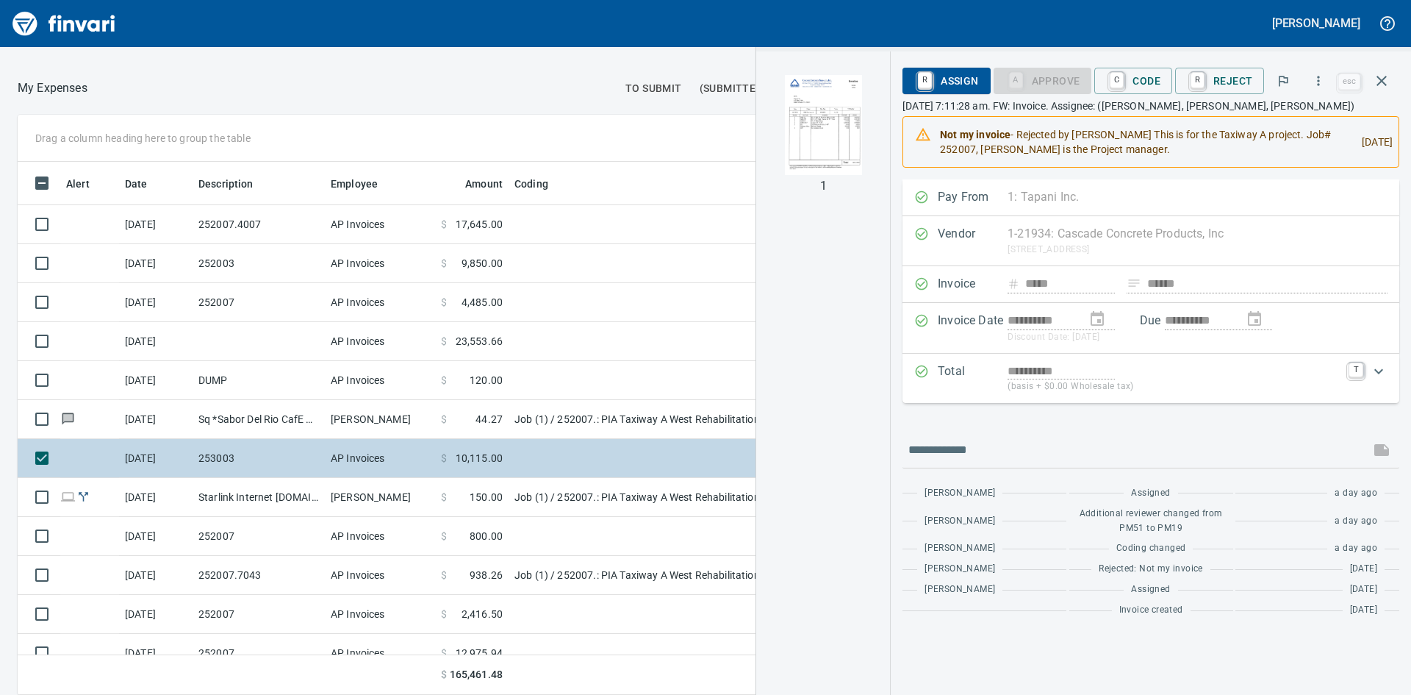
scroll to position [92, 0]
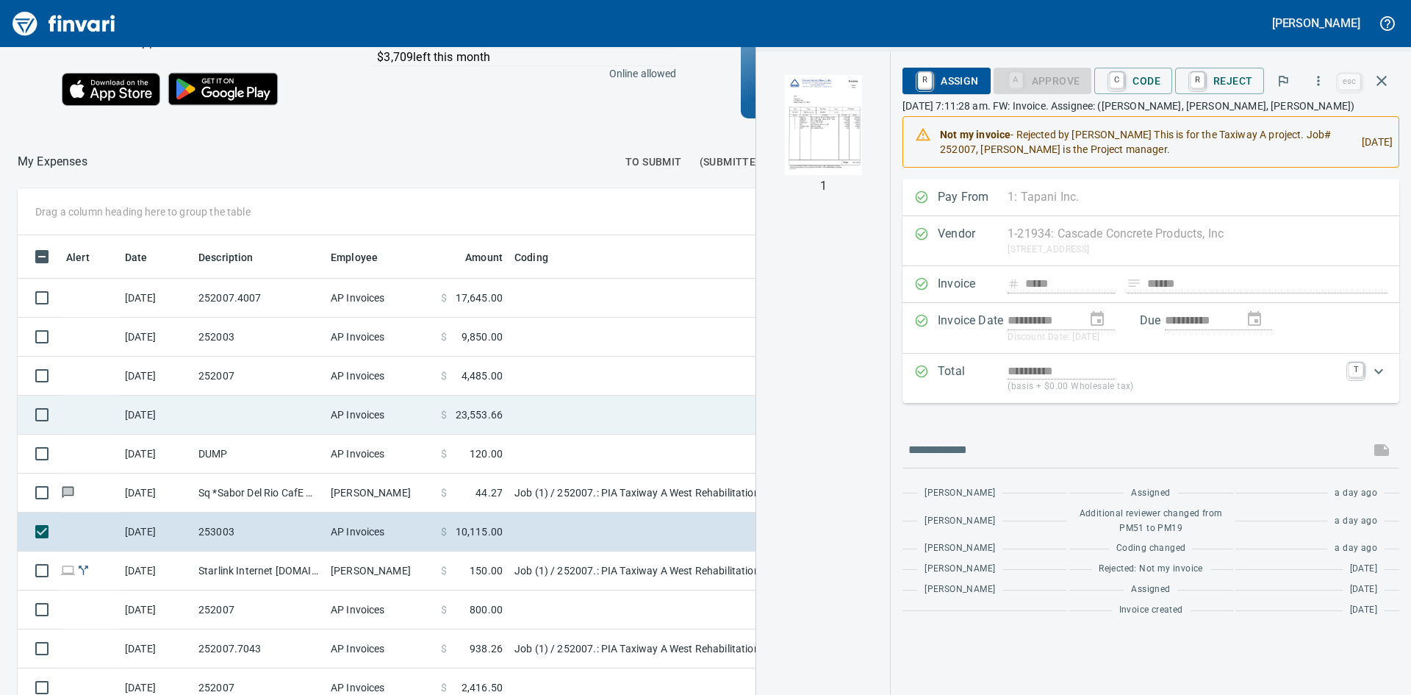
click at [232, 412] on td at bounding box center [259, 414] width 132 height 39
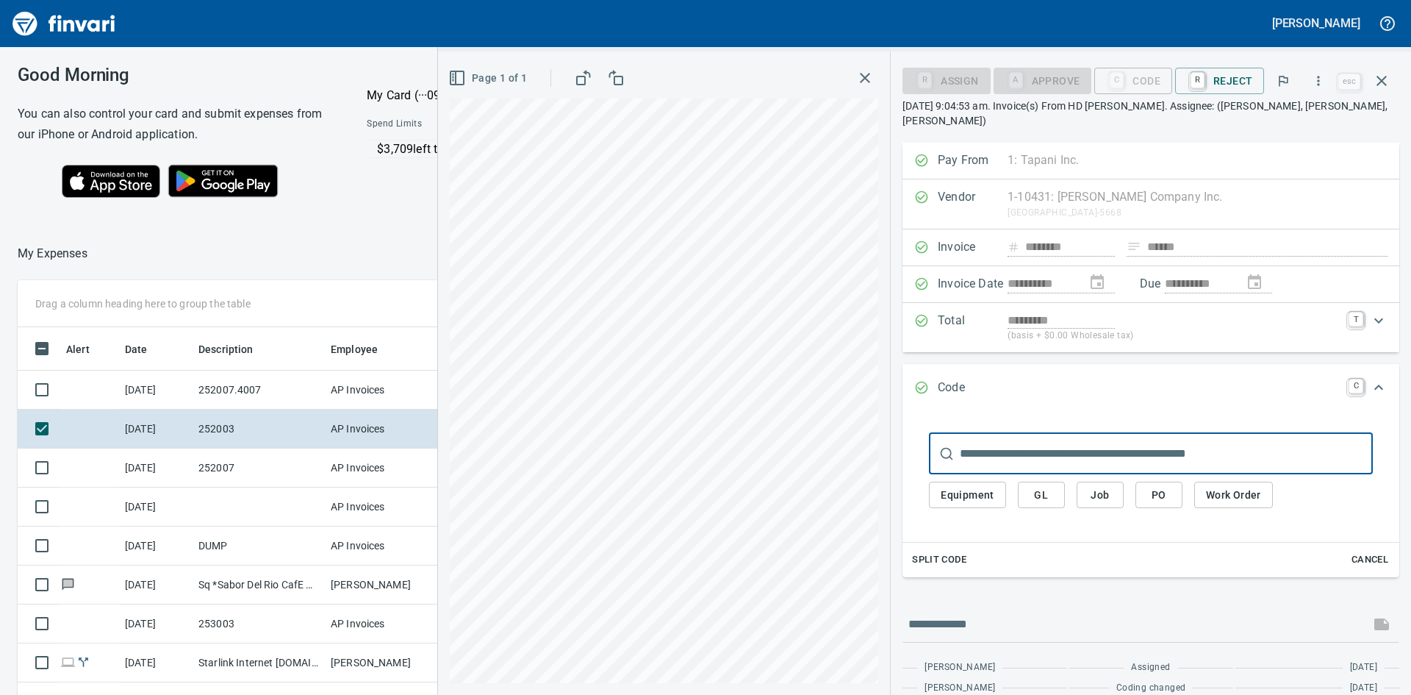
scroll to position [522, 975]
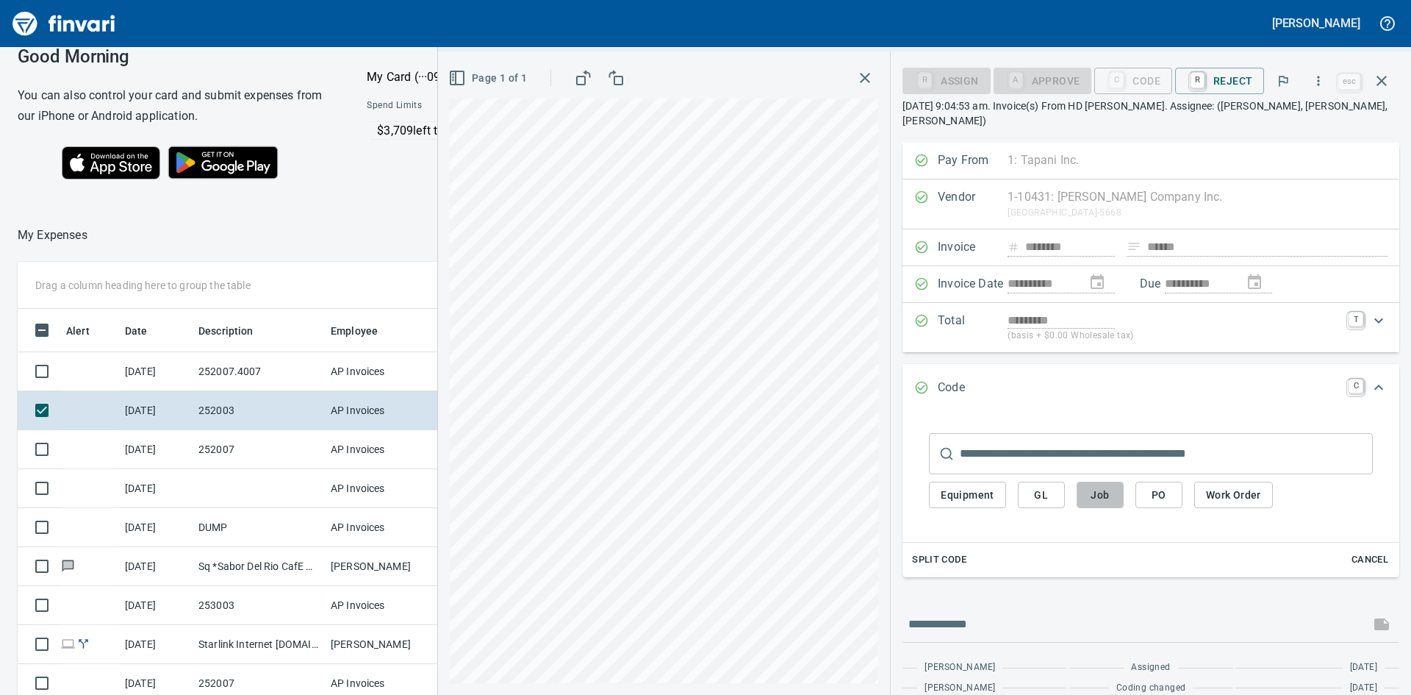
click at [1109, 486] on span "Job" at bounding box center [1101, 495] width 24 height 18
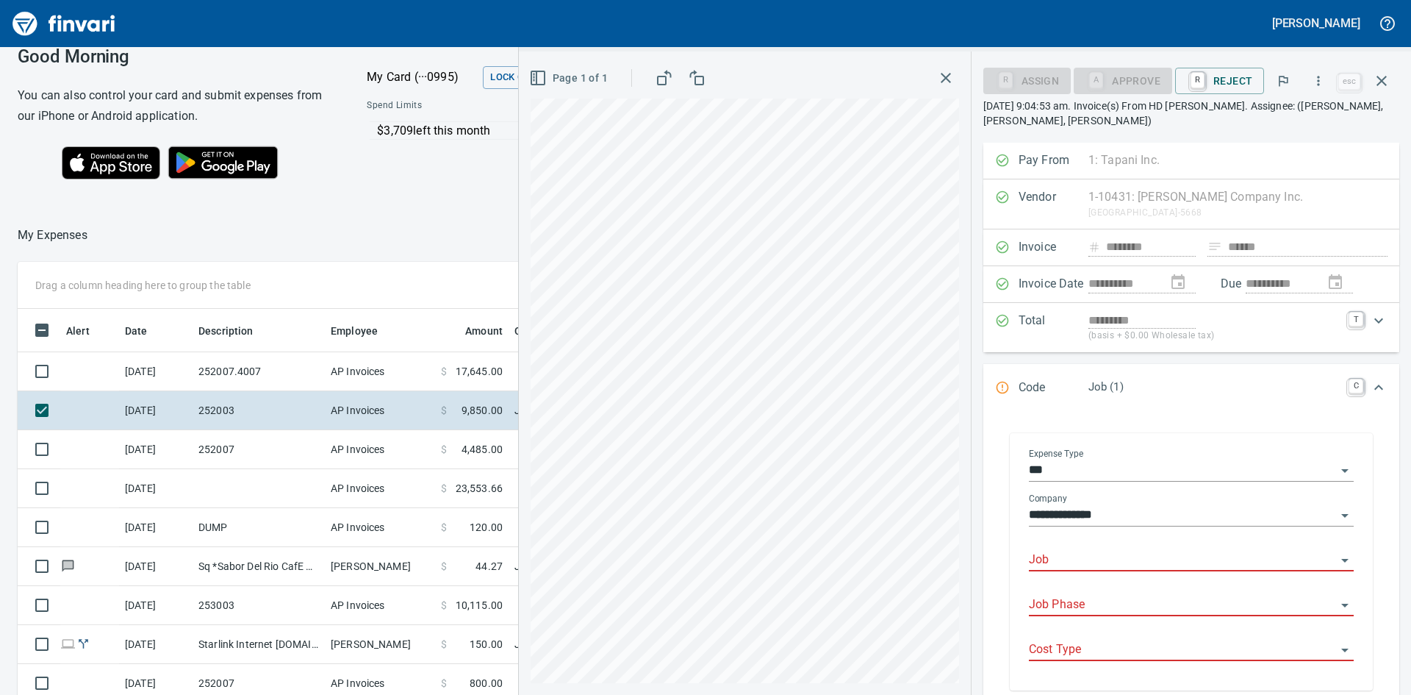
click at [1156, 559] on input "Job" at bounding box center [1182, 560] width 307 height 21
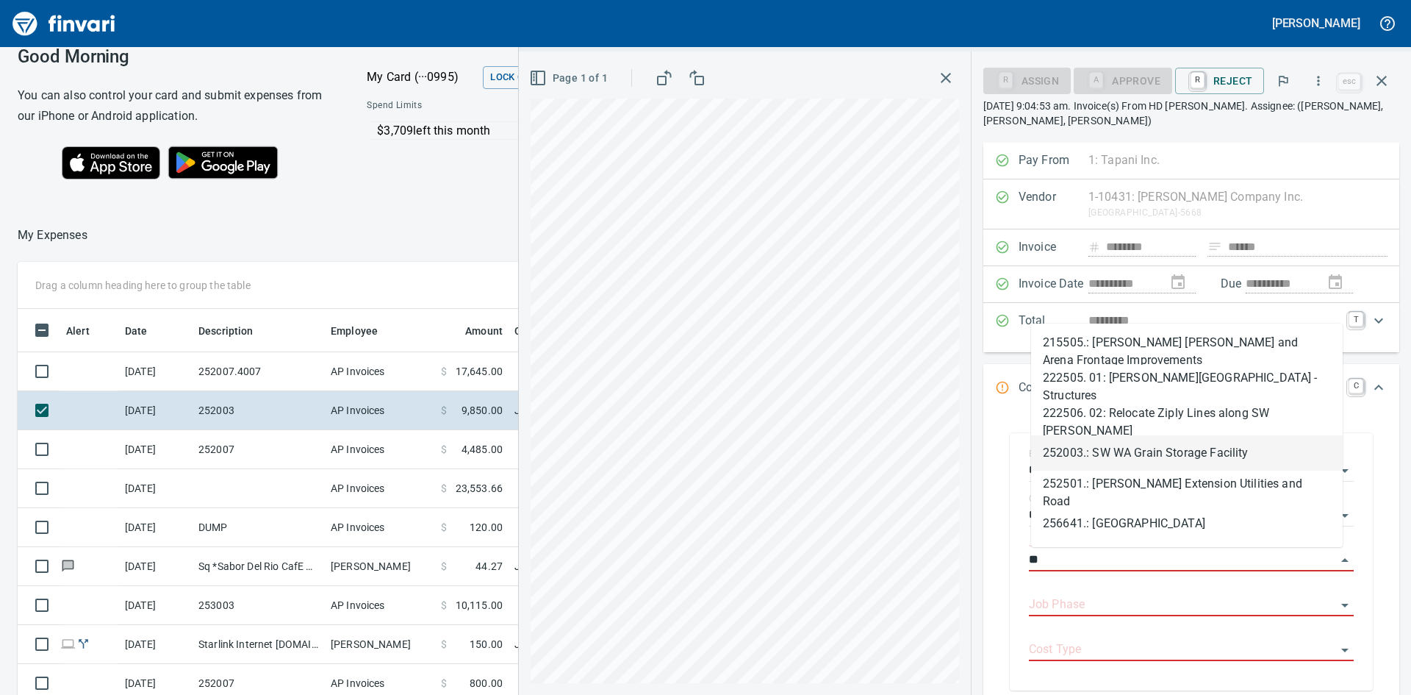
click at [1168, 445] on li "252003.: SW WA Grain Storage Facility" at bounding box center [1187, 452] width 312 height 35
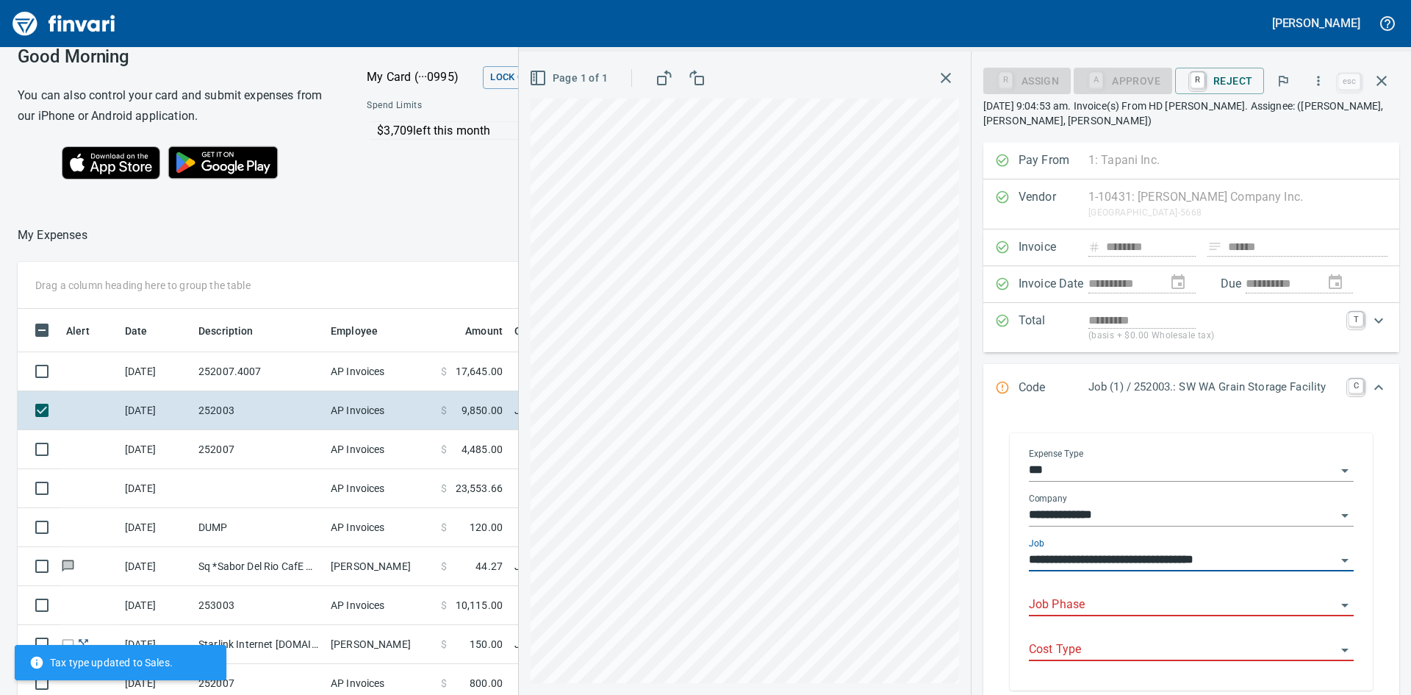
type input "**********"
click at [1167, 596] on input "Job Phase" at bounding box center [1182, 605] width 307 height 21
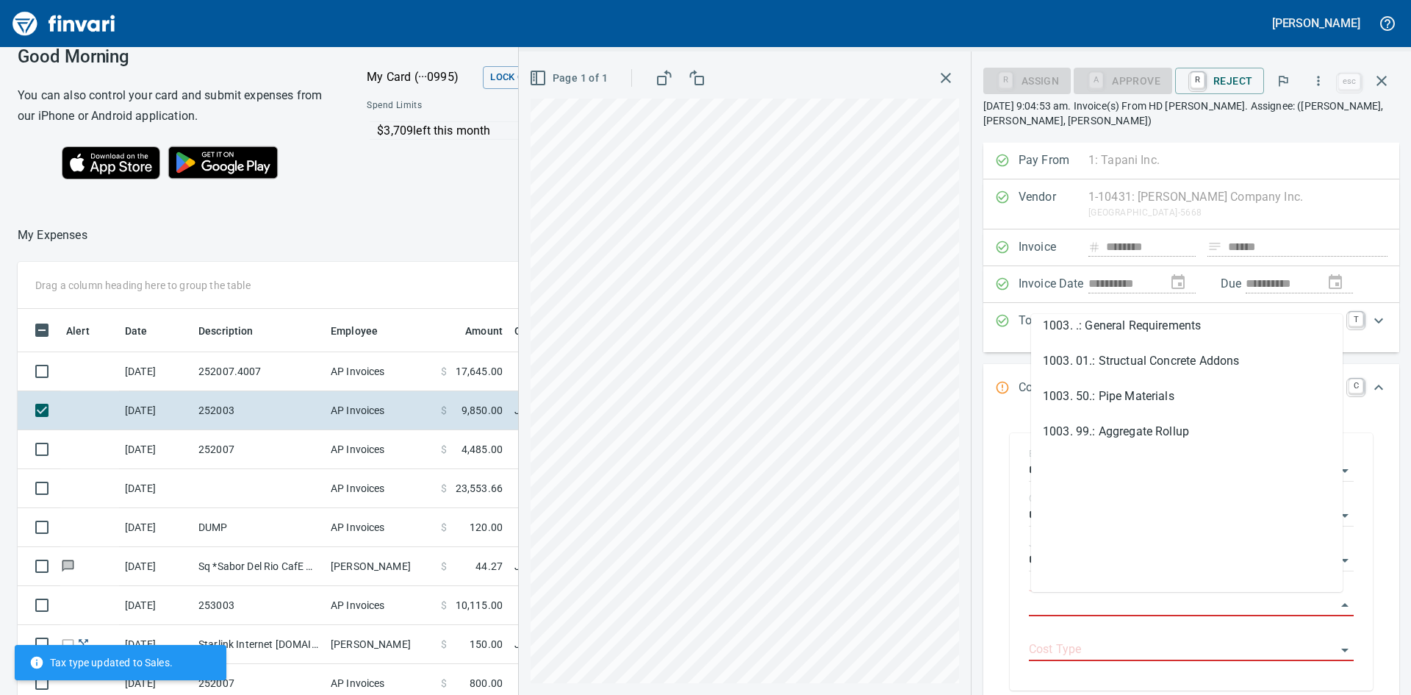
scroll to position [0, 0]
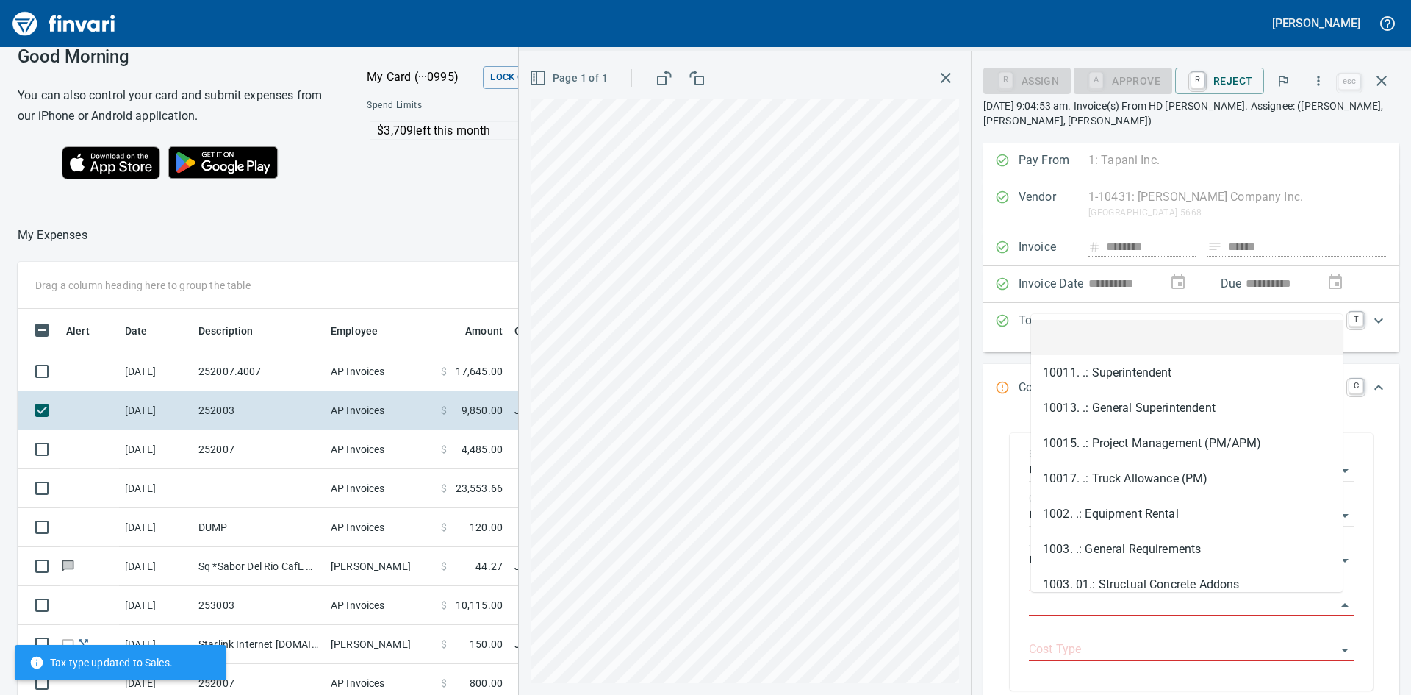
click at [1109, 336] on li at bounding box center [1187, 337] width 312 height 35
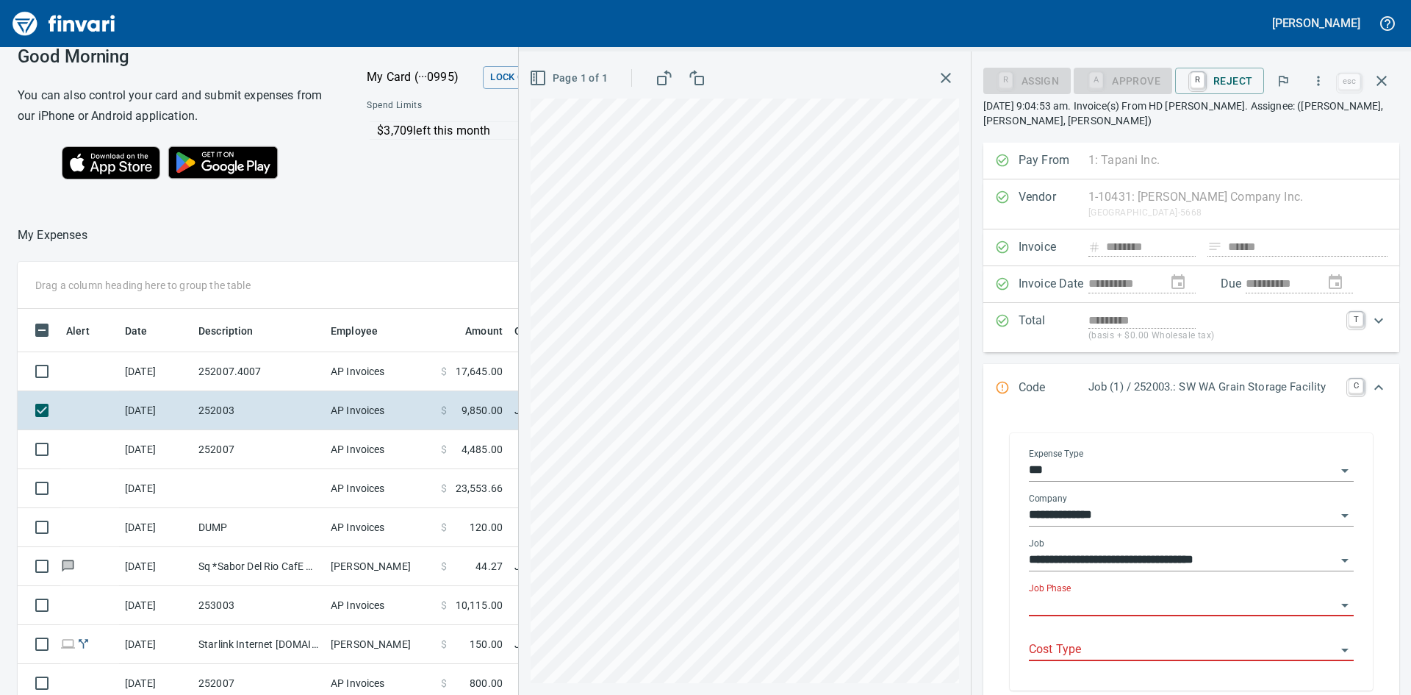
click at [1117, 613] on input "Job Phase" at bounding box center [1182, 605] width 307 height 21
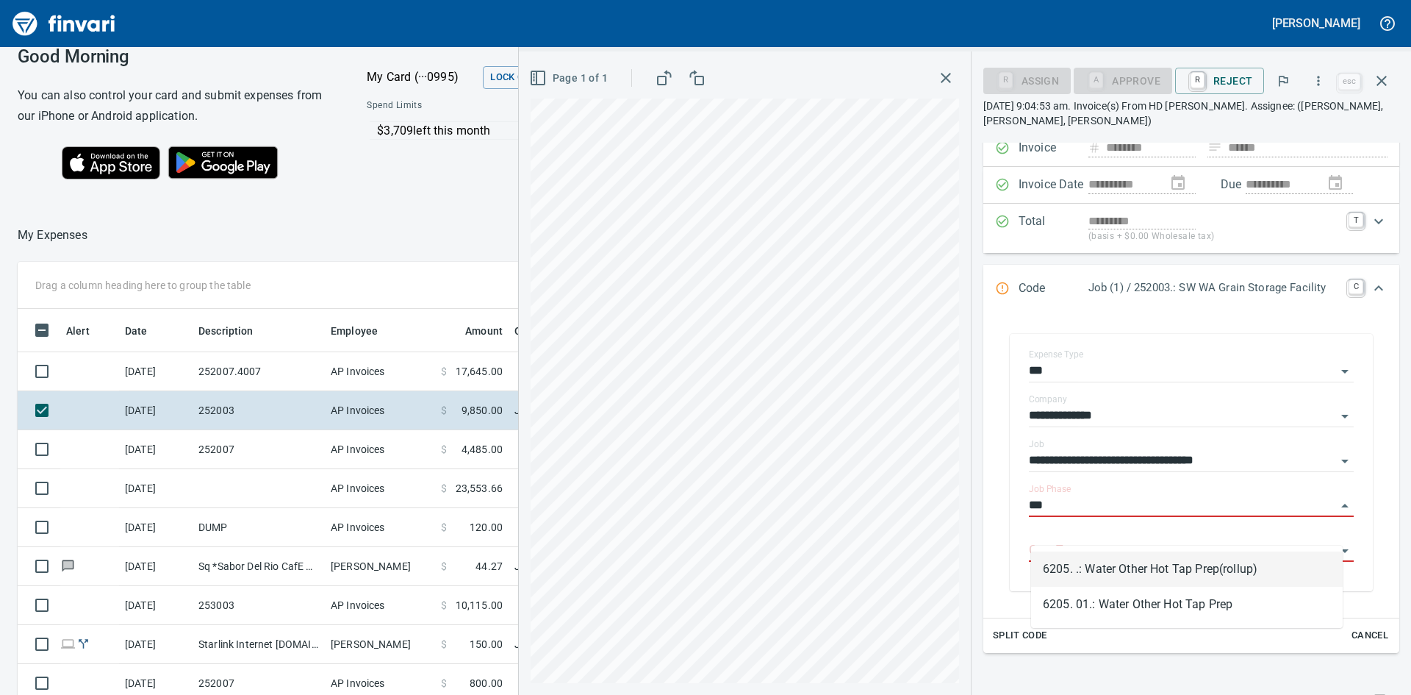
scroll to position [74, 0]
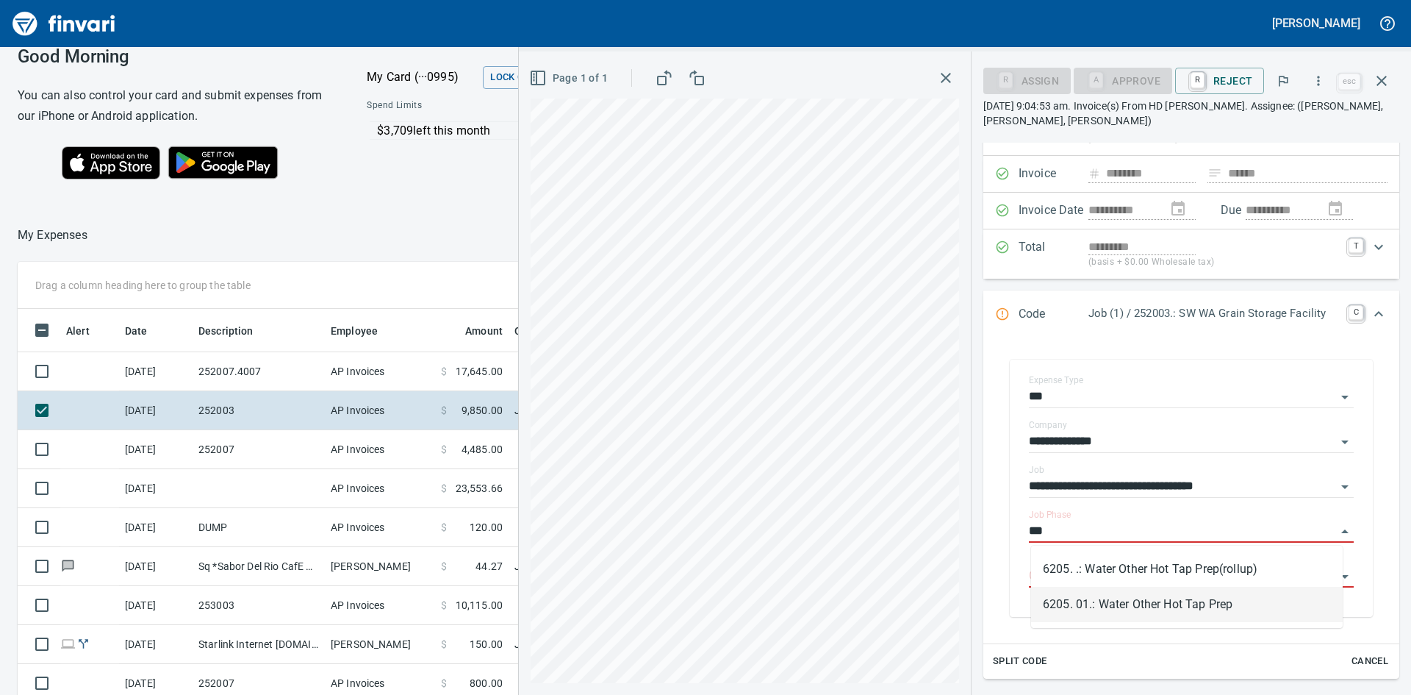
click at [1184, 602] on li "6205. 01.: Water Other Hot Tap Prep" at bounding box center [1187, 604] width 312 height 35
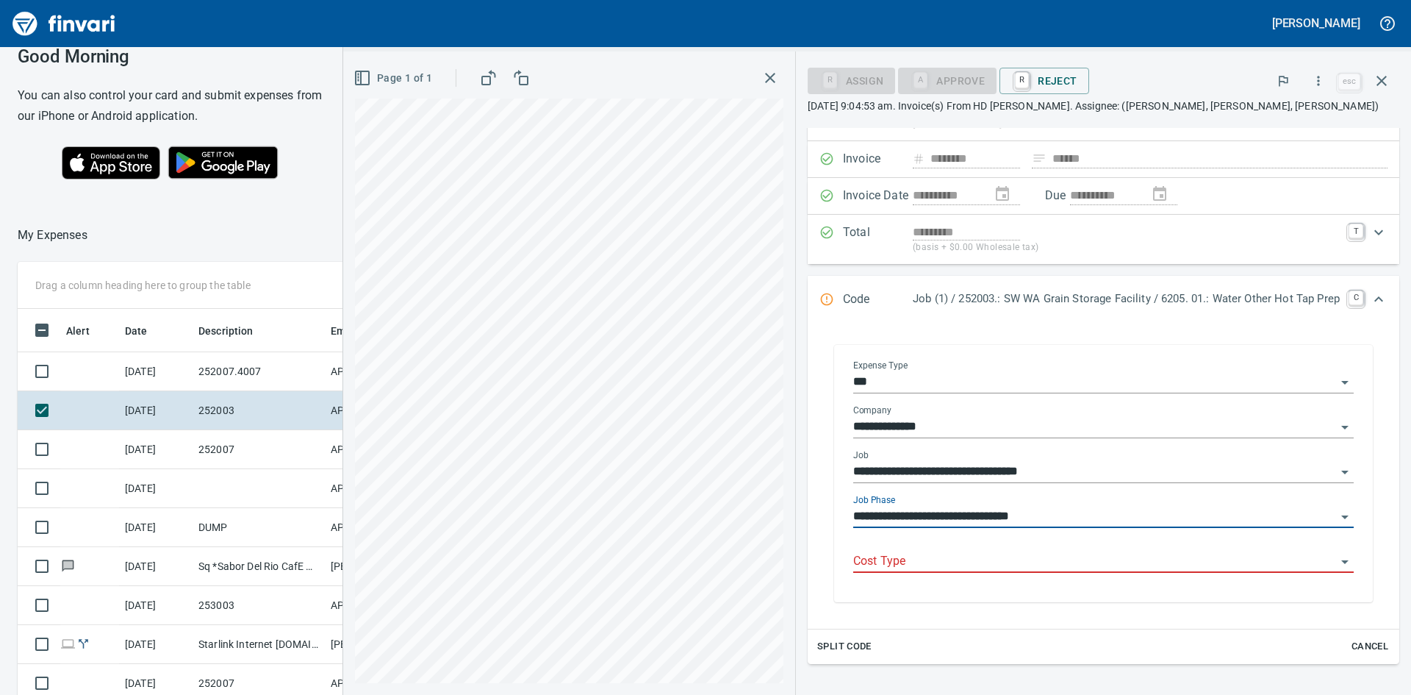
type input "**********"
click at [1081, 564] on input "Cost Type" at bounding box center [1094, 561] width 483 height 21
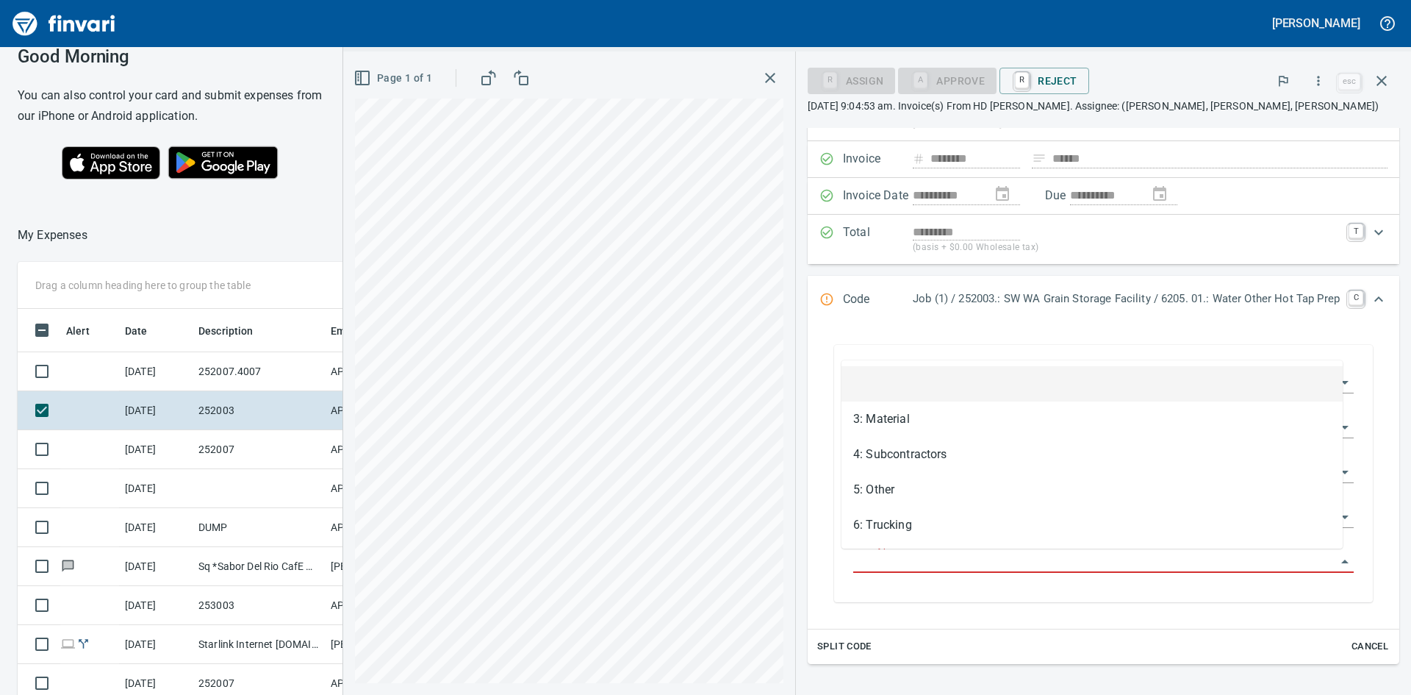
scroll to position [522, 975]
click at [914, 422] on li "3: Material" at bounding box center [1092, 418] width 501 height 35
type input "**********"
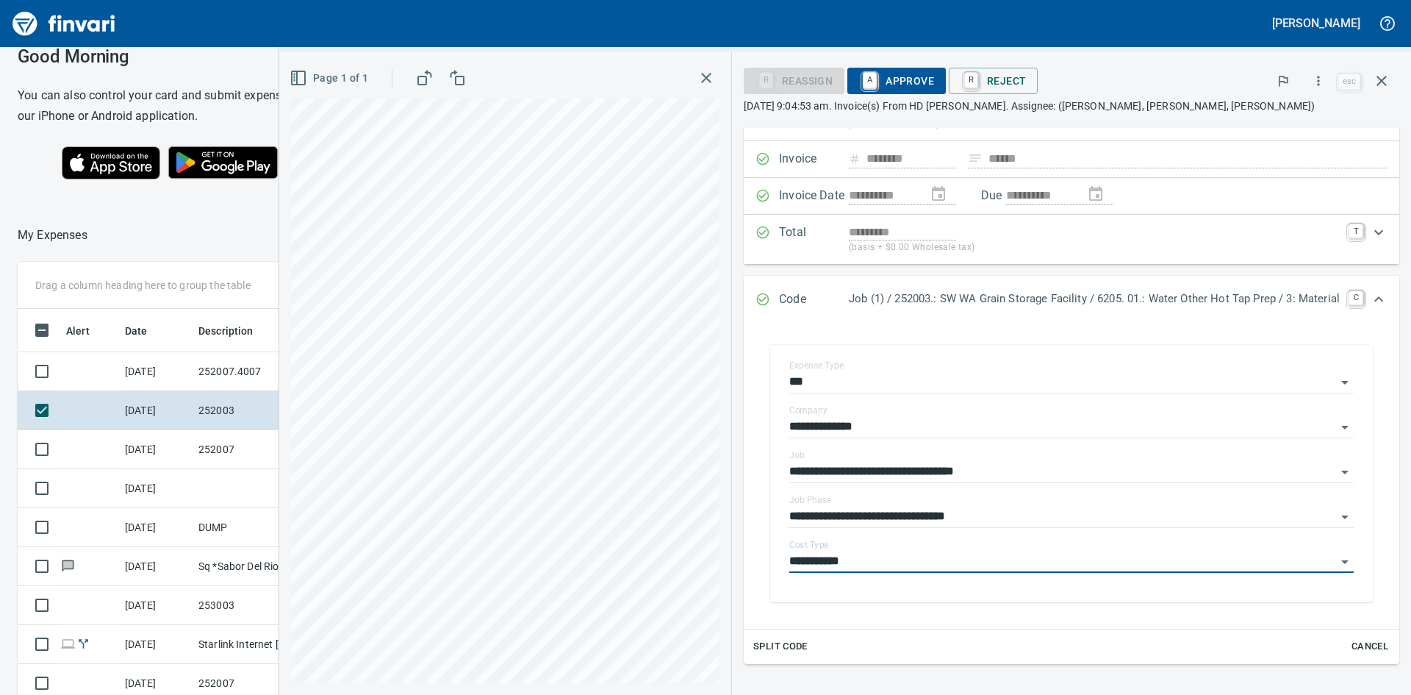
click at [899, 72] on span "A Approve" at bounding box center [896, 80] width 75 height 25
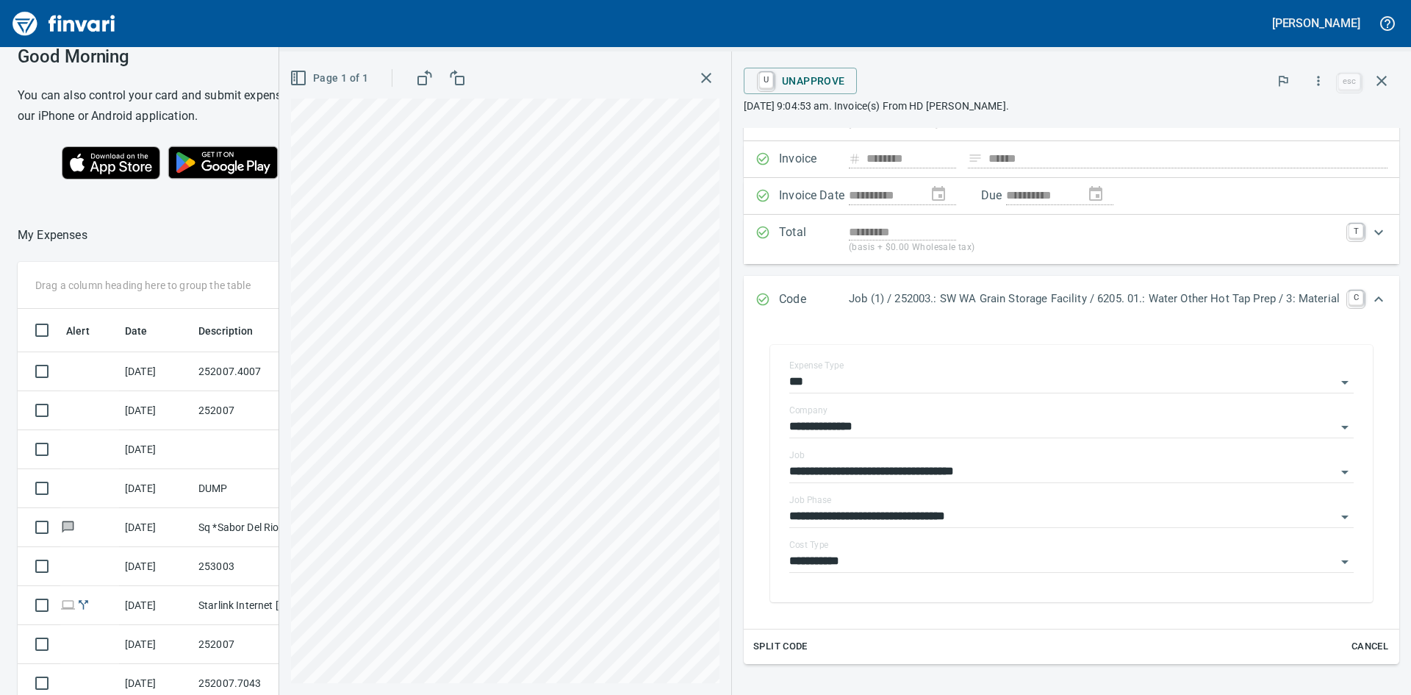
click at [701, 78] on icon "button" at bounding box center [706, 78] width 10 height 10
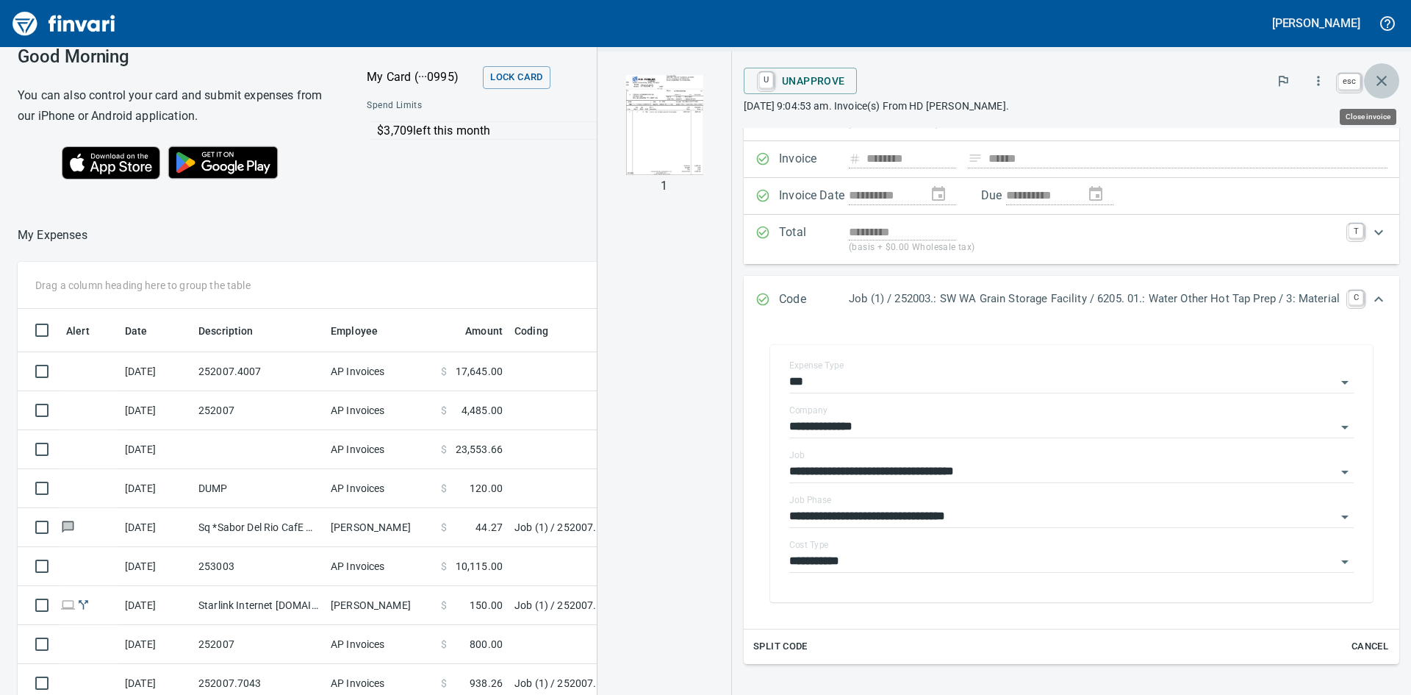
click at [1387, 79] on icon "button" at bounding box center [1382, 81] width 18 height 18
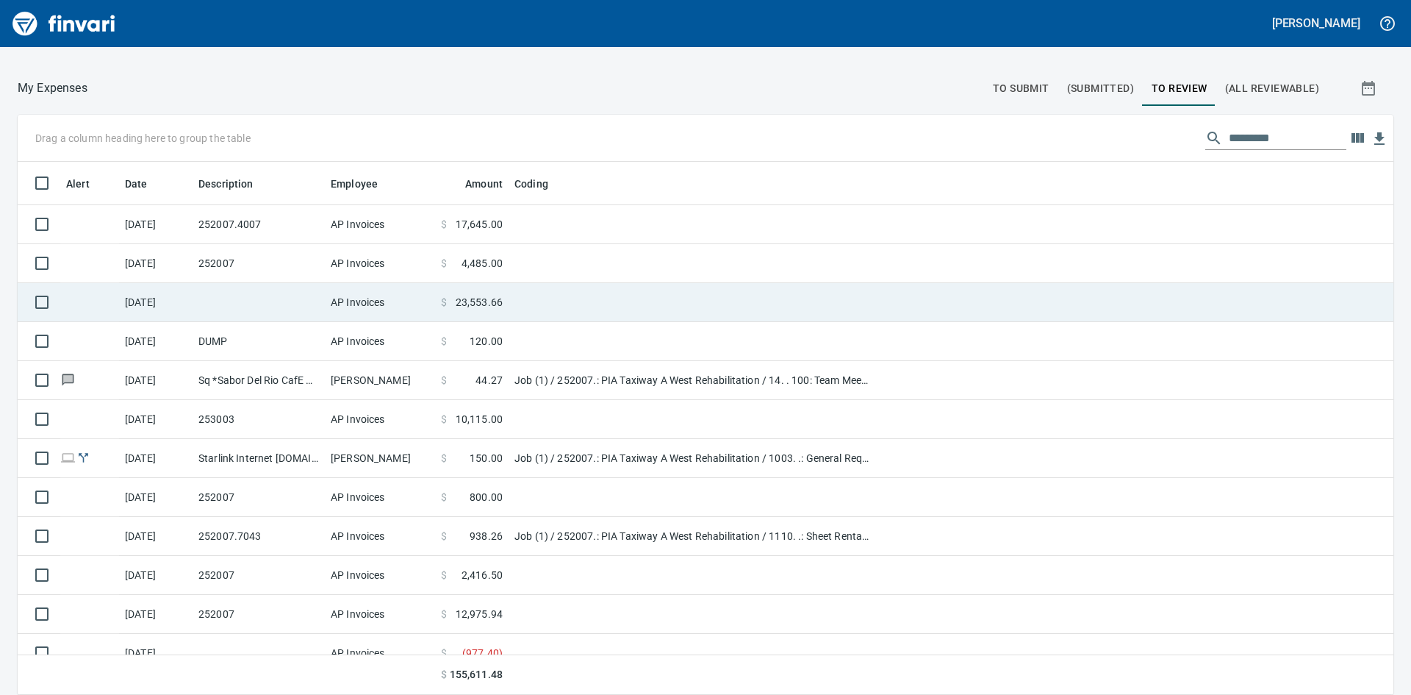
click at [235, 293] on td at bounding box center [259, 302] width 132 height 39
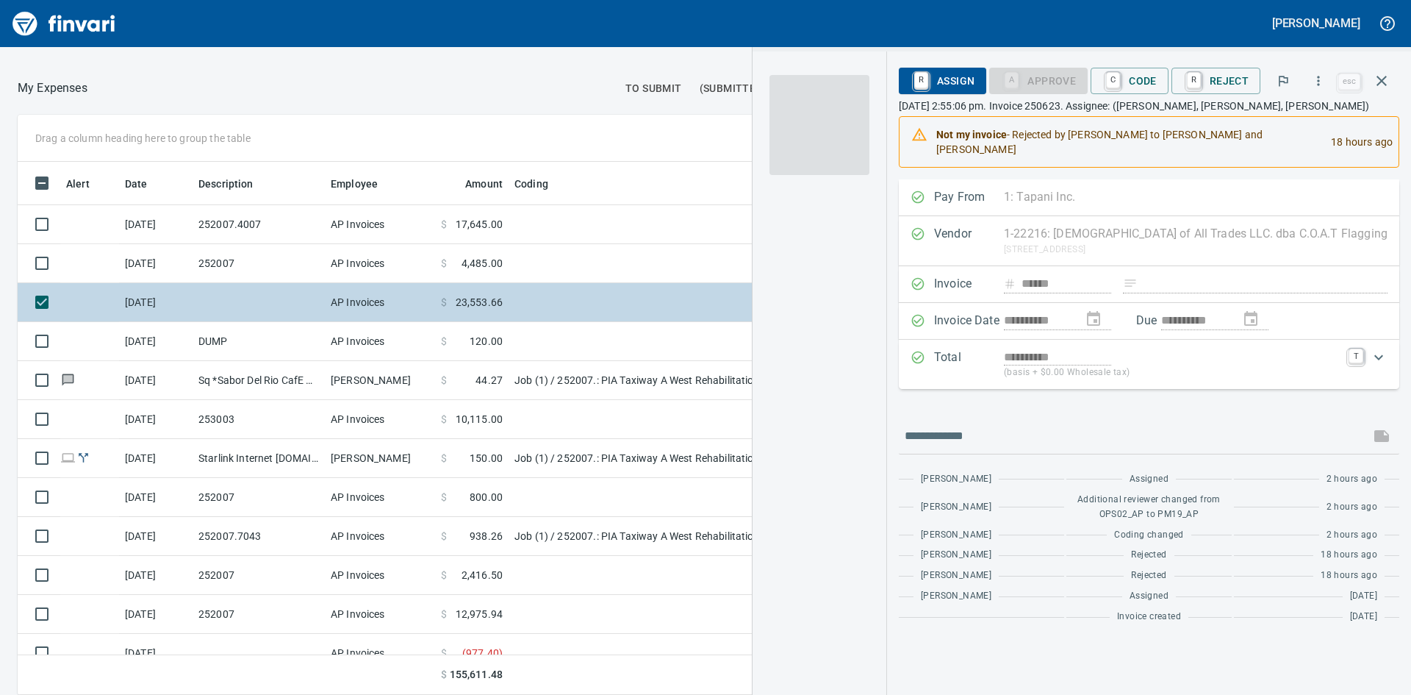
scroll to position [522, 975]
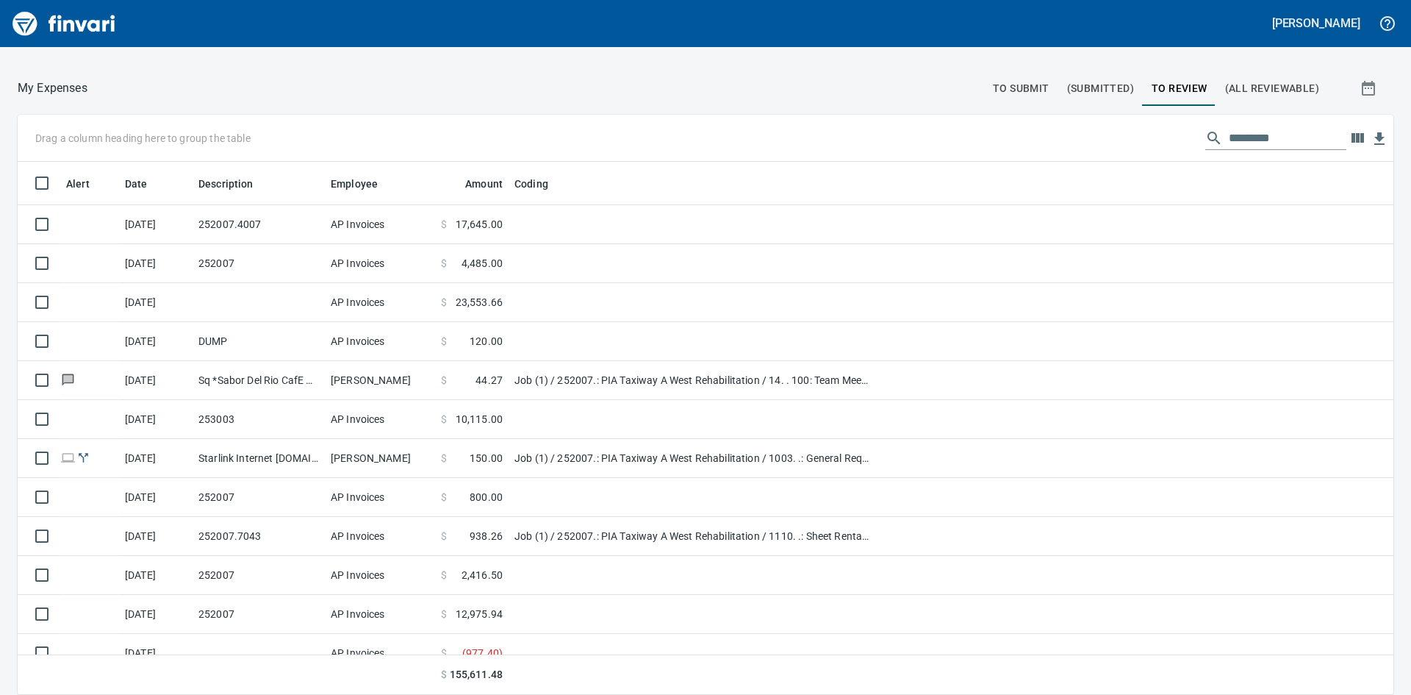
click at [759, 79] on div at bounding box center [535, 88] width 897 height 35
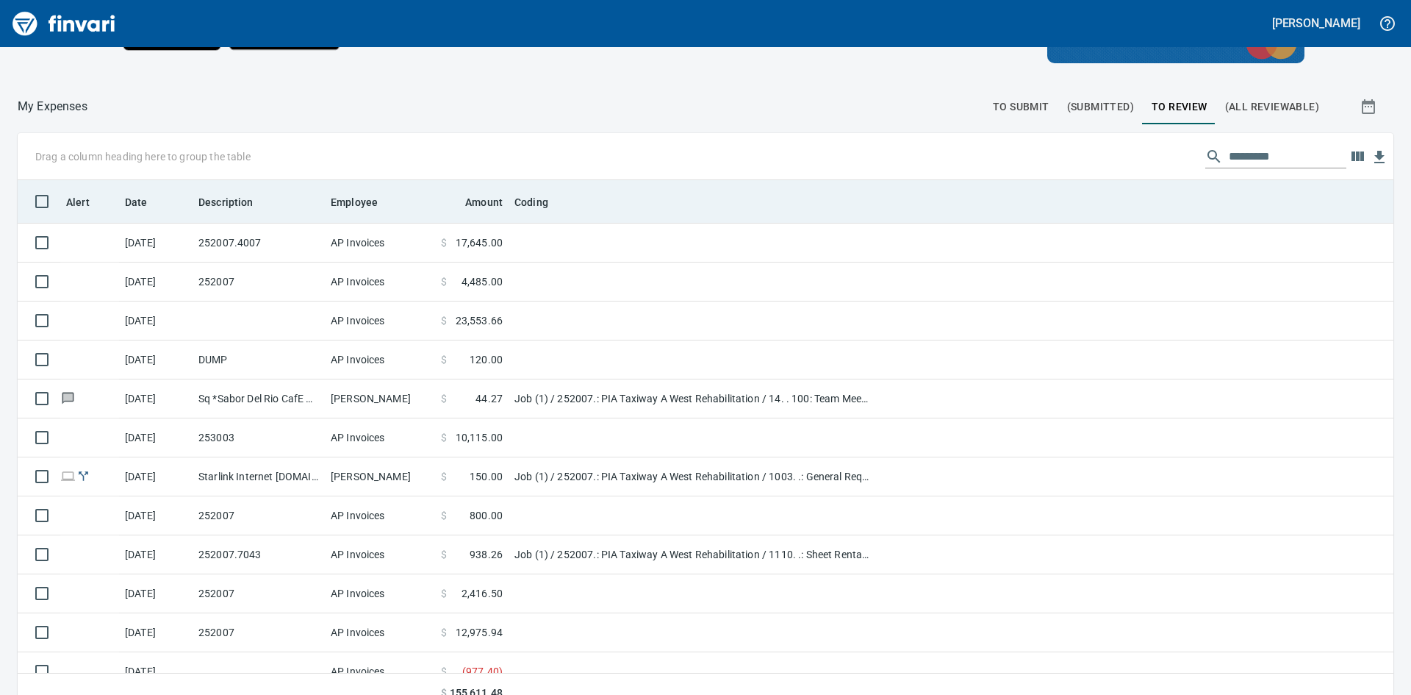
scroll to position [74, 0]
